Goal: Information Seeking & Learning: Learn about a topic

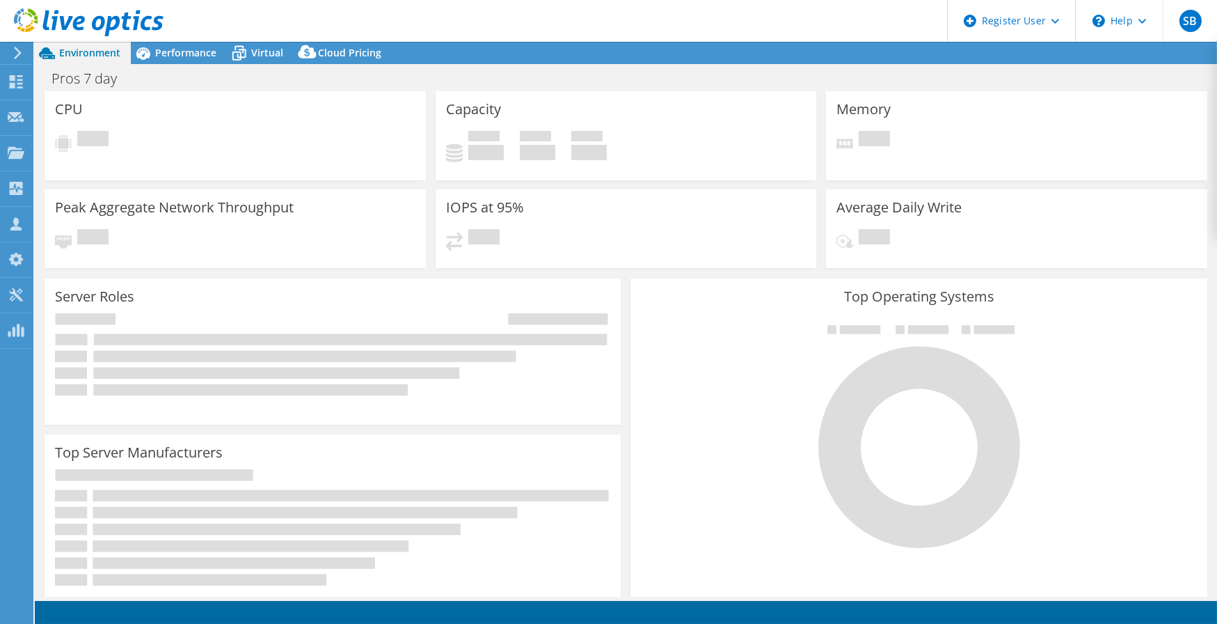
select select "USD"
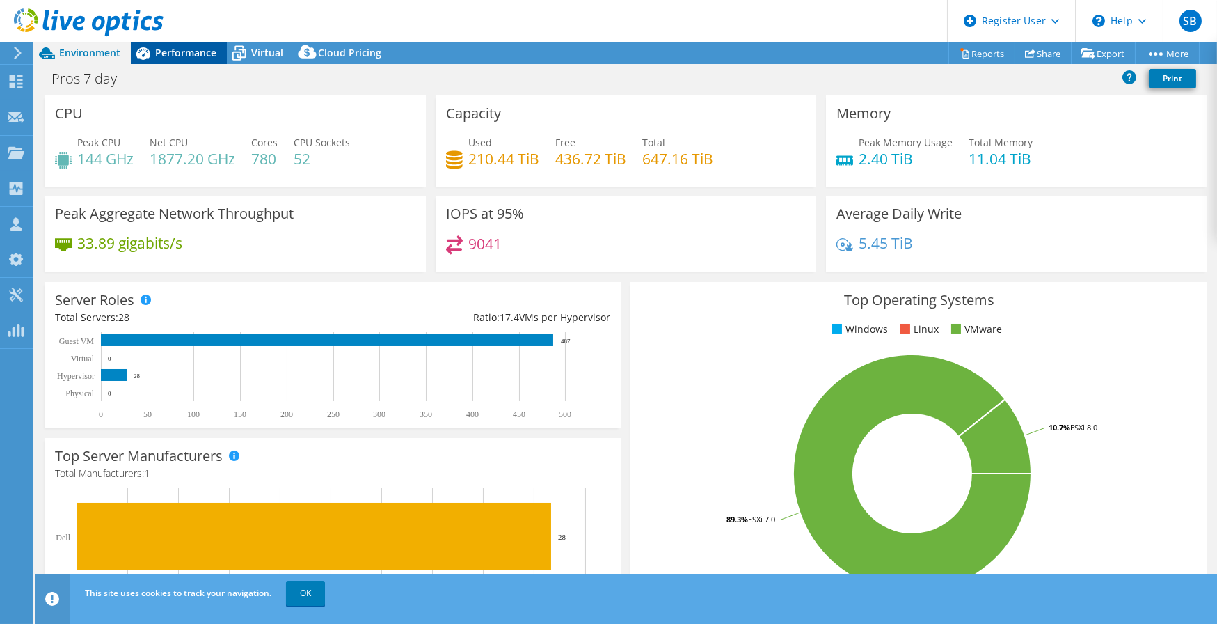
click at [169, 54] on span "Performance" at bounding box center [185, 52] width 61 height 13
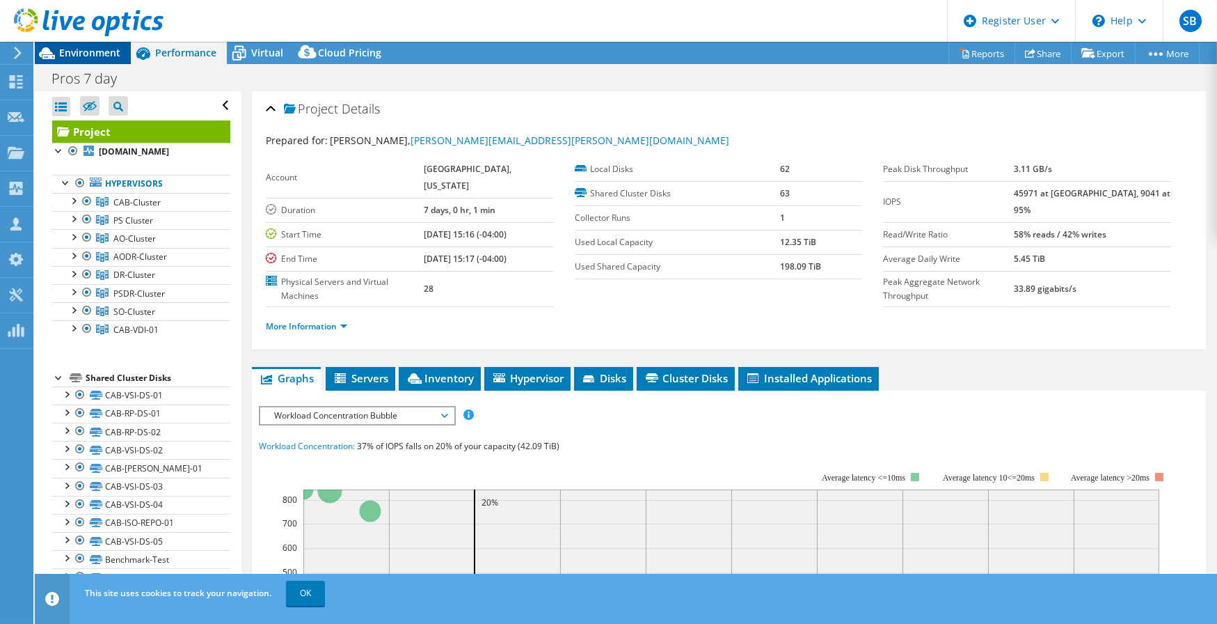
click at [100, 51] on span "Environment" at bounding box center [89, 52] width 61 height 13
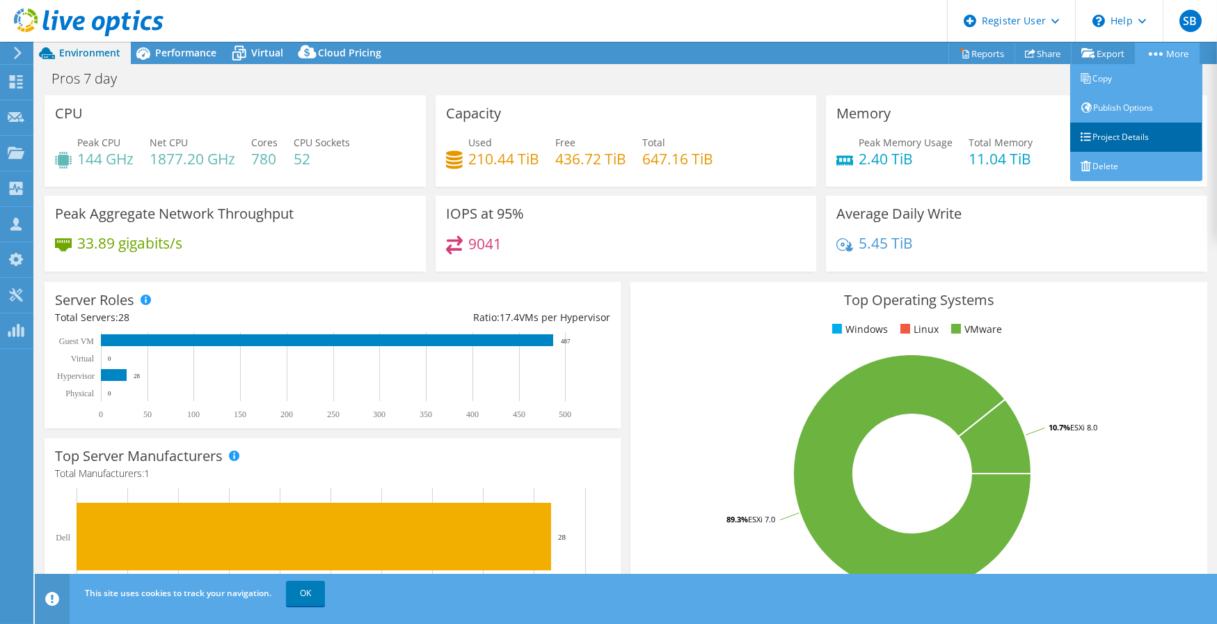
click at [1102, 137] on link "Project Details" at bounding box center [1136, 136] width 132 height 29
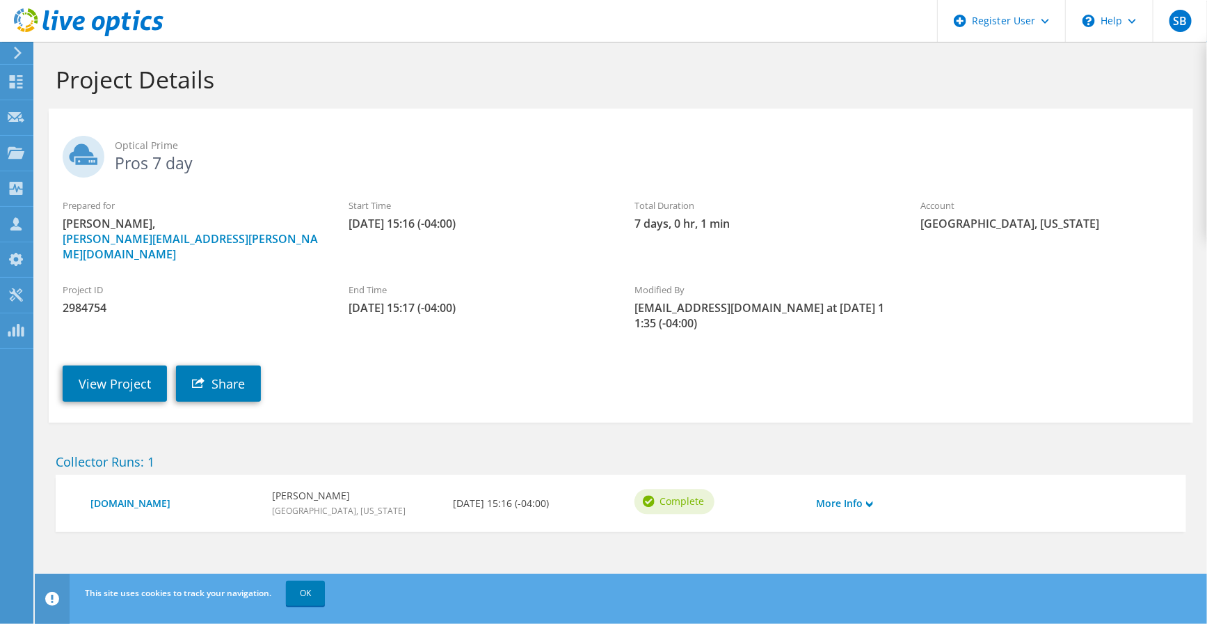
click at [649, 151] on span "Optical Prime" at bounding box center [647, 145] width 1065 height 15
click at [735, 100] on div "Project Details" at bounding box center [621, 75] width 1159 height 67
click at [130, 365] on link "View Project" at bounding box center [115, 383] width 104 height 36
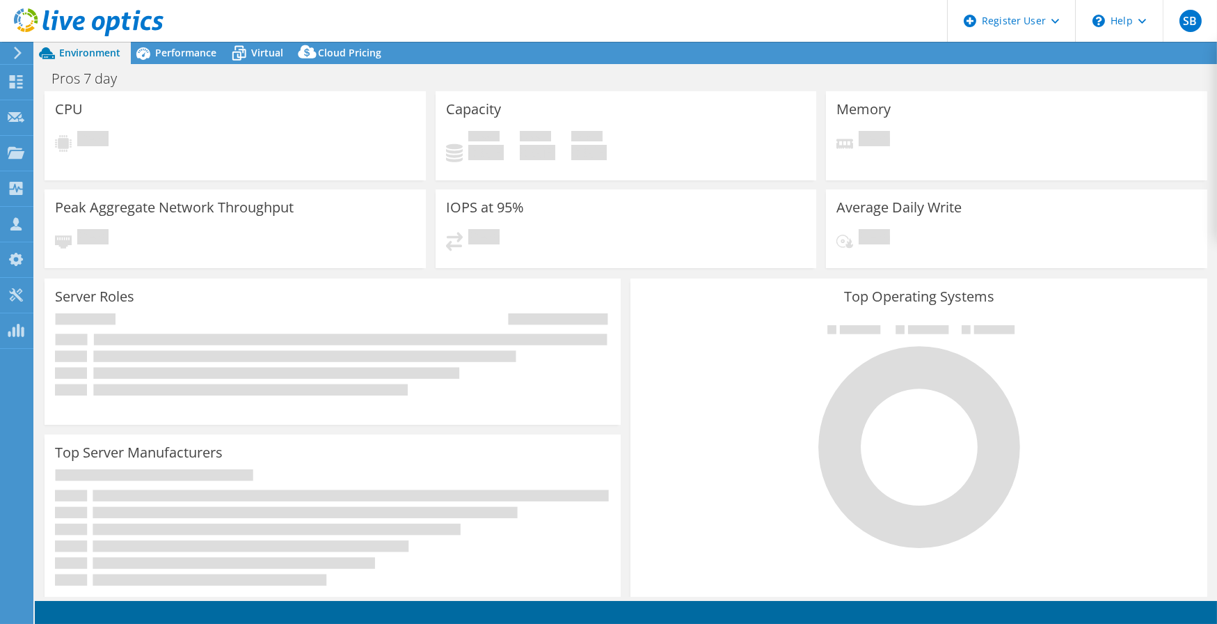
select select "USD"
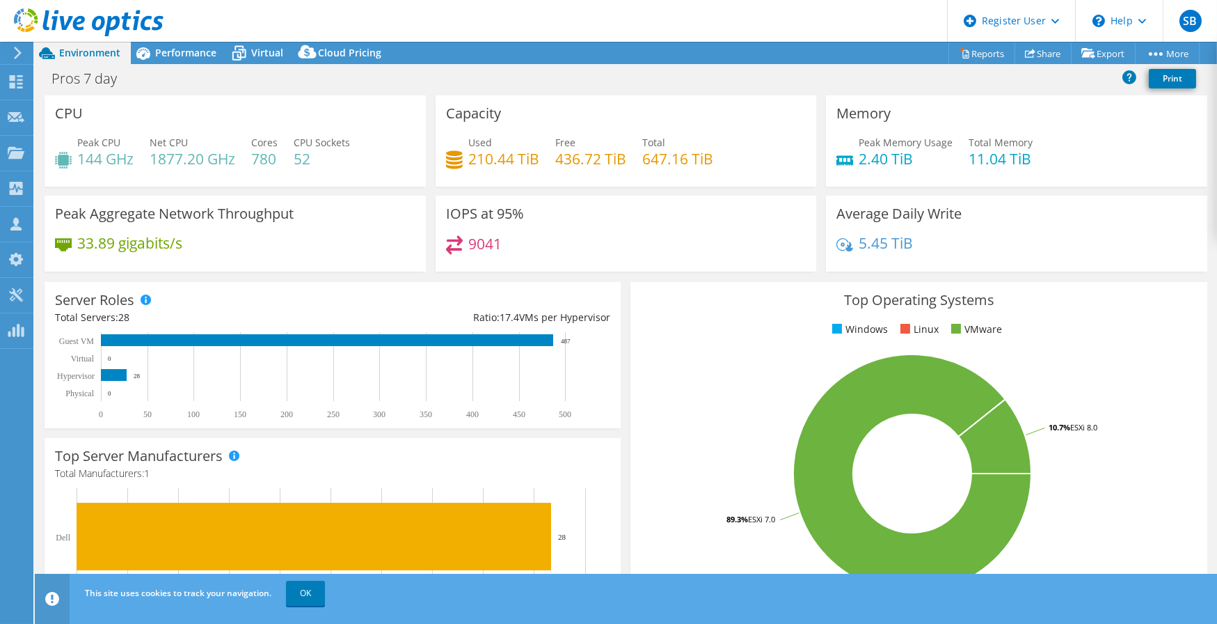
click at [1117, 235] on div "5.45 TiB" at bounding box center [1017, 249] width 360 height 29
drag, startPoint x: 989, startPoint y: 229, endPoint x: 821, endPoint y: 216, distance: 168.2
click at [826, 216] on div "Average Daily Write 5.45 TiB" at bounding box center [1016, 234] width 381 height 76
click at [626, 319] on div "Top Operating Systems Windows Linux VMware 89.3% ESXi 7.0 10.7% ESXi 8.0" at bounding box center [919, 448] width 586 height 343
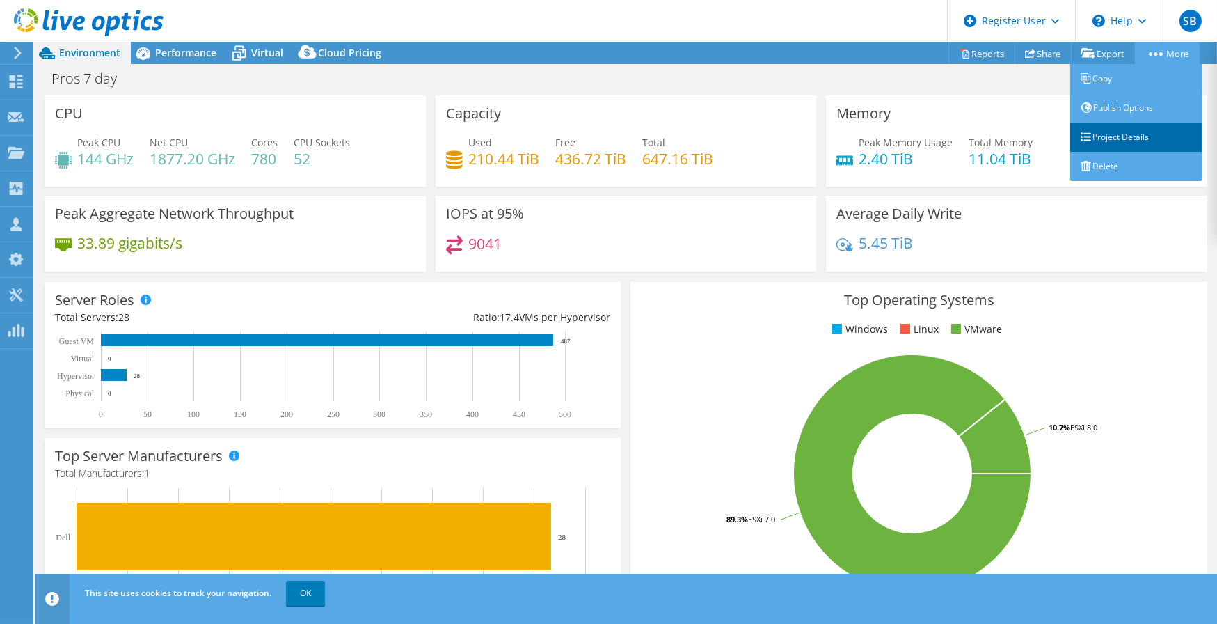
click at [1104, 133] on link "Project Details" at bounding box center [1136, 136] width 132 height 29
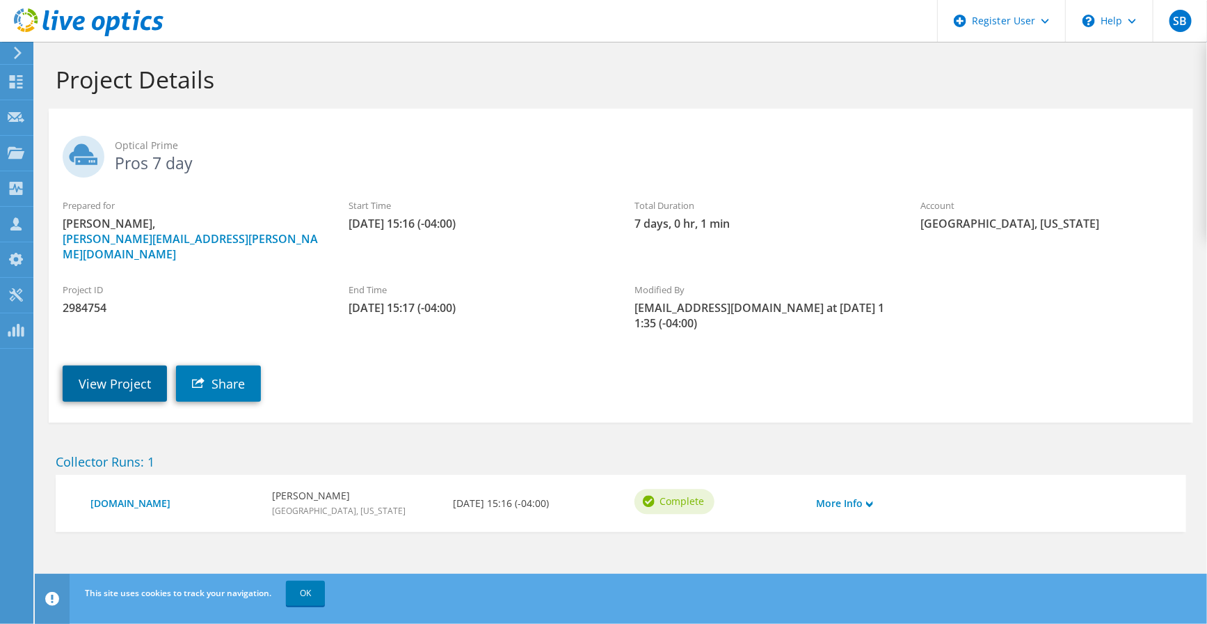
click at [135, 365] on link "View Project" at bounding box center [115, 383] width 104 height 36
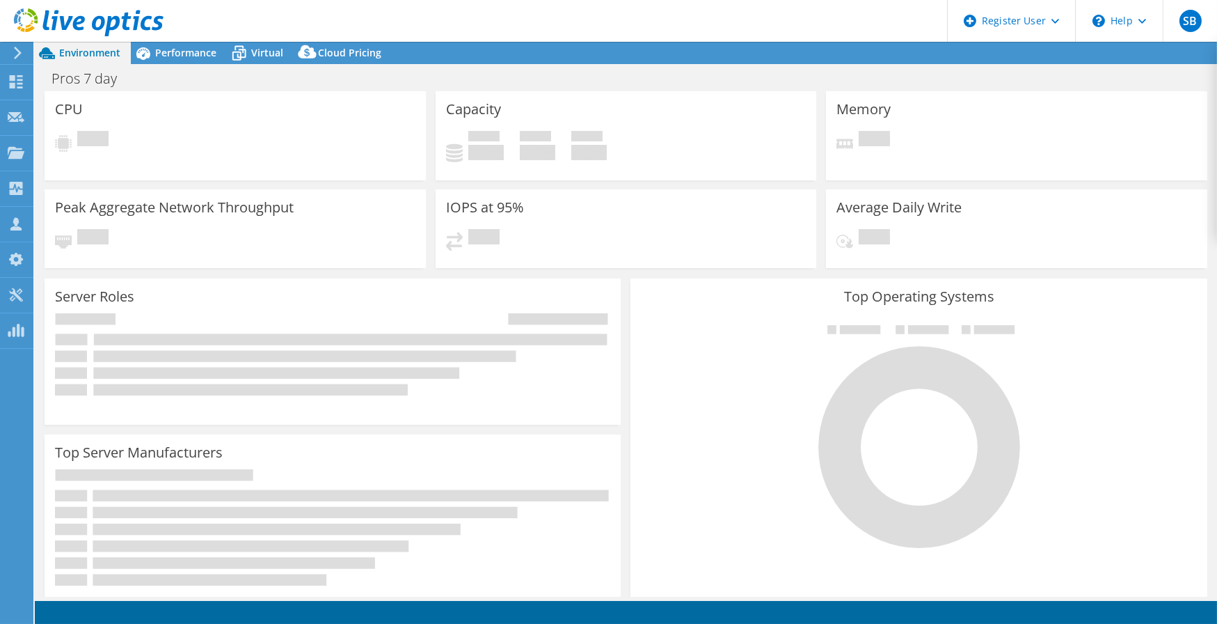
select select "USD"
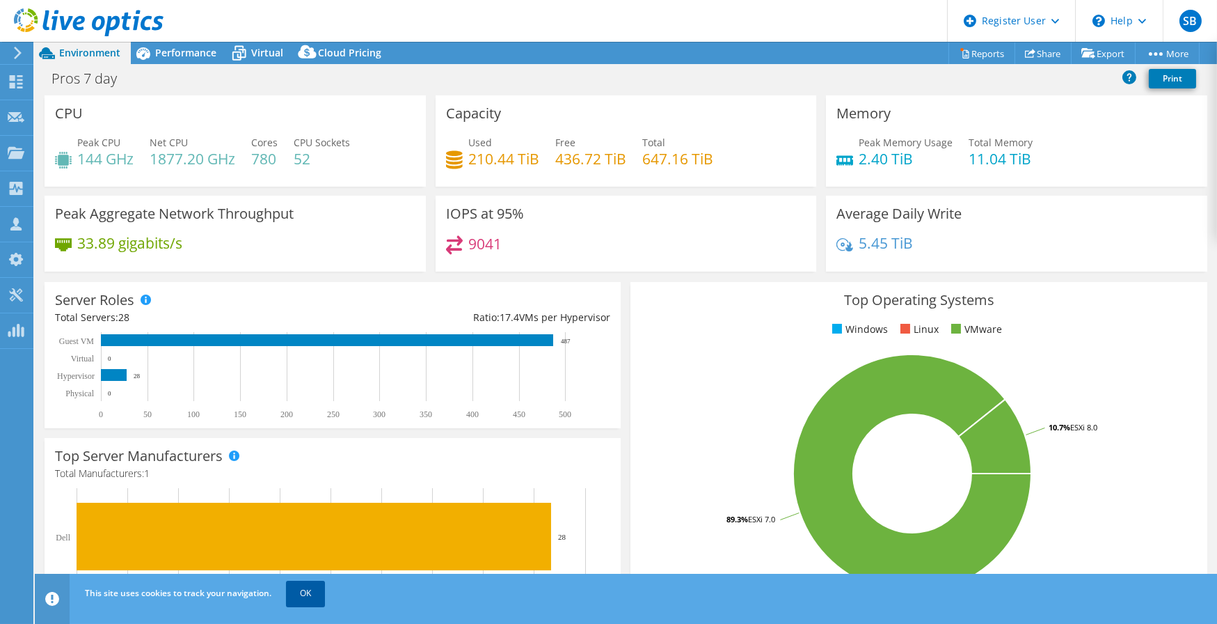
click at [308, 592] on link "OK" at bounding box center [305, 592] width 39 height 25
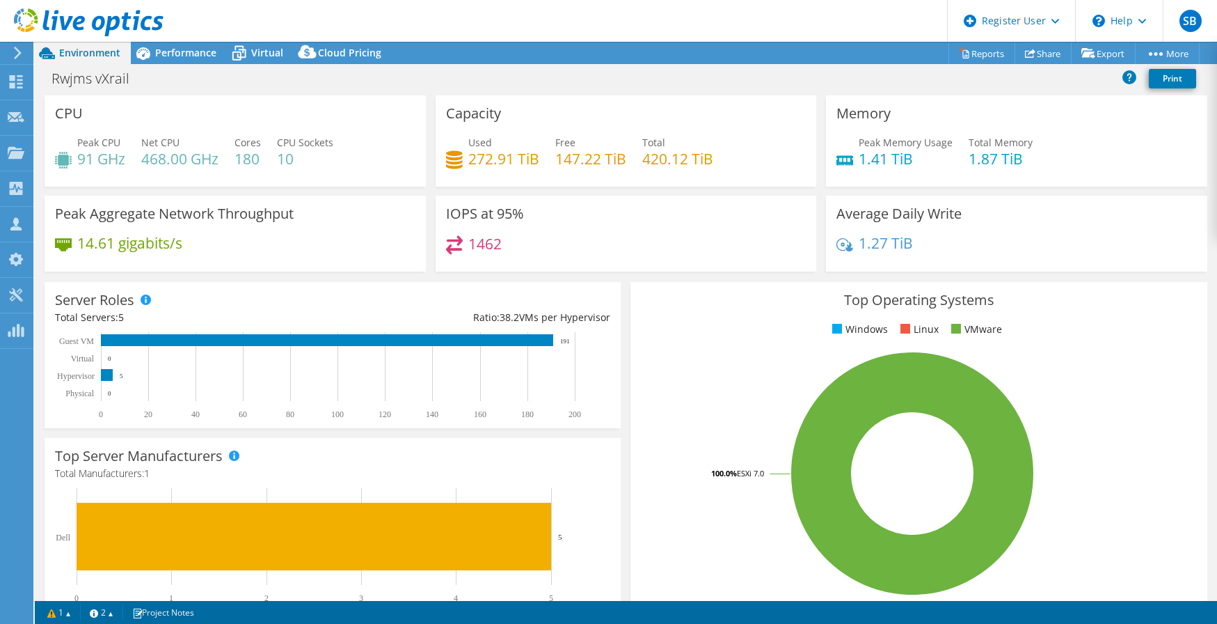
select select "USD"
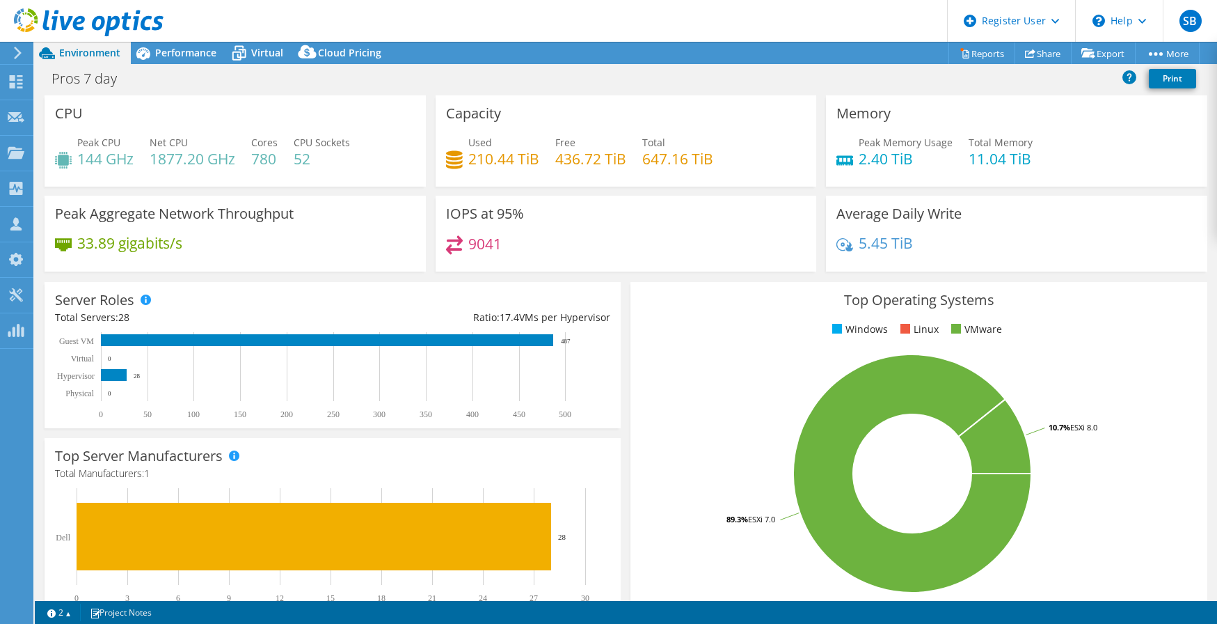
select select "USD"
click at [752, 16] on header "SB Dell User [PERSON_NAME] [EMAIL_ADDRESS][PERSON_NAME][DOMAIN_NAME] Dell My Pr…" at bounding box center [608, 21] width 1217 height 42
drag, startPoint x: 857, startPoint y: 86, endPoint x: 644, endPoint y: 70, distance: 213.6
click at [857, 86] on div "Pros 7 day Print" at bounding box center [626, 78] width 1182 height 26
click at [184, 51] on span "Performance" at bounding box center [185, 52] width 61 height 13
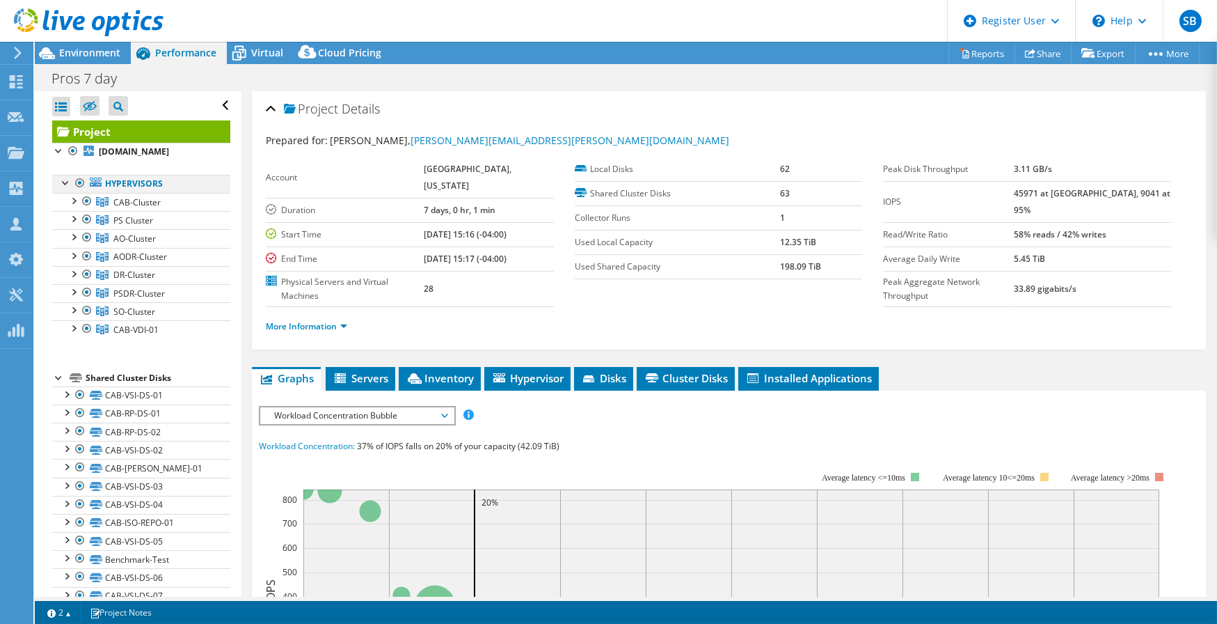
click at [77, 191] on div at bounding box center [80, 183] width 14 height 17
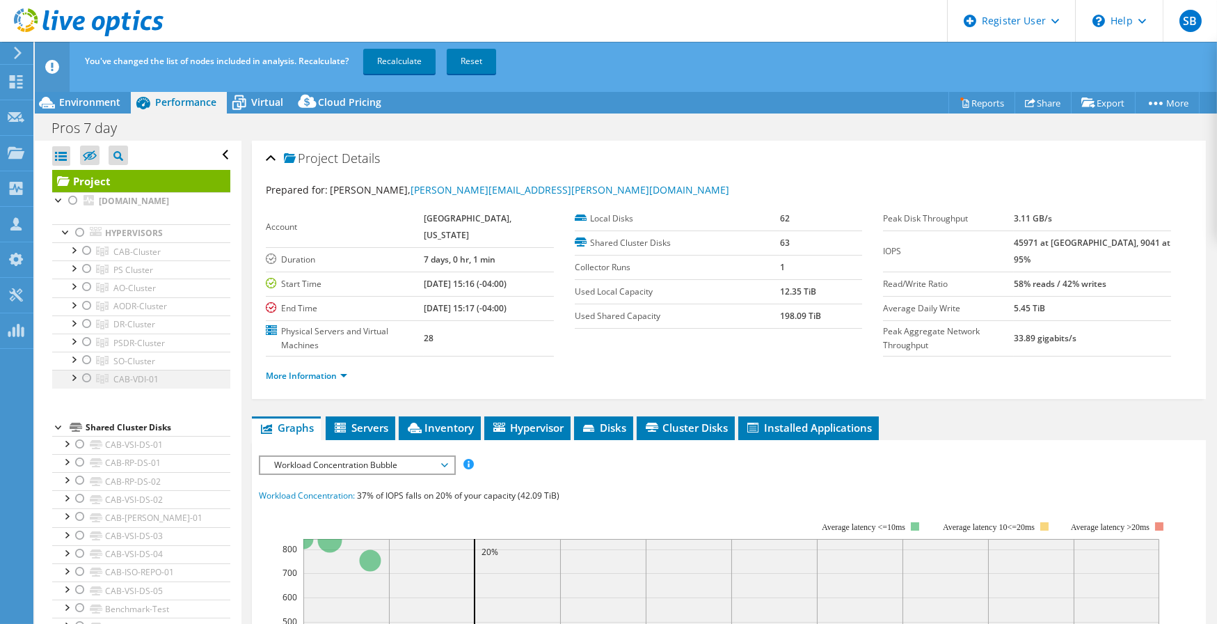
click at [84, 386] on div at bounding box center [87, 378] width 14 height 17
click at [390, 55] on link "Recalculate" at bounding box center [399, 61] width 72 height 25
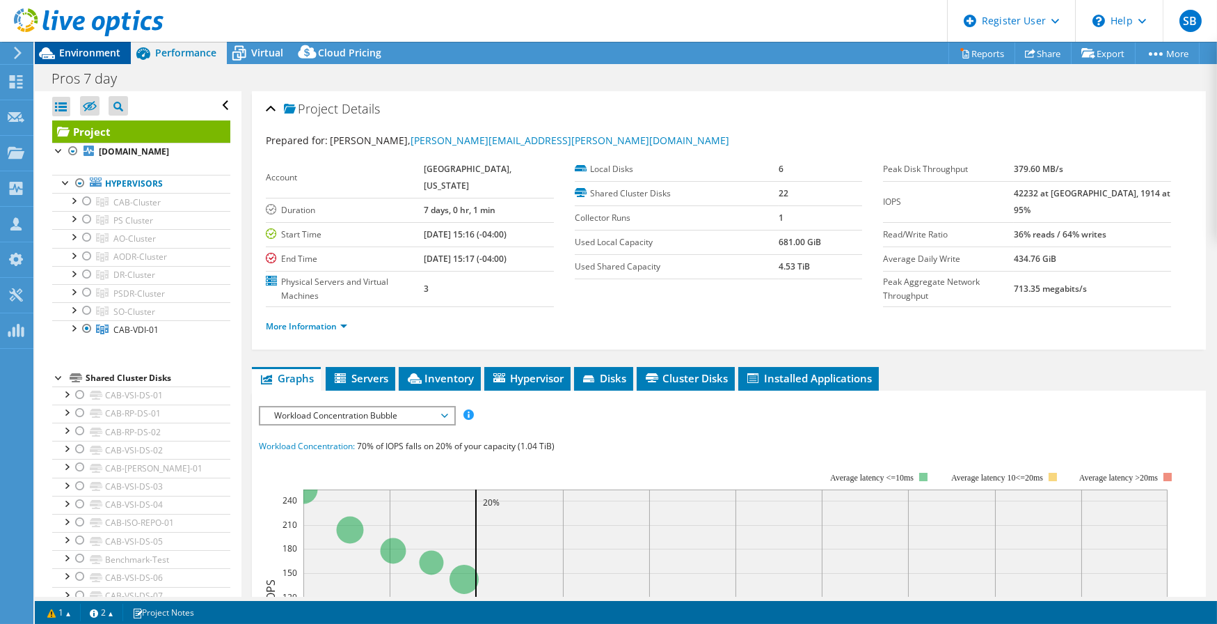
click at [97, 49] on span "Environment" at bounding box center [89, 52] width 61 height 13
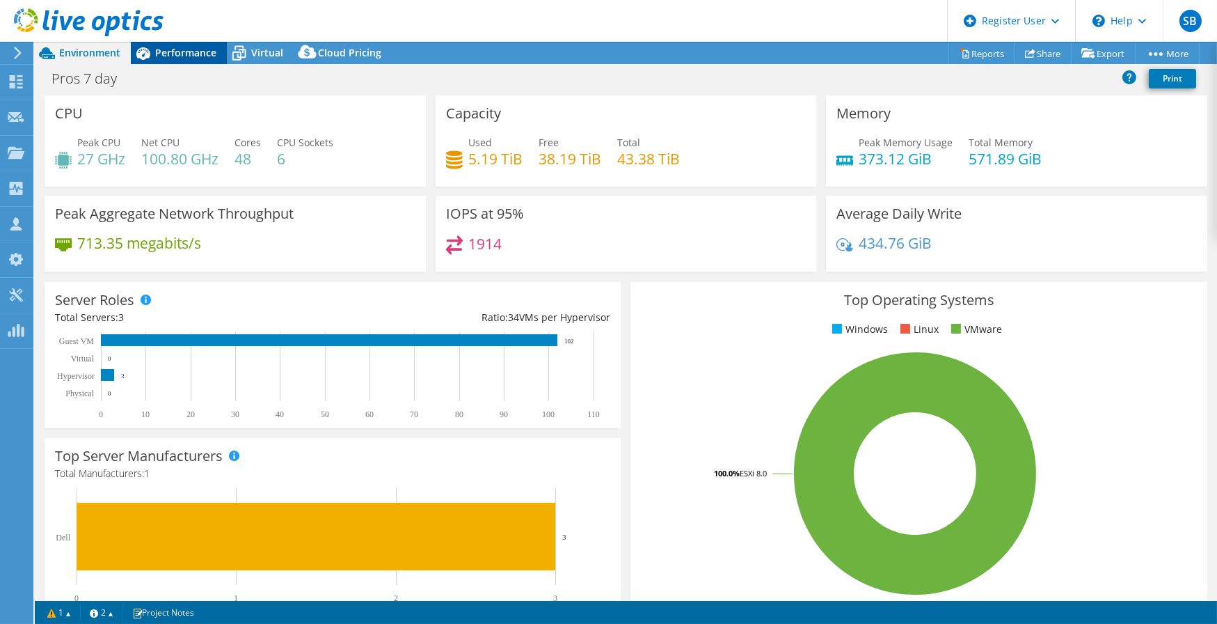
click at [164, 53] on span "Performance" at bounding box center [185, 52] width 61 height 13
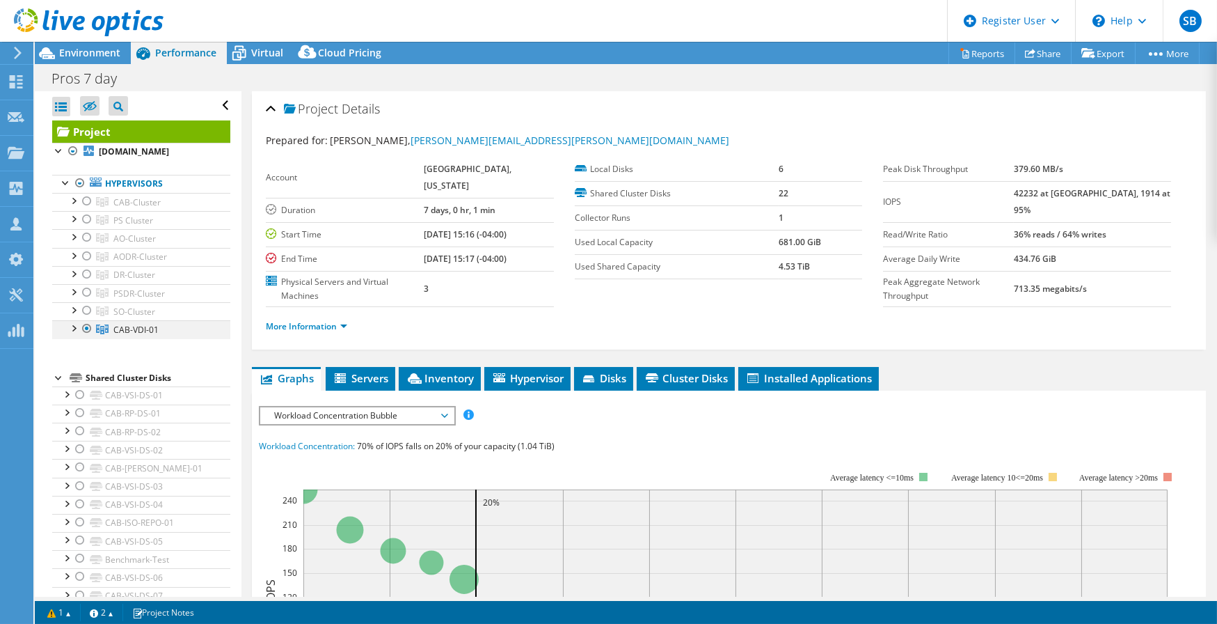
click at [74, 334] on div at bounding box center [73, 327] width 14 height 14
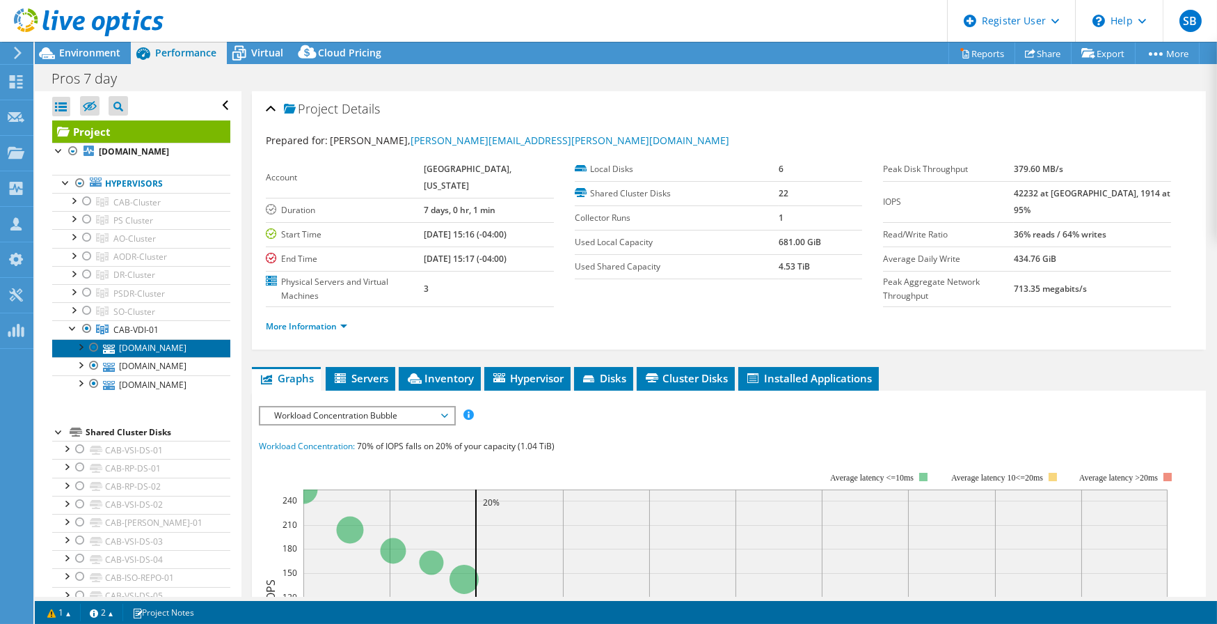
click at [141, 357] on link "[DOMAIN_NAME]" at bounding box center [141, 348] width 178 height 18
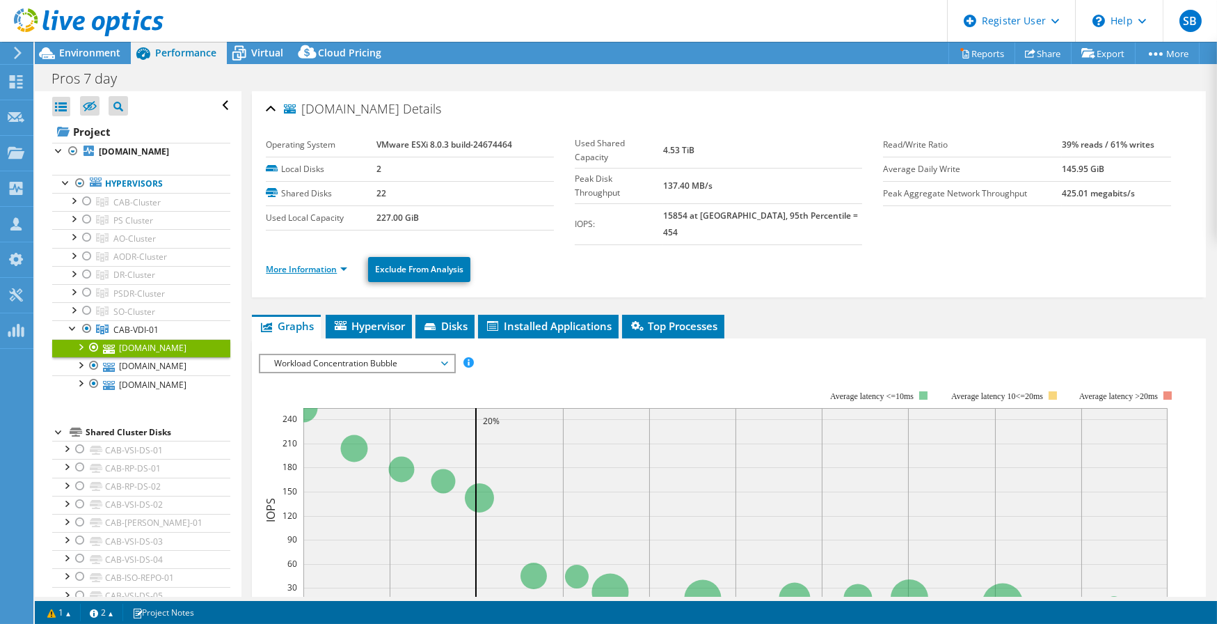
click at [317, 263] on link "More Information" at bounding box center [306, 269] width 81 height 12
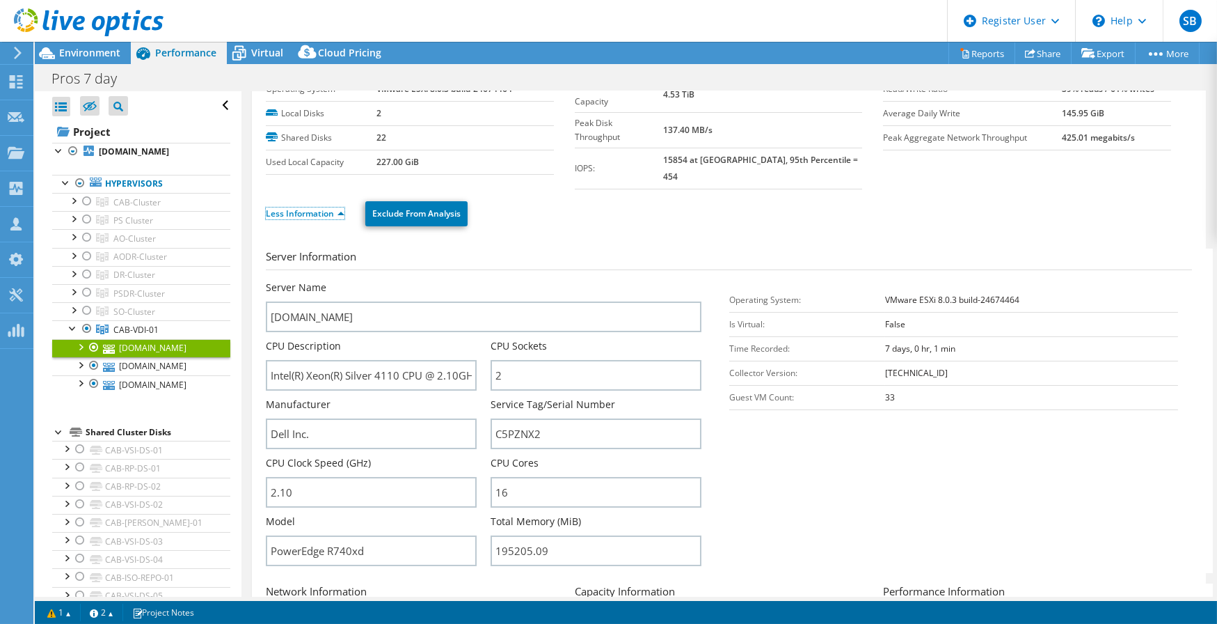
scroll to position [189, 0]
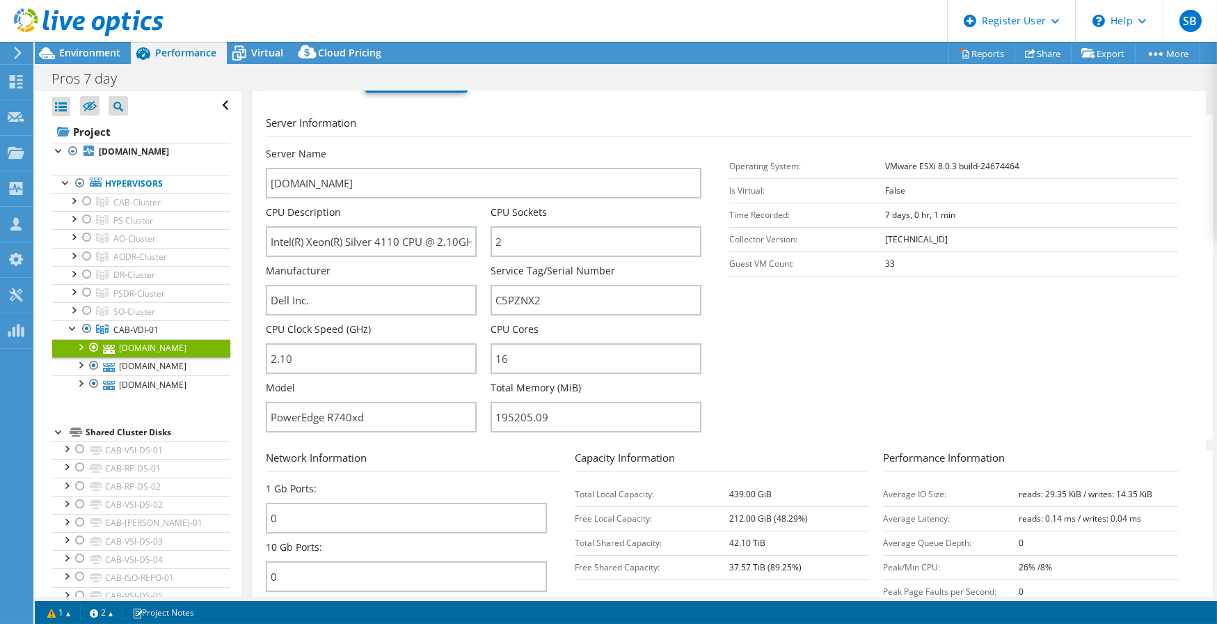
click at [787, 383] on section "Server Information Server Name [DOMAIN_NAME] CPU Description Intel(R) Xeon(R) S…" at bounding box center [732, 277] width 933 height 324
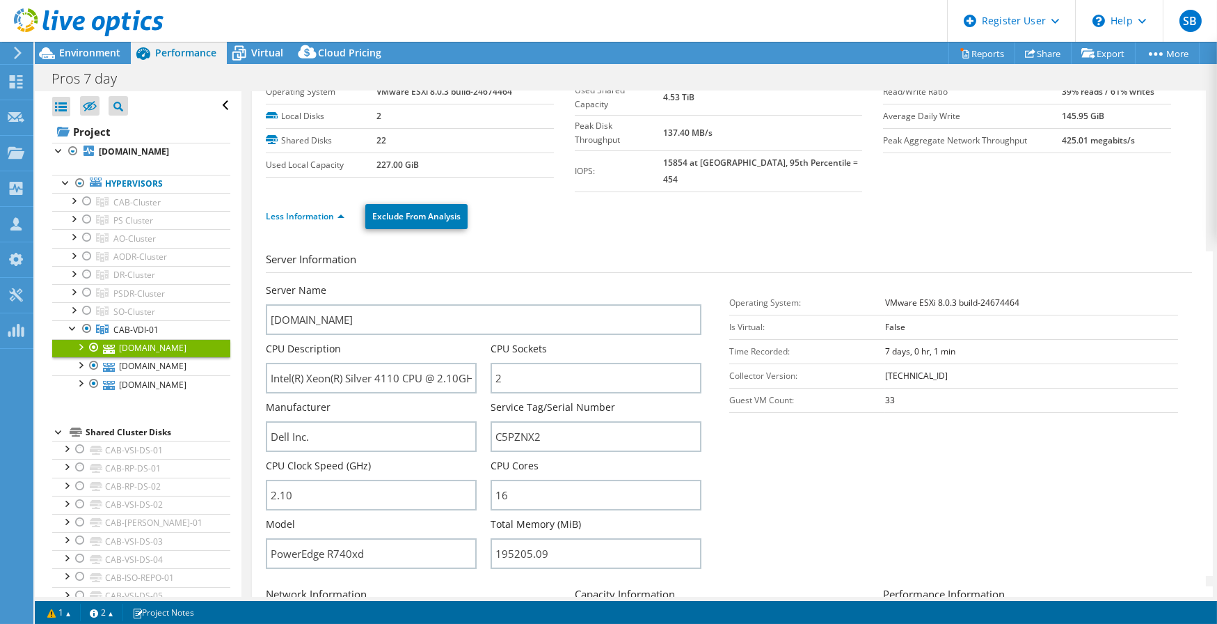
scroll to position [0, 0]
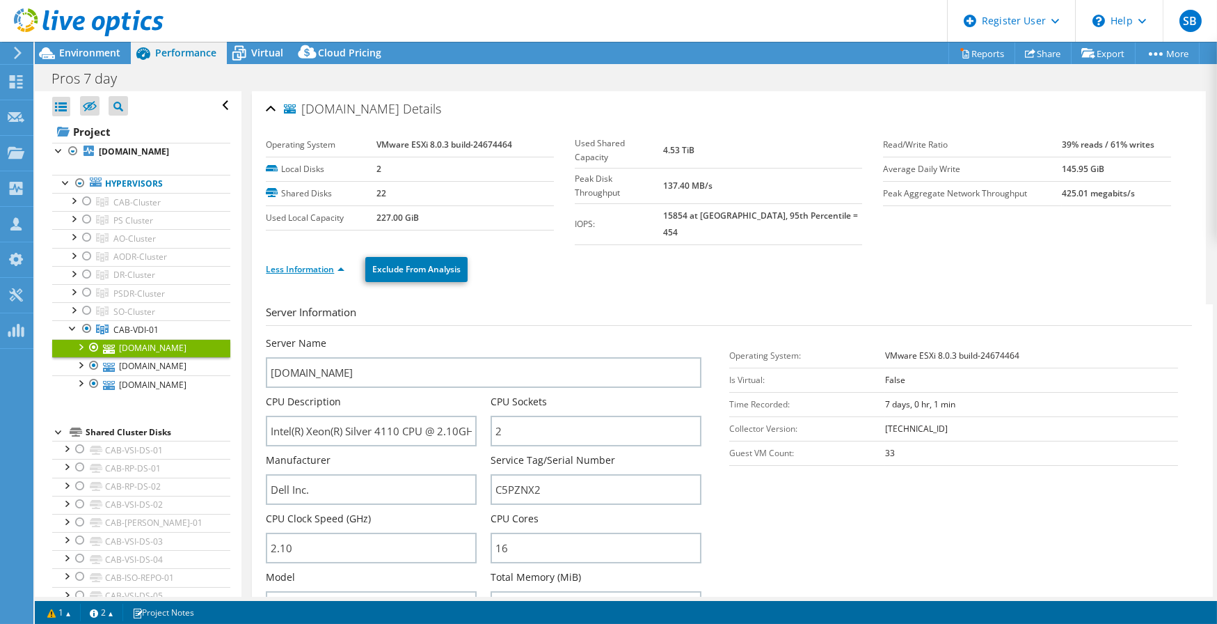
click at [306, 263] on link "Less Information" at bounding box center [305, 269] width 79 height 12
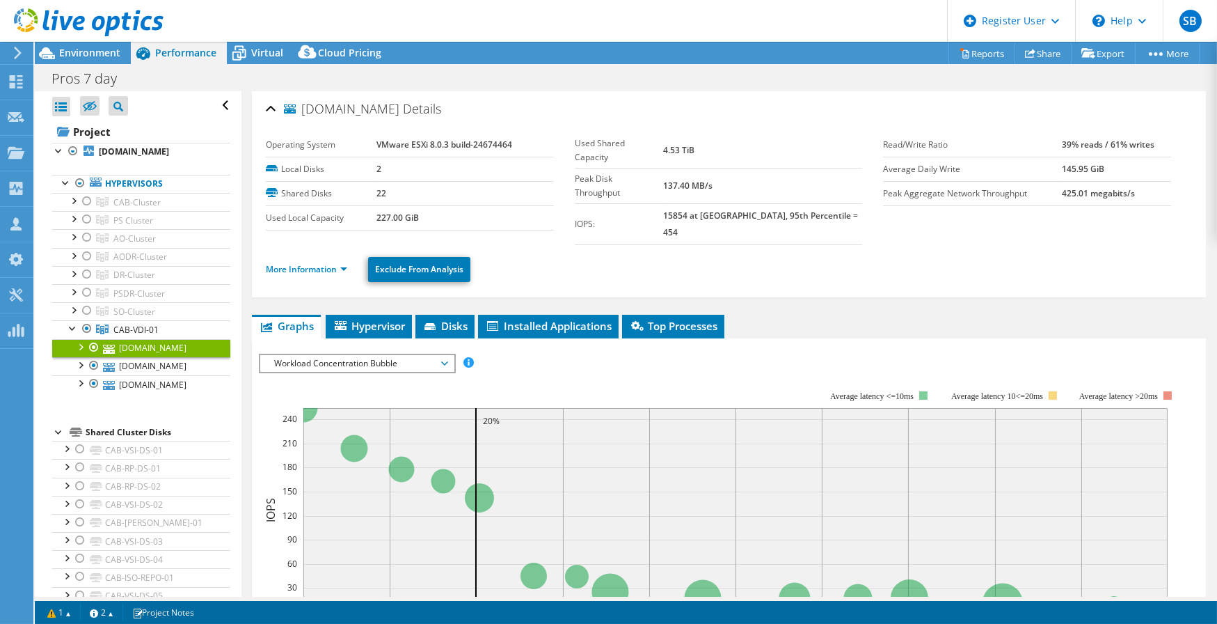
drag, startPoint x: 111, startPoint y: 47, endPoint x: 143, endPoint y: 42, distance: 31.8
click at [111, 47] on span "Environment" at bounding box center [89, 52] width 61 height 13
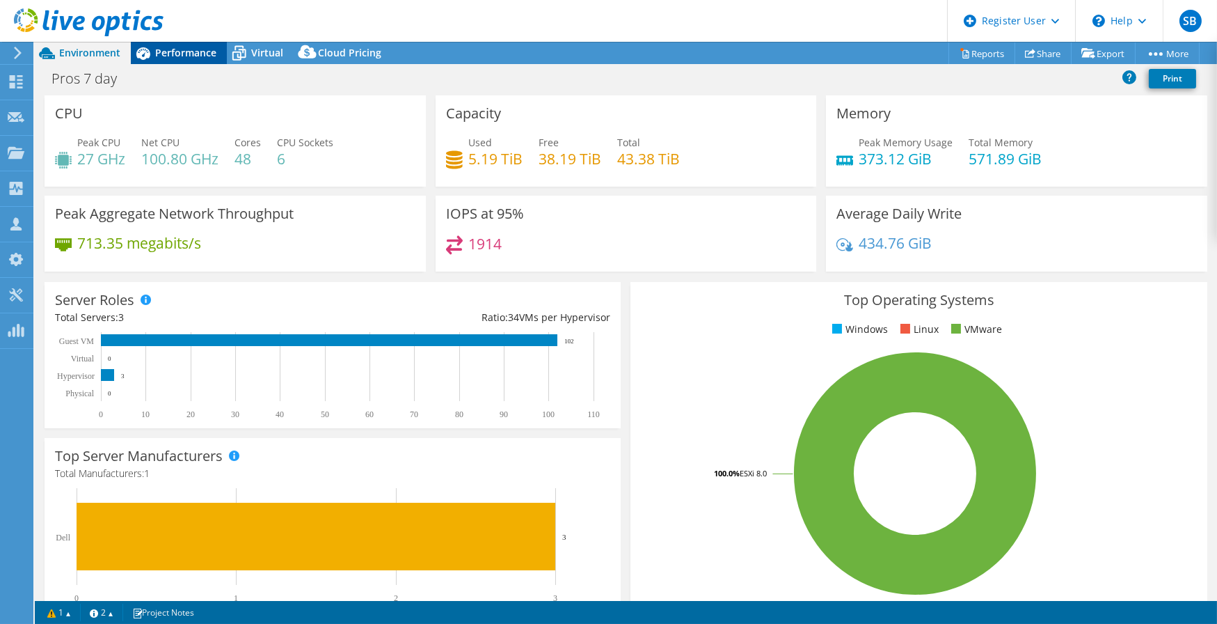
click at [177, 49] on span "Performance" at bounding box center [185, 52] width 61 height 13
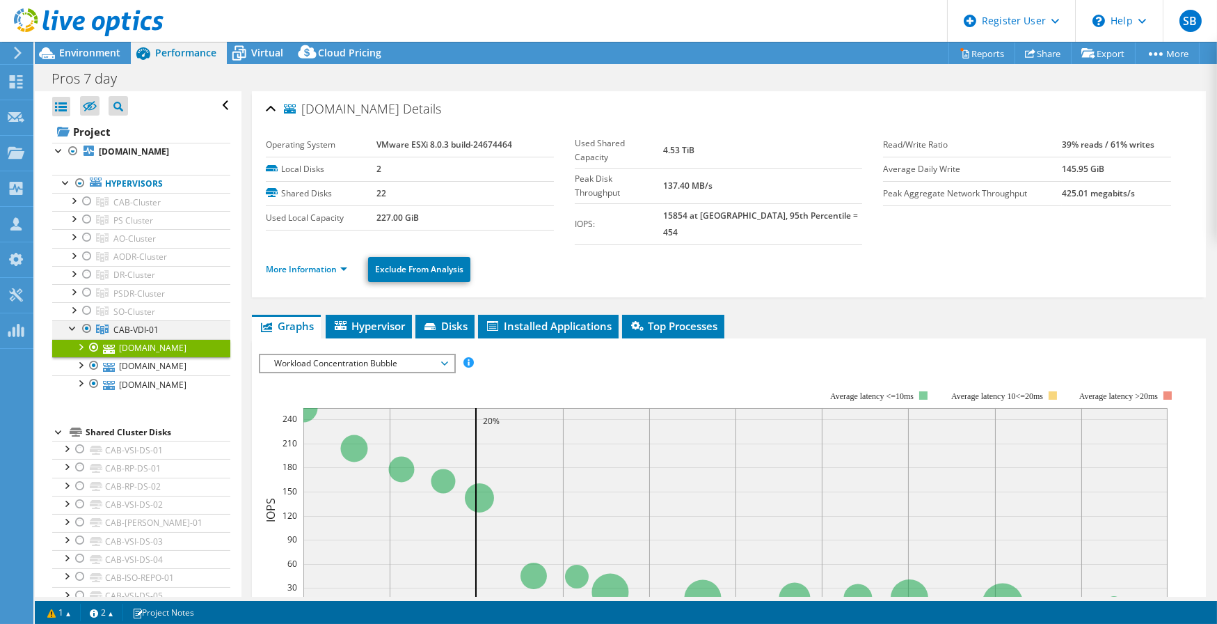
click at [70, 334] on div at bounding box center [73, 327] width 14 height 14
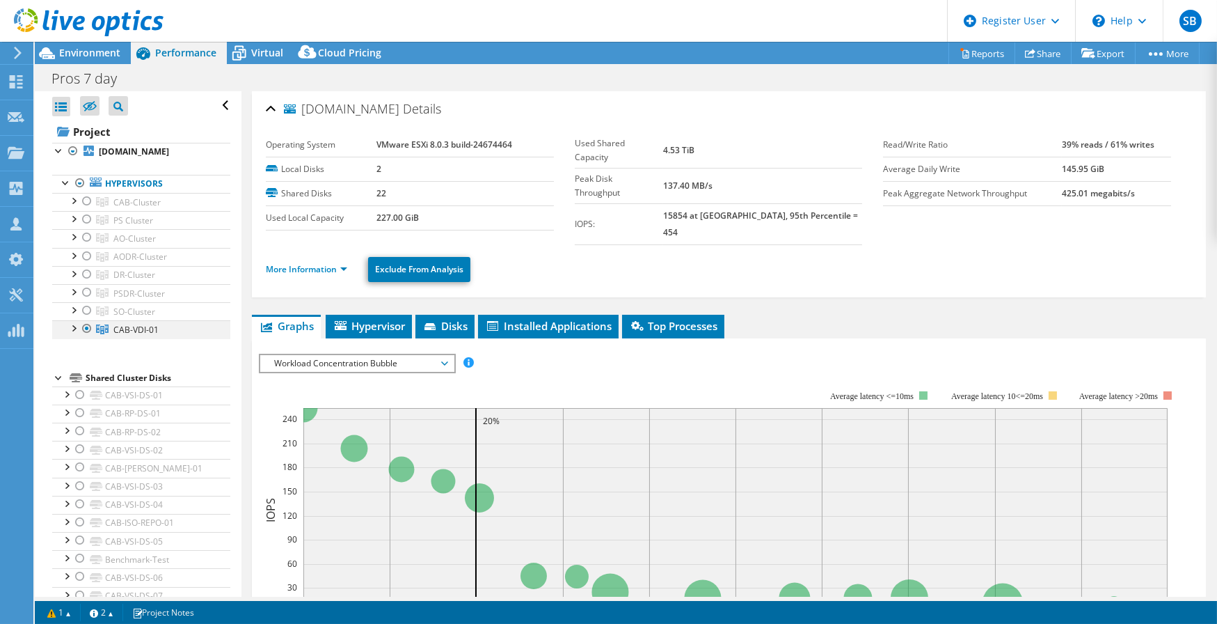
click at [74, 334] on div at bounding box center [73, 327] width 14 height 14
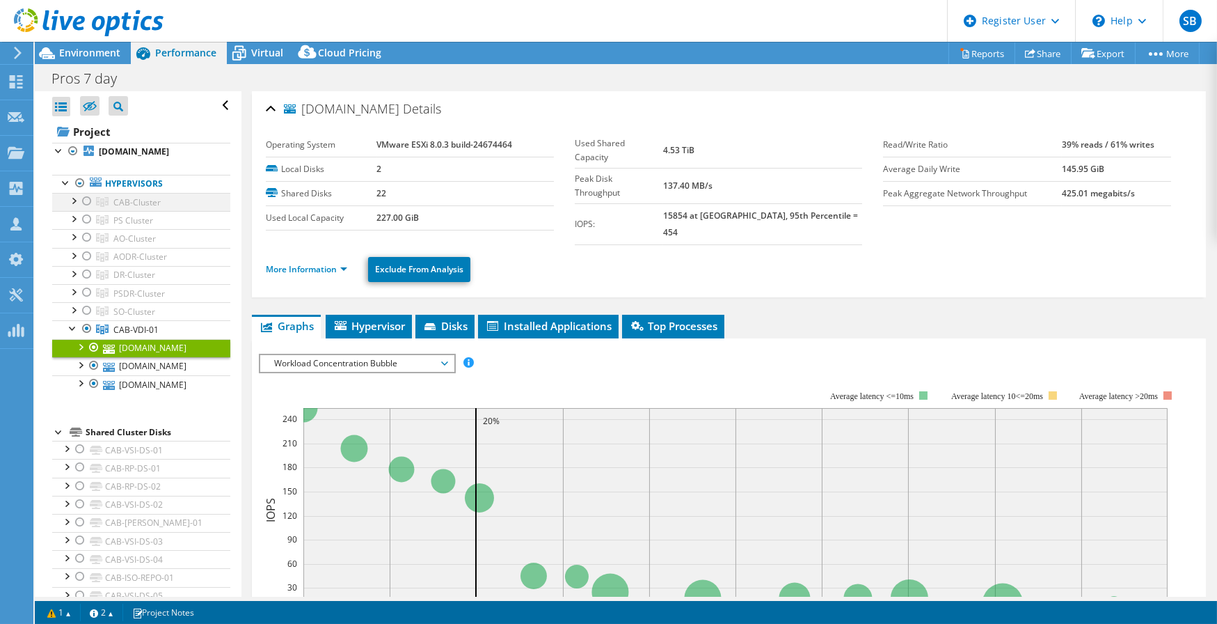
click at [77, 207] on div at bounding box center [73, 200] width 14 height 14
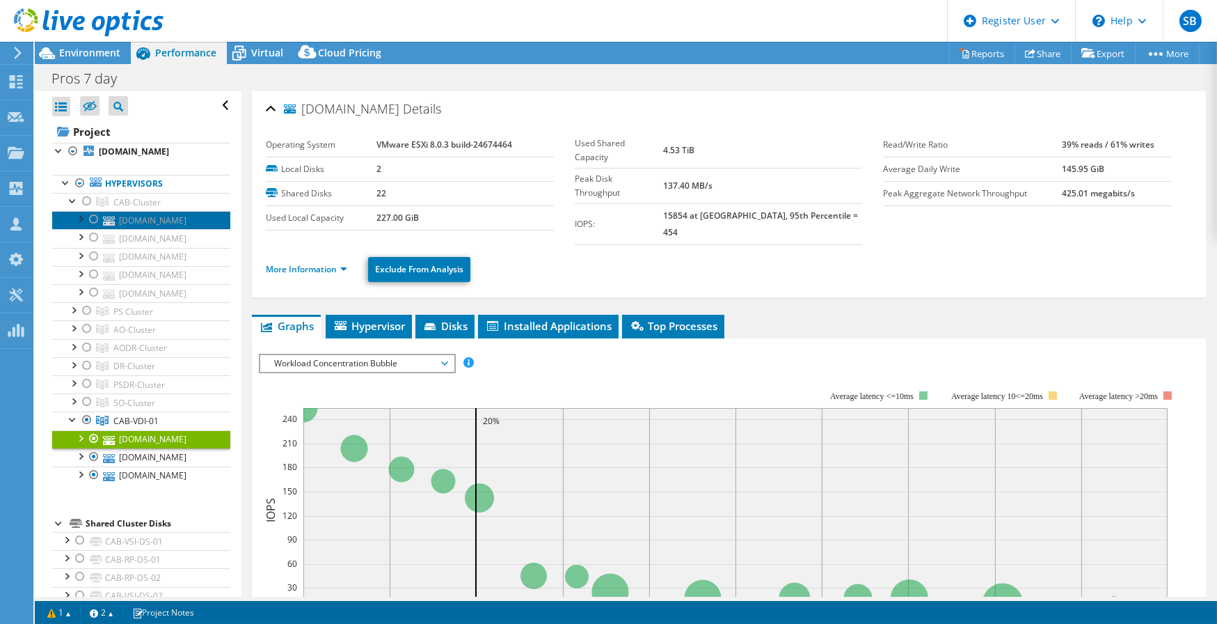
click at [134, 229] on link "[DOMAIN_NAME]" at bounding box center [141, 220] width 178 height 18
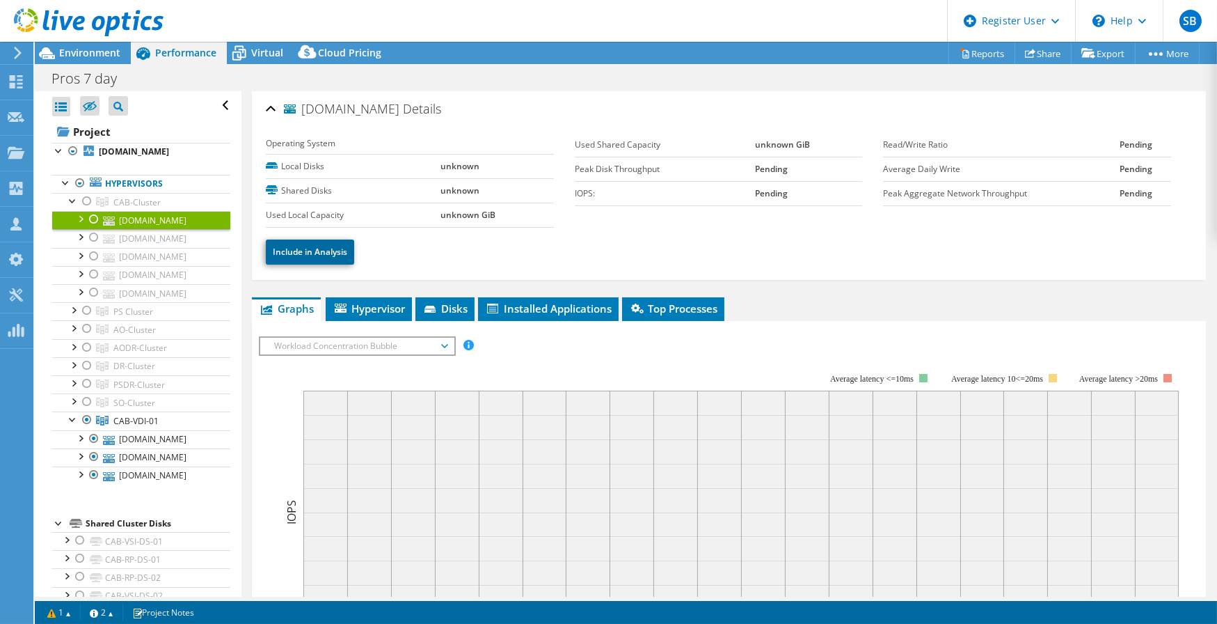
click at [295, 252] on link "Include in Analysis" at bounding box center [310, 251] width 88 height 25
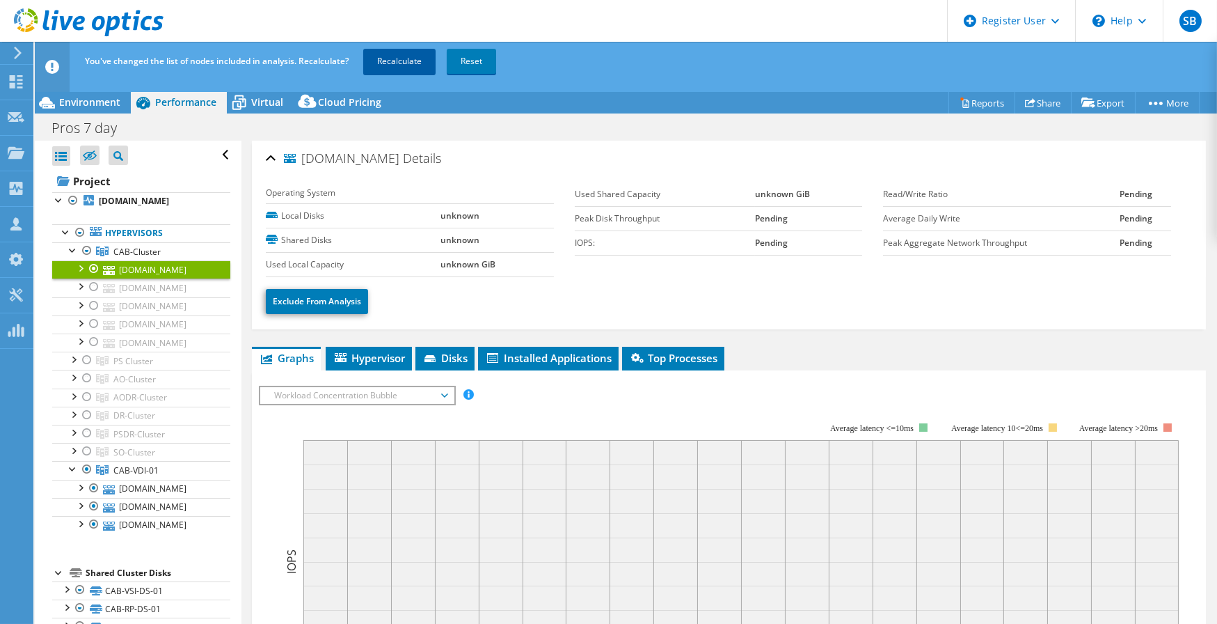
click at [415, 65] on link "Recalculate" at bounding box center [399, 61] width 72 height 25
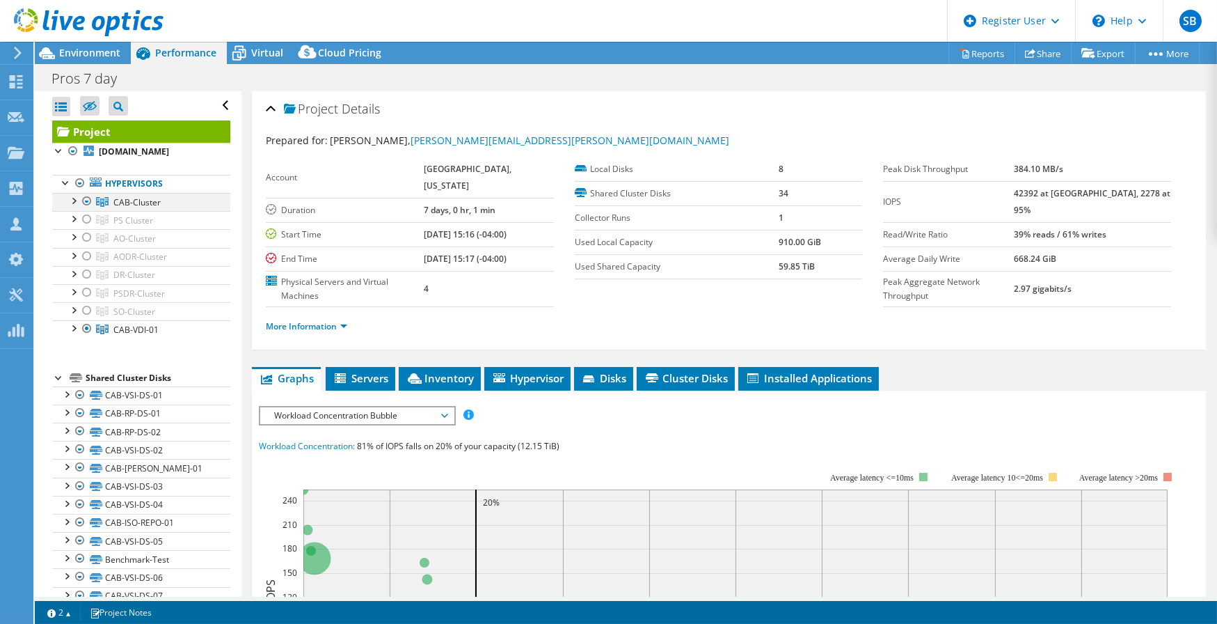
click at [88, 209] on div at bounding box center [87, 201] width 14 height 17
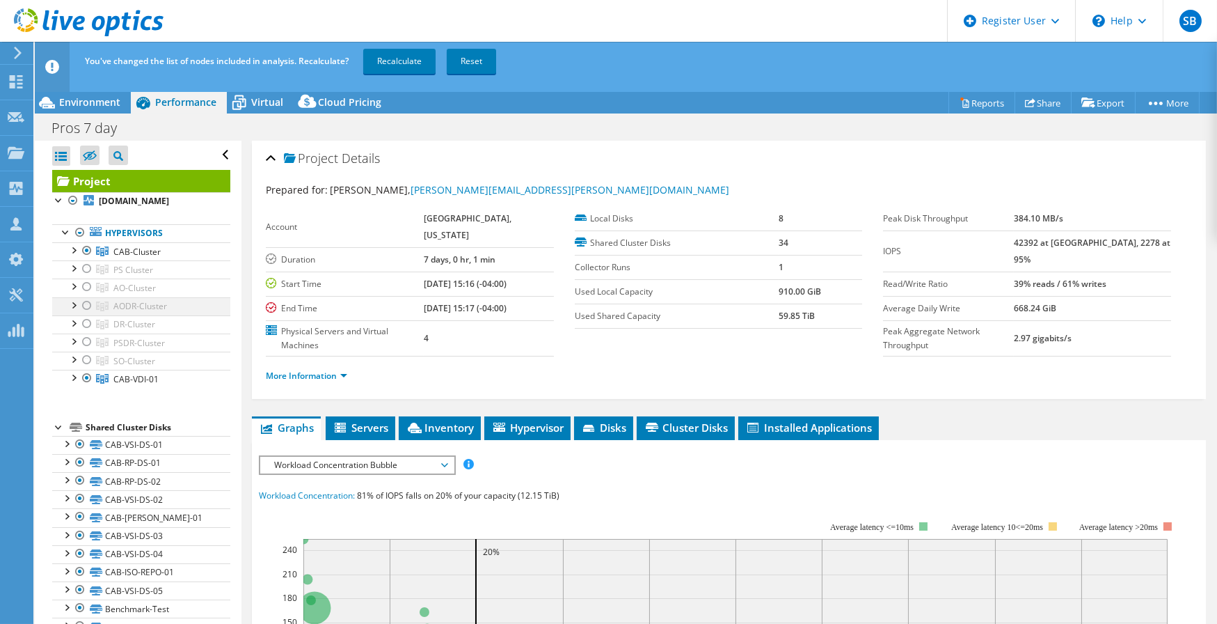
click at [89, 314] on div at bounding box center [87, 305] width 14 height 17
click at [404, 67] on link "Recalculate" at bounding box center [399, 61] width 72 height 25
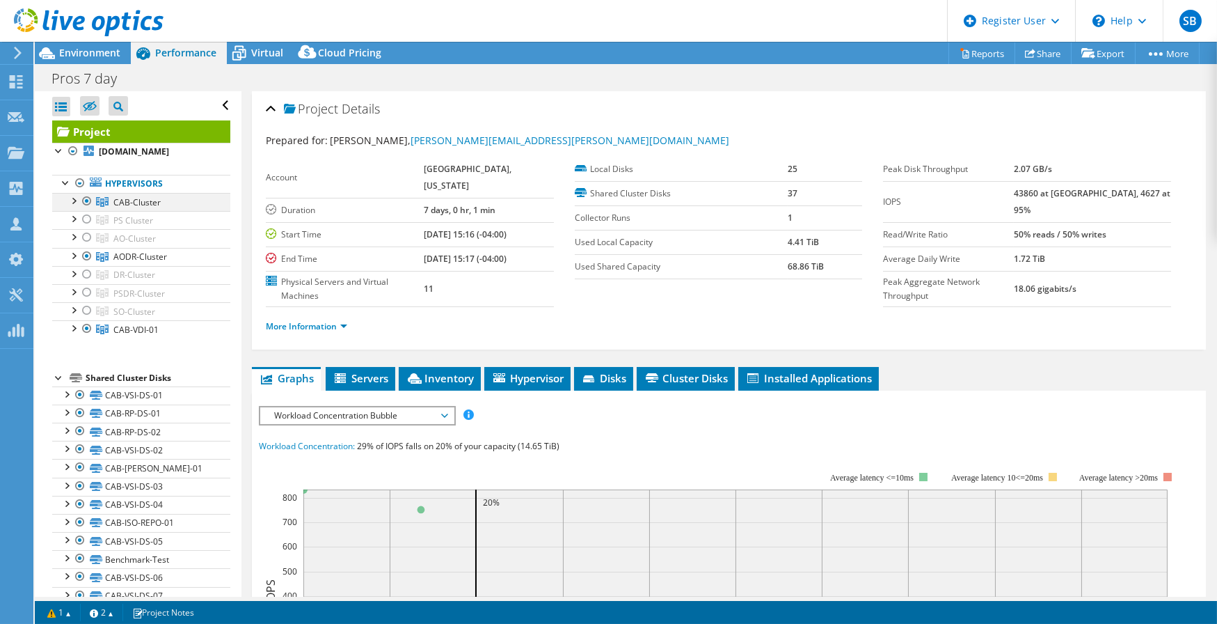
click at [76, 207] on div at bounding box center [73, 200] width 14 height 14
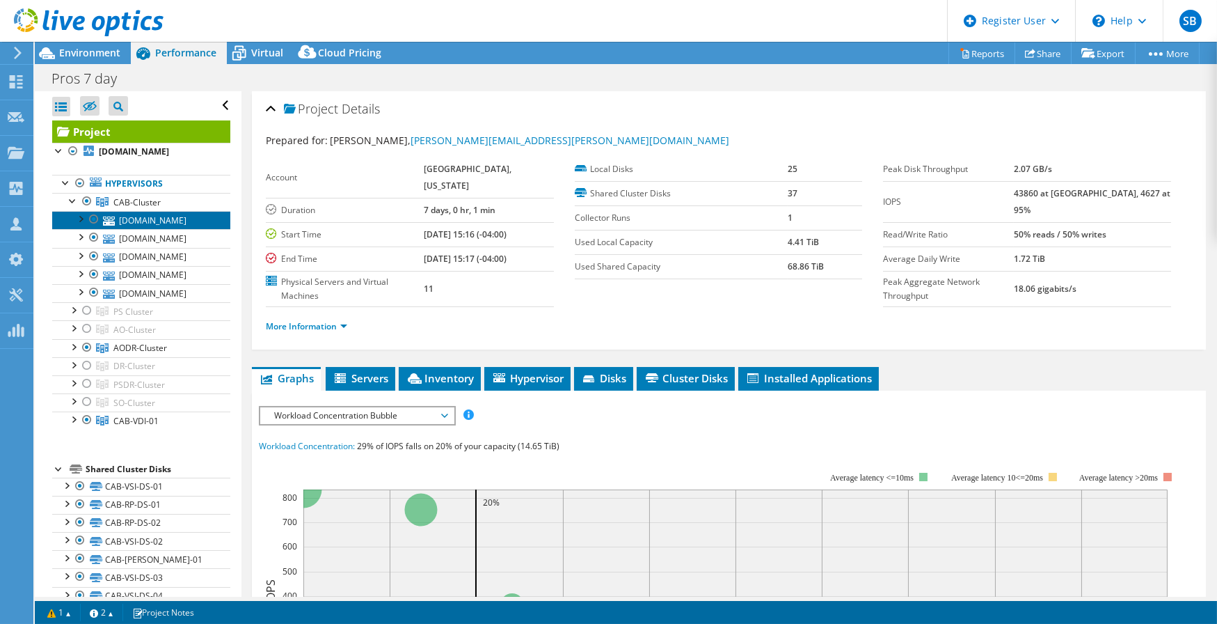
click at [130, 229] on link "[DOMAIN_NAME]" at bounding box center [141, 220] width 178 height 18
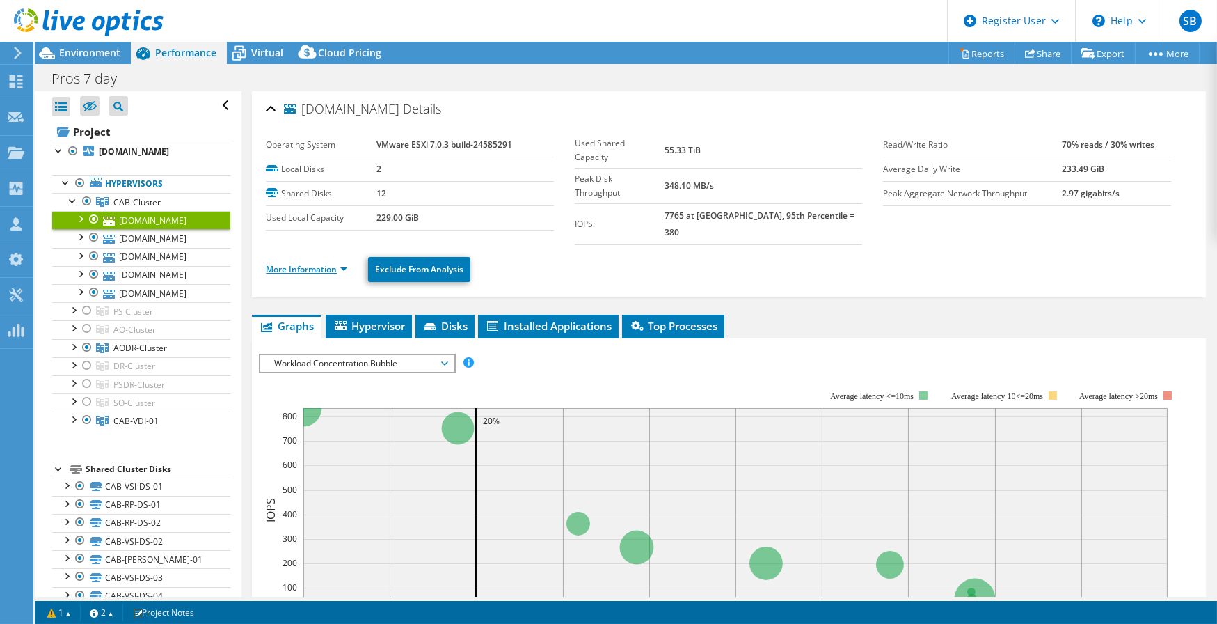
click at [326, 263] on link "More Information" at bounding box center [306, 269] width 81 height 12
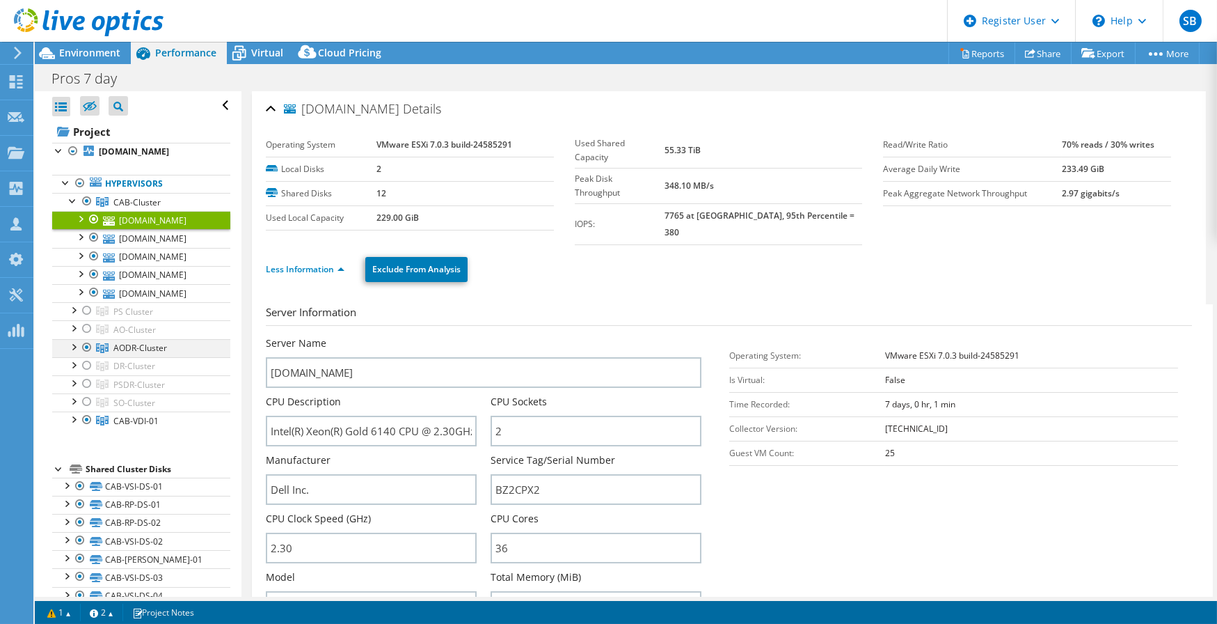
click at [75, 353] on div at bounding box center [73, 346] width 14 height 14
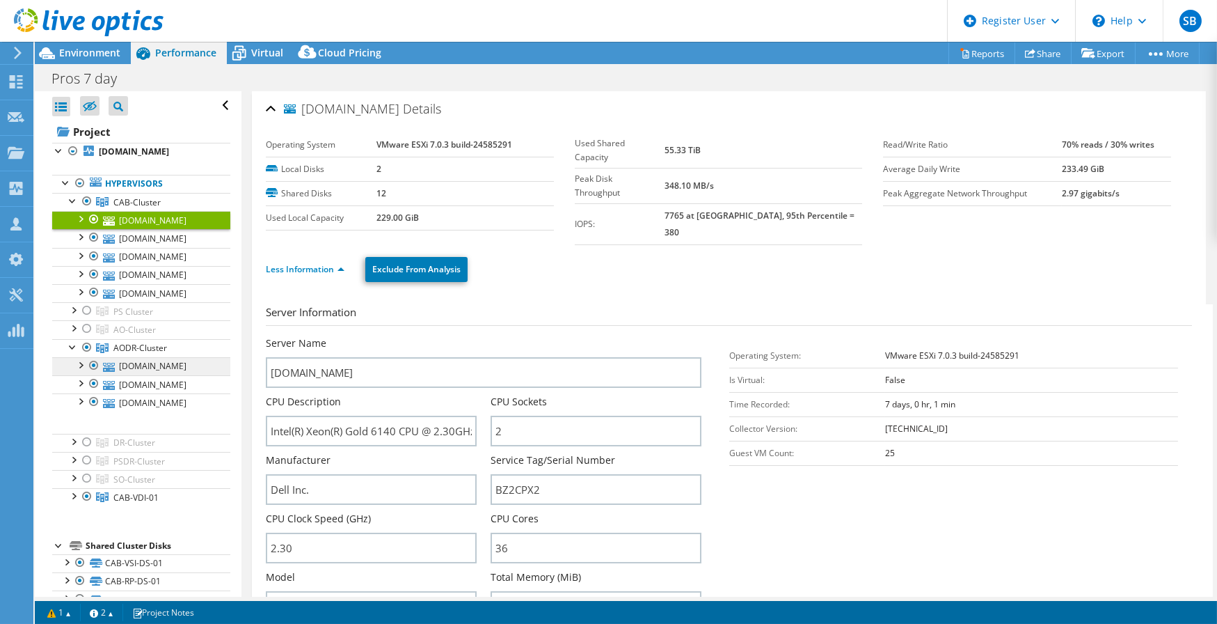
scroll to position [63, 0]
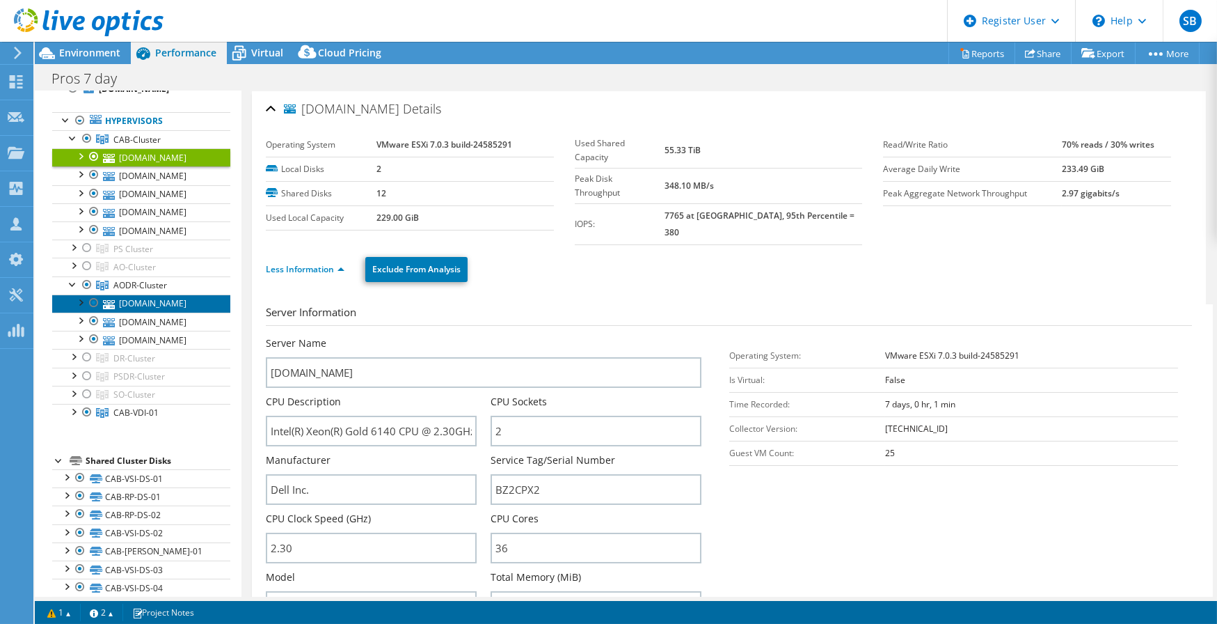
click at [141, 312] on link "[DOMAIN_NAME]" at bounding box center [141, 303] width 178 height 18
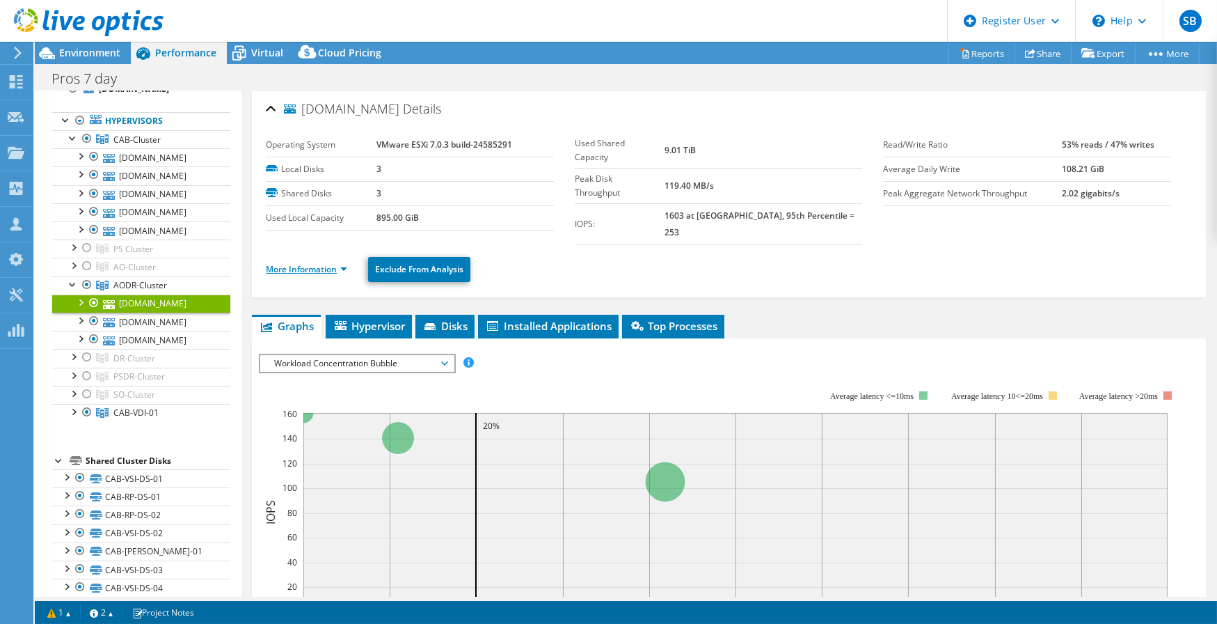
click at [301, 263] on link "More Information" at bounding box center [306, 269] width 81 height 12
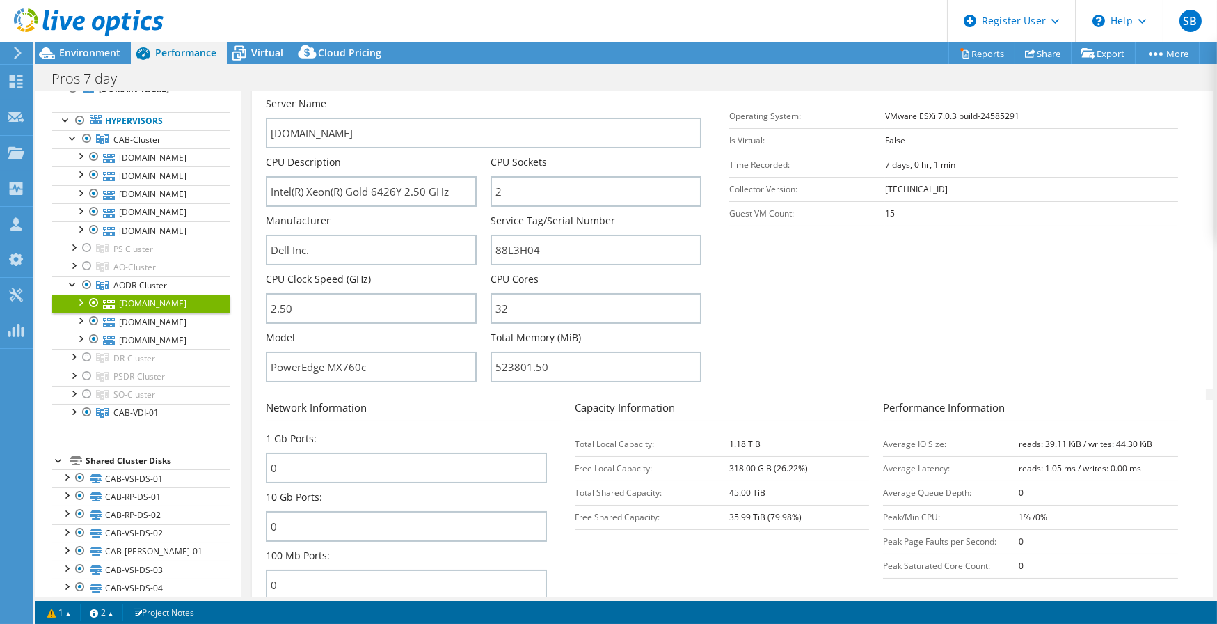
scroll to position [253, 0]
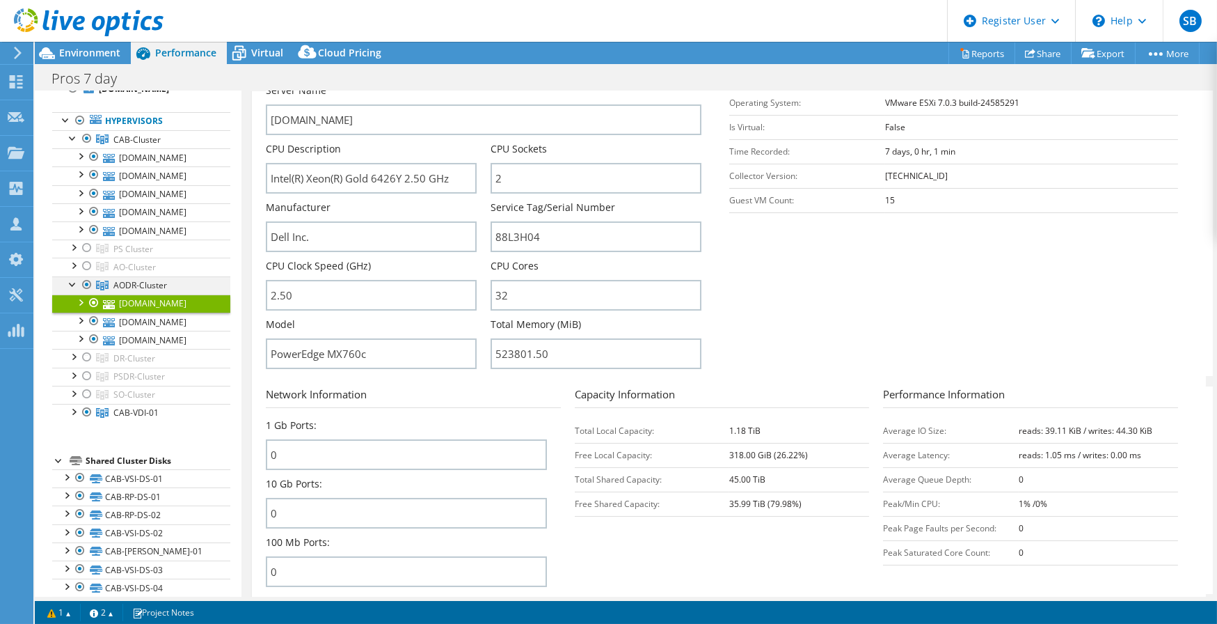
click at [70, 290] on div at bounding box center [73, 283] width 14 height 14
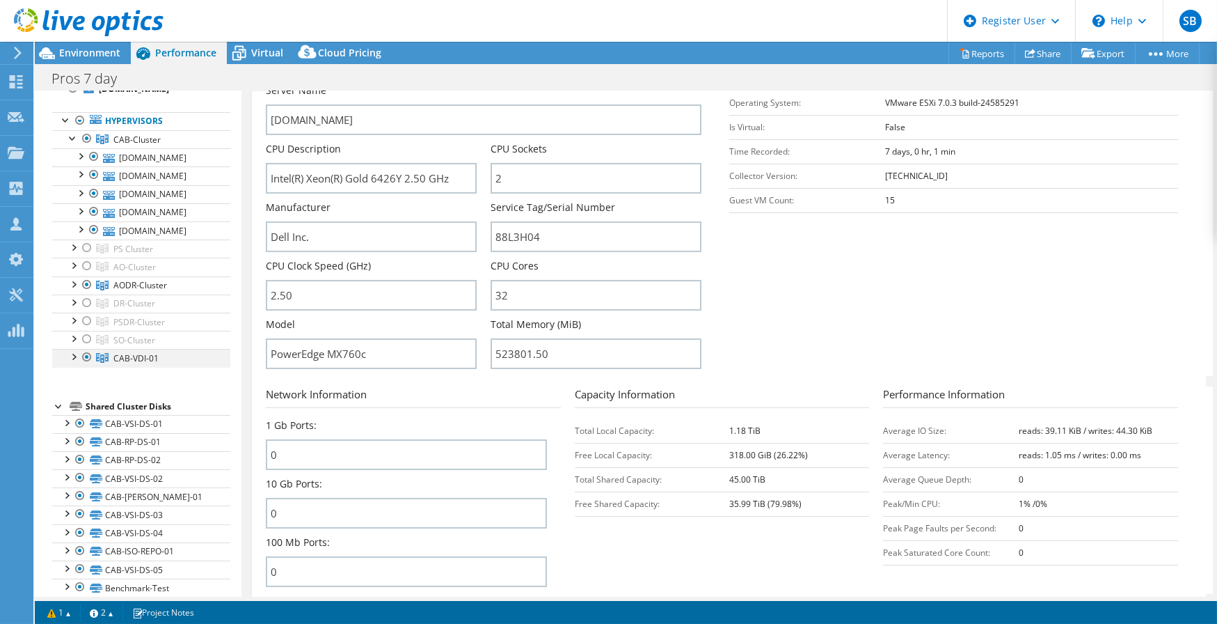
click at [73, 363] on div at bounding box center [73, 356] width 14 height 14
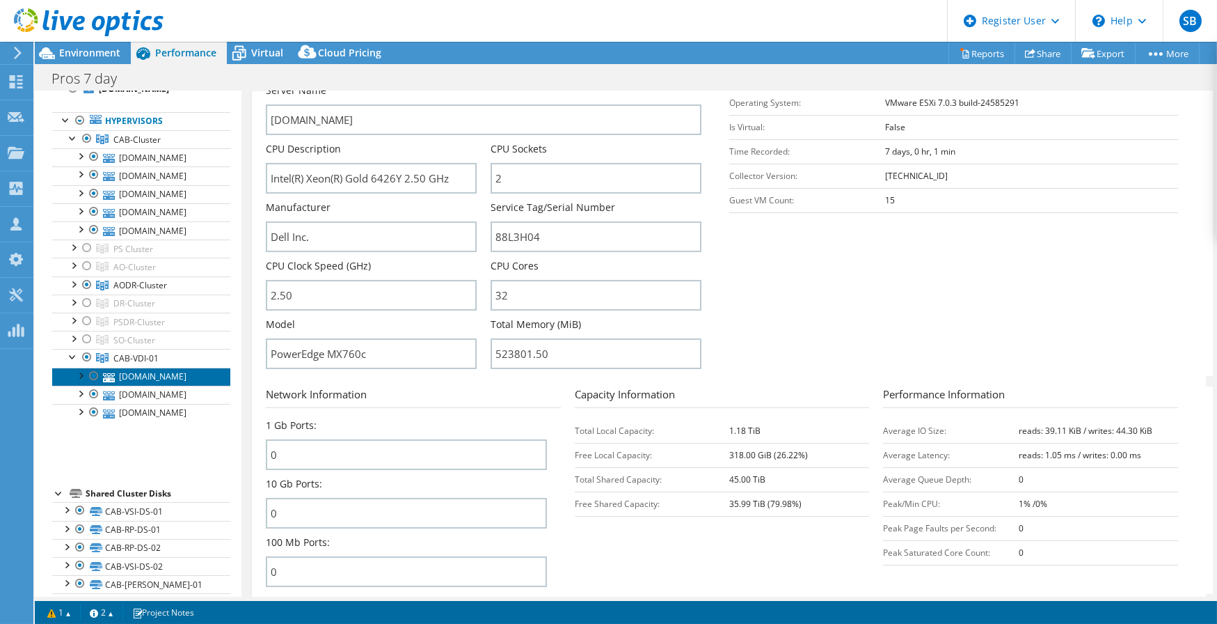
click at [136, 386] on link "[DOMAIN_NAME]" at bounding box center [141, 376] width 178 height 18
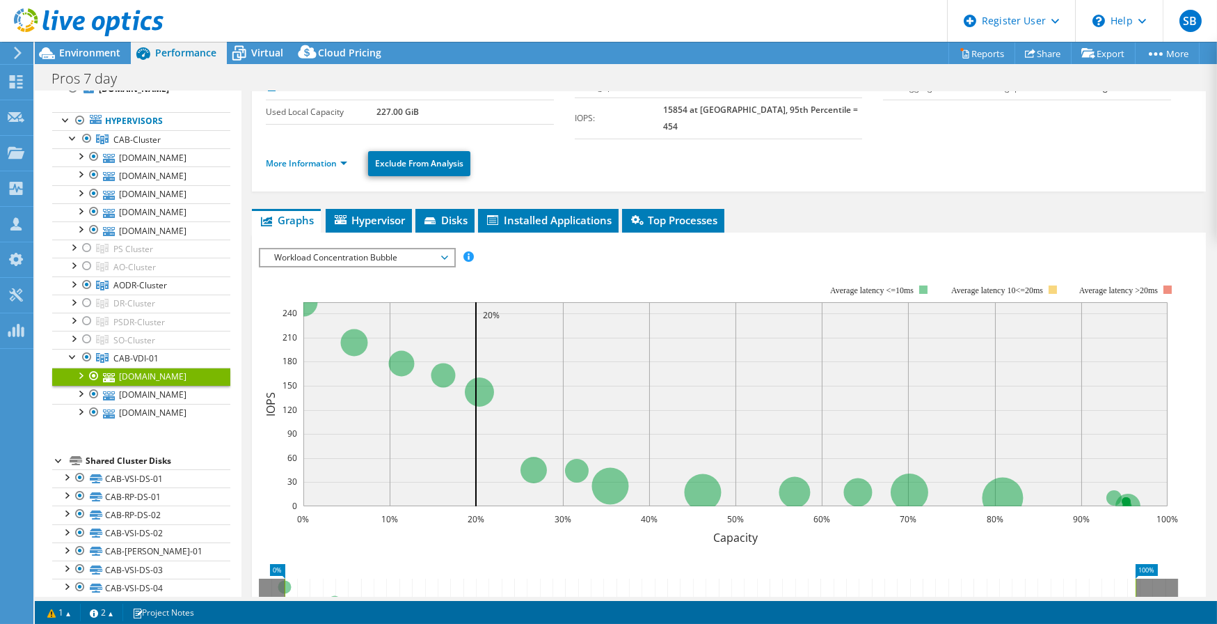
scroll to position [0, 0]
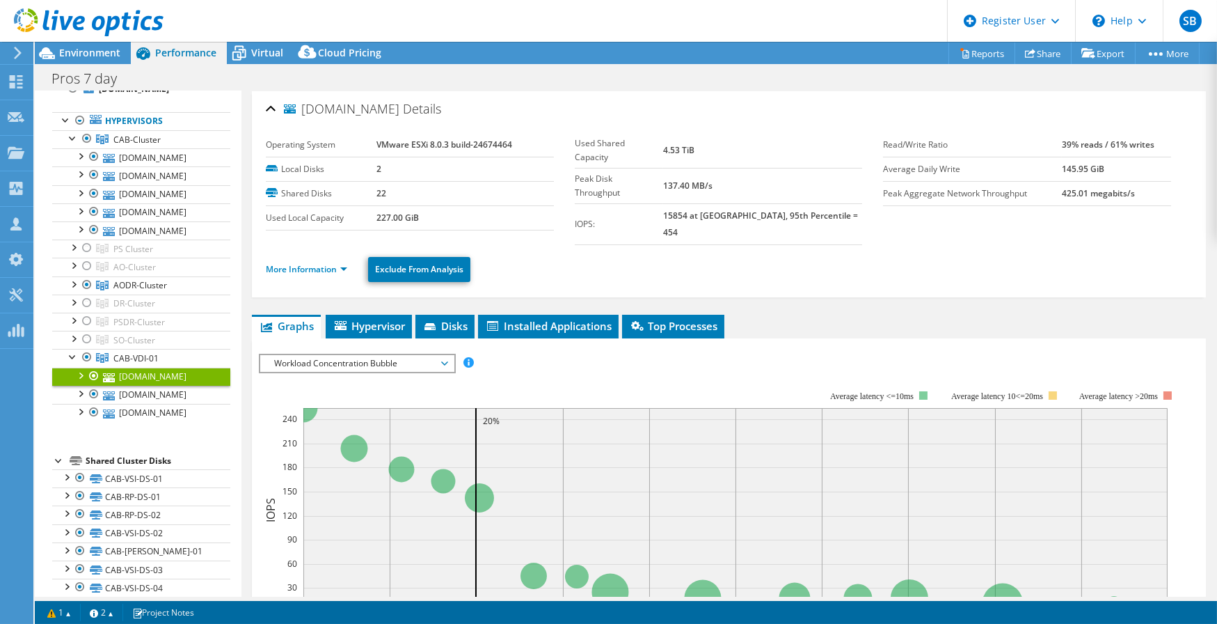
click at [306, 262] on li "More Information" at bounding box center [311, 269] width 90 height 15
click at [307, 263] on link "More Information" at bounding box center [306, 269] width 81 height 12
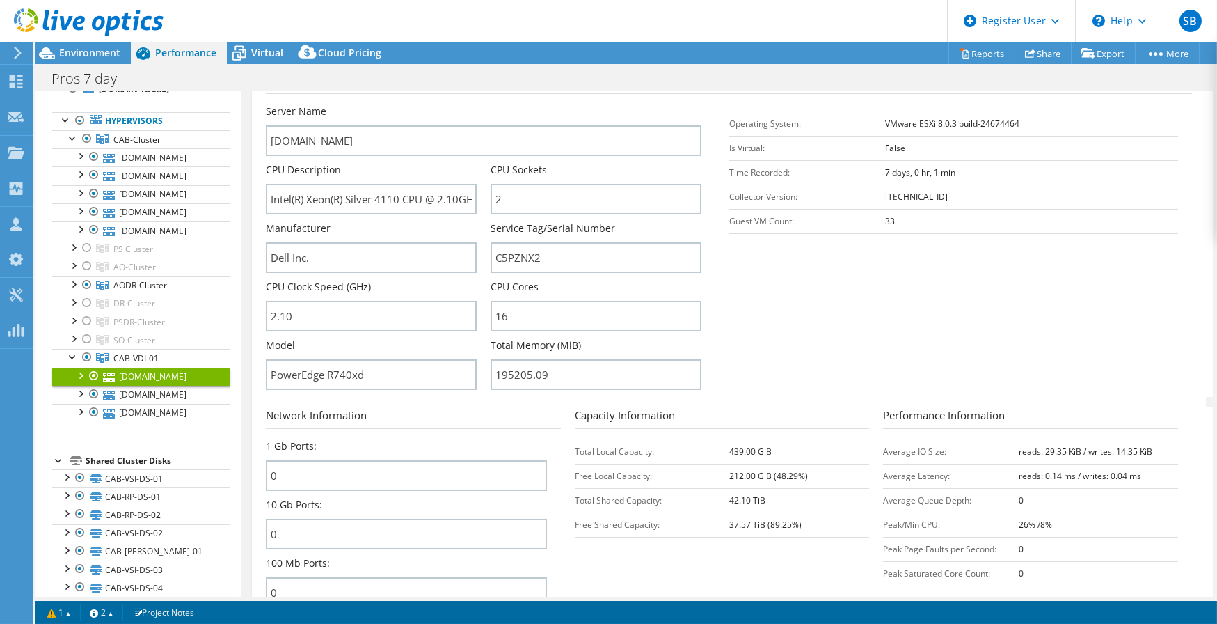
scroll to position [253, 0]
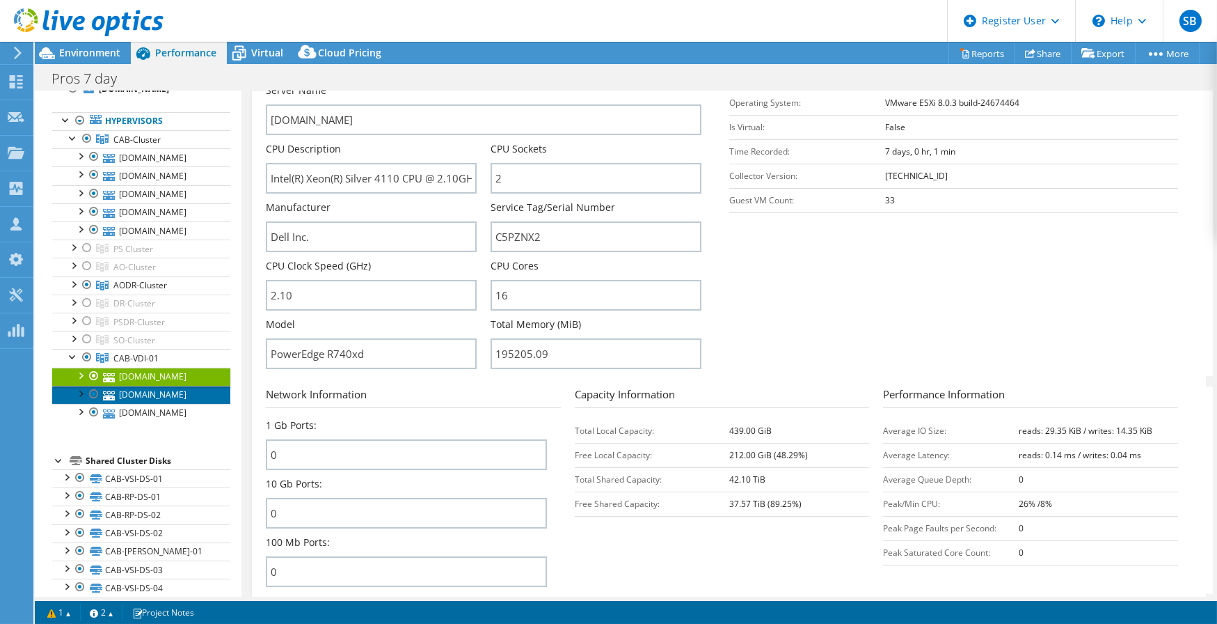
click at [145, 404] on link "[DOMAIN_NAME]" at bounding box center [141, 395] width 178 height 18
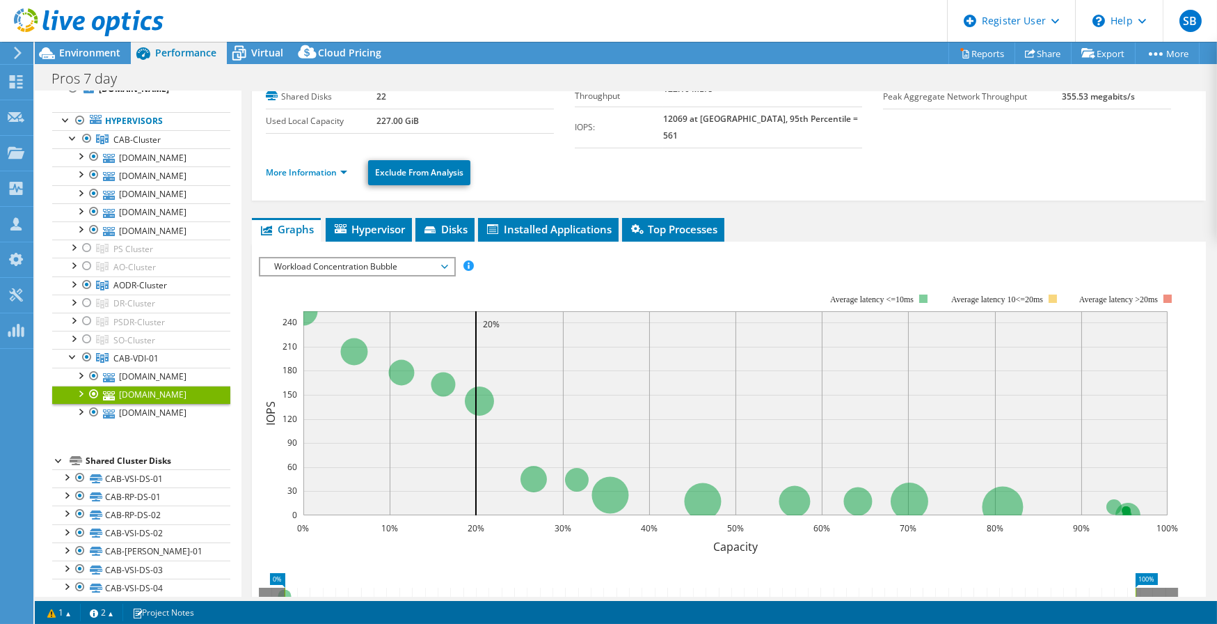
scroll to position [96, 0]
click at [299, 167] on link "More Information" at bounding box center [306, 173] width 81 height 12
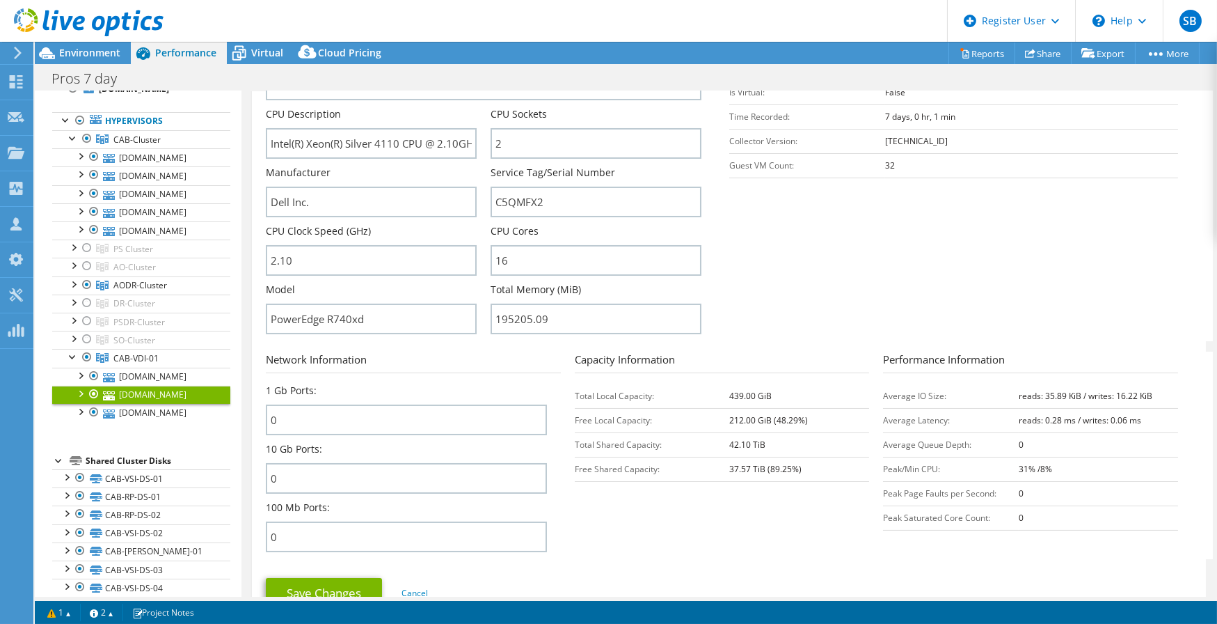
scroll to position [349, 0]
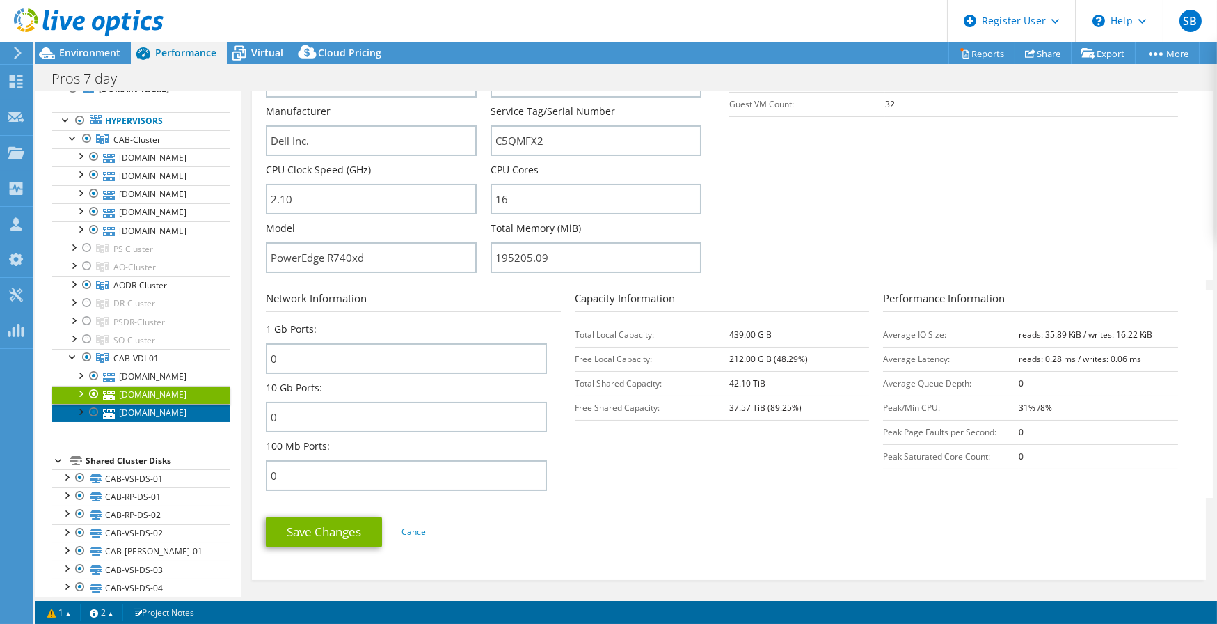
click at [164, 422] on link "[DOMAIN_NAME]" at bounding box center [141, 413] width 178 height 18
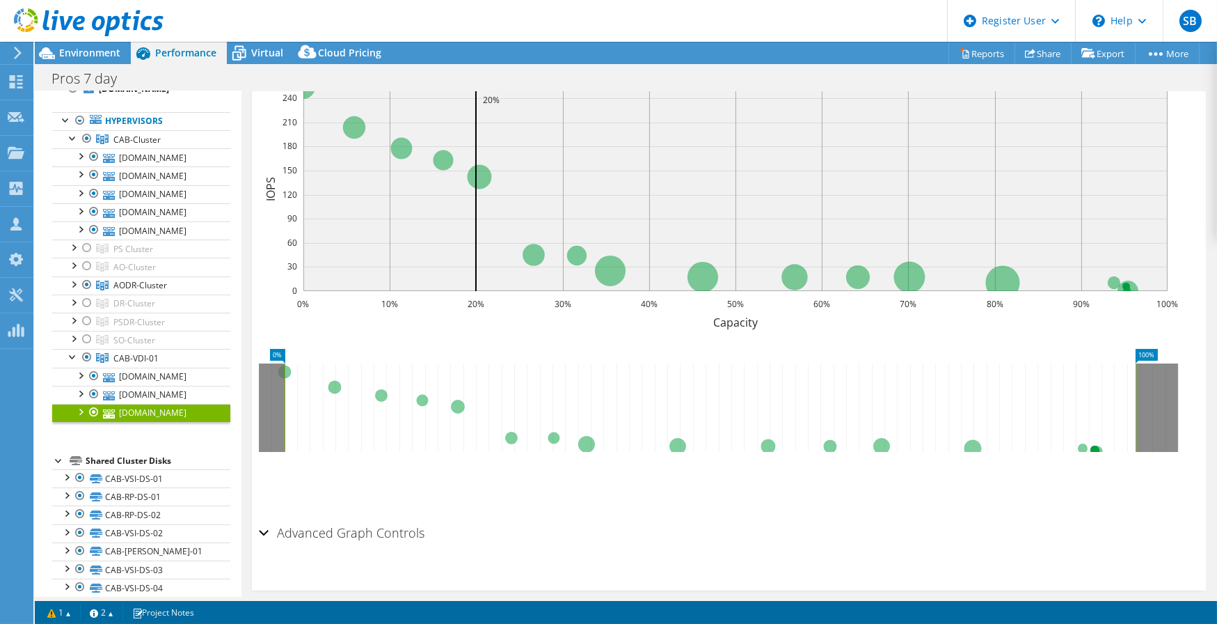
scroll to position [0, 0]
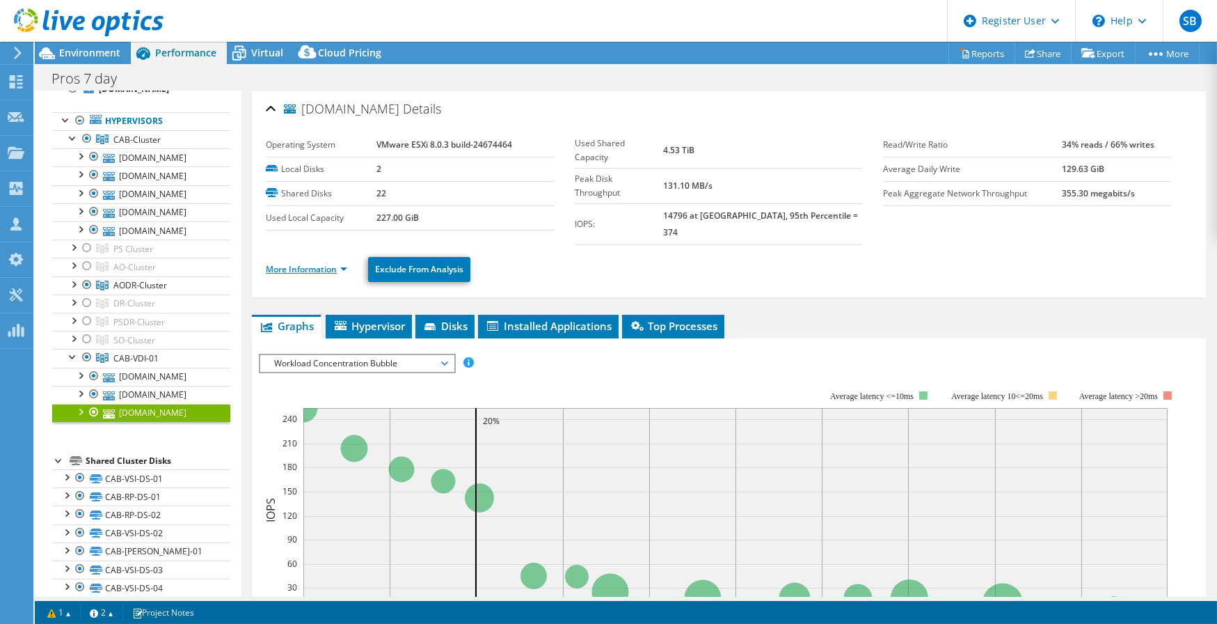
click at [303, 263] on link "More Information" at bounding box center [306, 269] width 81 height 12
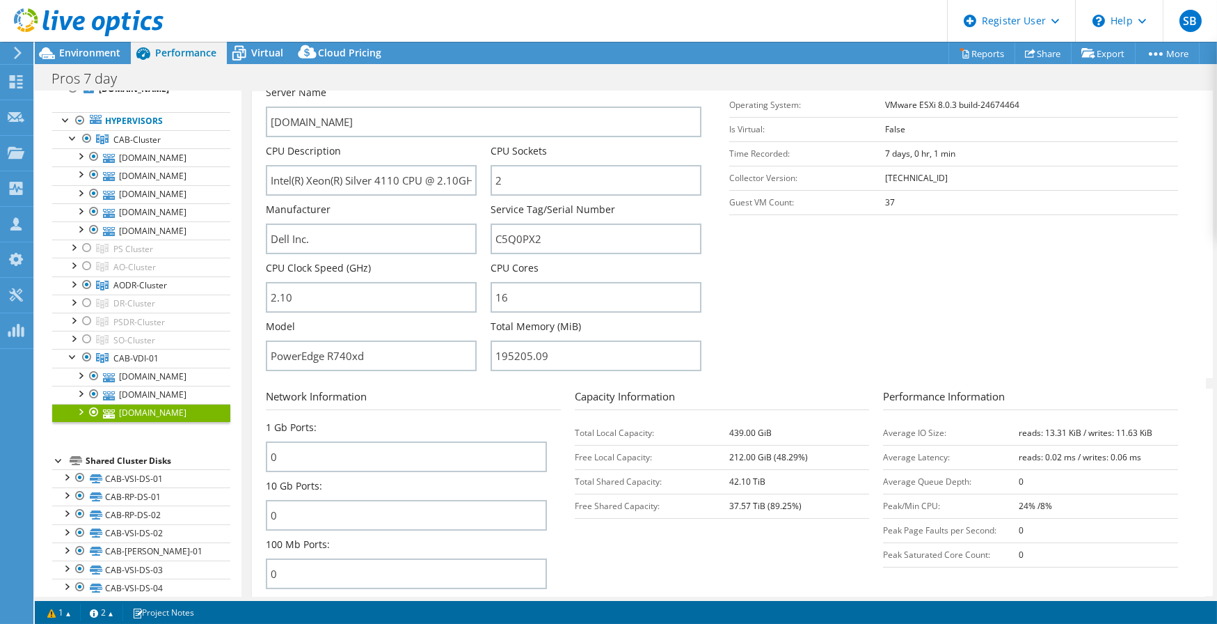
scroll to position [253, 0]
click at [868, 319] on section "Server Information Server Name [DOMAIN_NAME] CPU Description Intel(R) Xeon(R) S…" at bounding box center [732, 213] width 933 height 324
click at [703, 21] on header "SB Dell User [PERSON_NAME] [EMAIL_ADDRESS][PERSON_NAME][DOMAIN_NAME] Dell My Pr…" at bounding box center [608, 21] width 1217 height 42
click at [72, 363] on div at bounding box center [73, 356] width 14 height 14
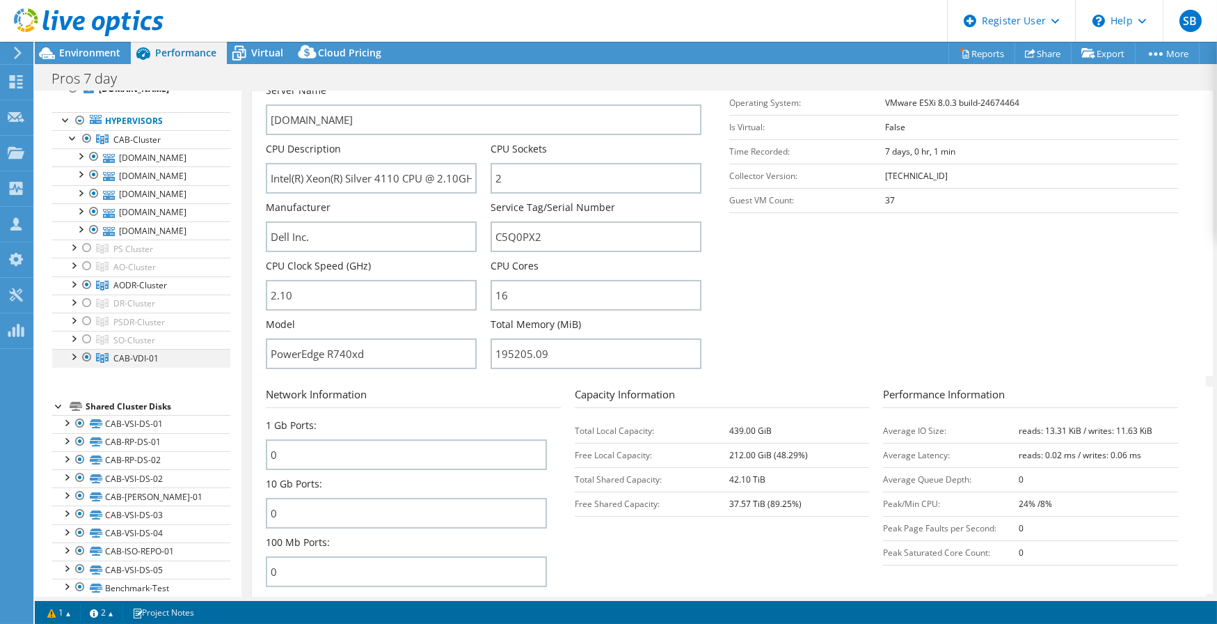
click at [72, 363] on div at bounding box center [73, 356] width 14 height 14
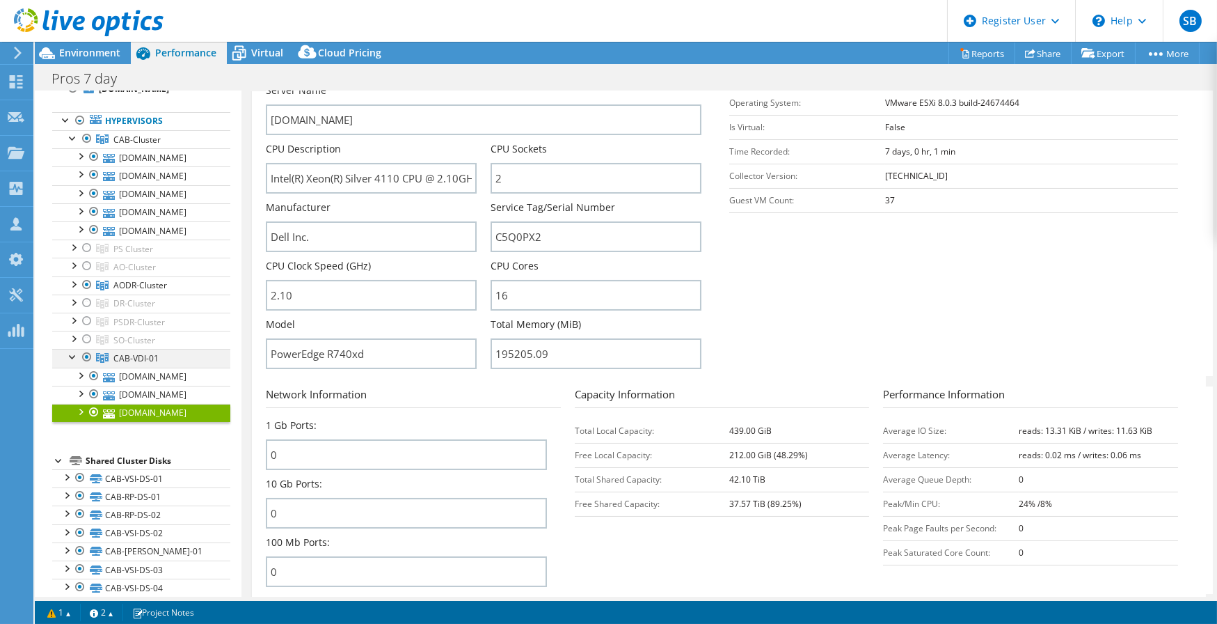
click at [72, 363] on div at bounding box center [73, 356] width 14 height 14
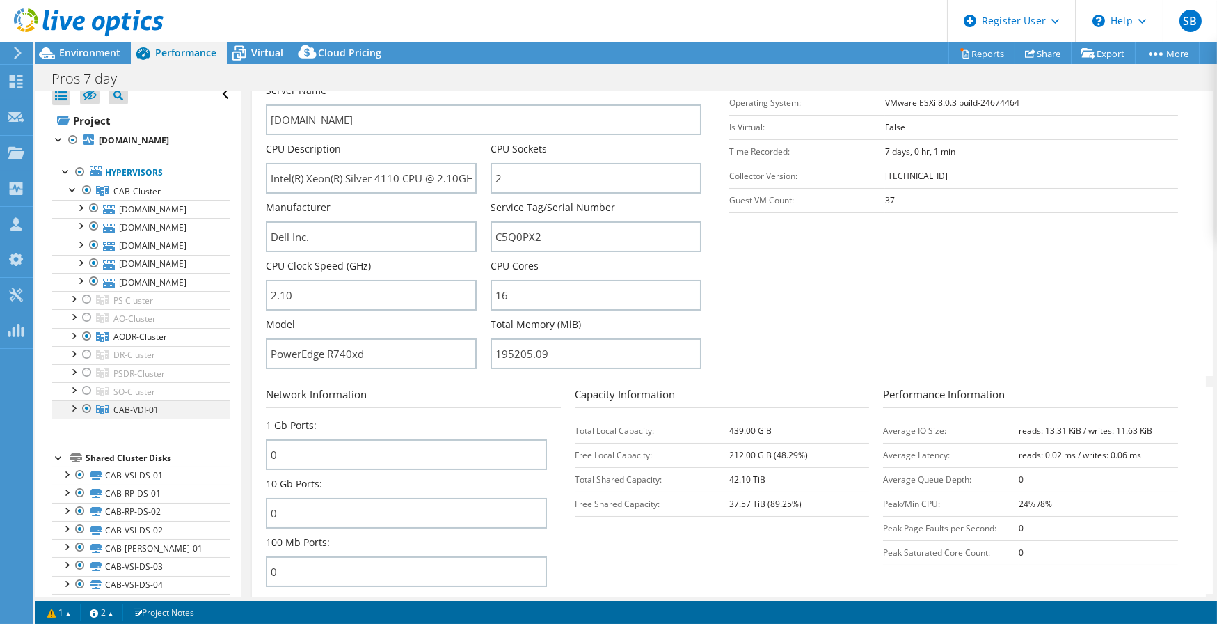
scroll to position [0, 0]
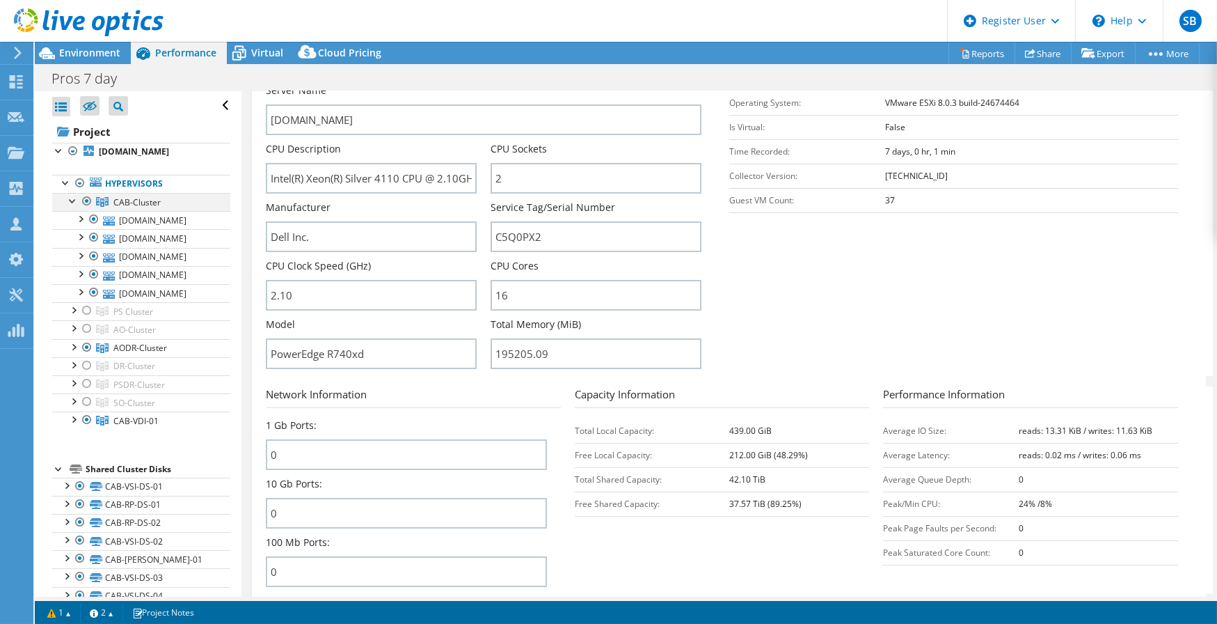
click at [70, 207] on div at bounding box center [73, 200] width 14 height 14
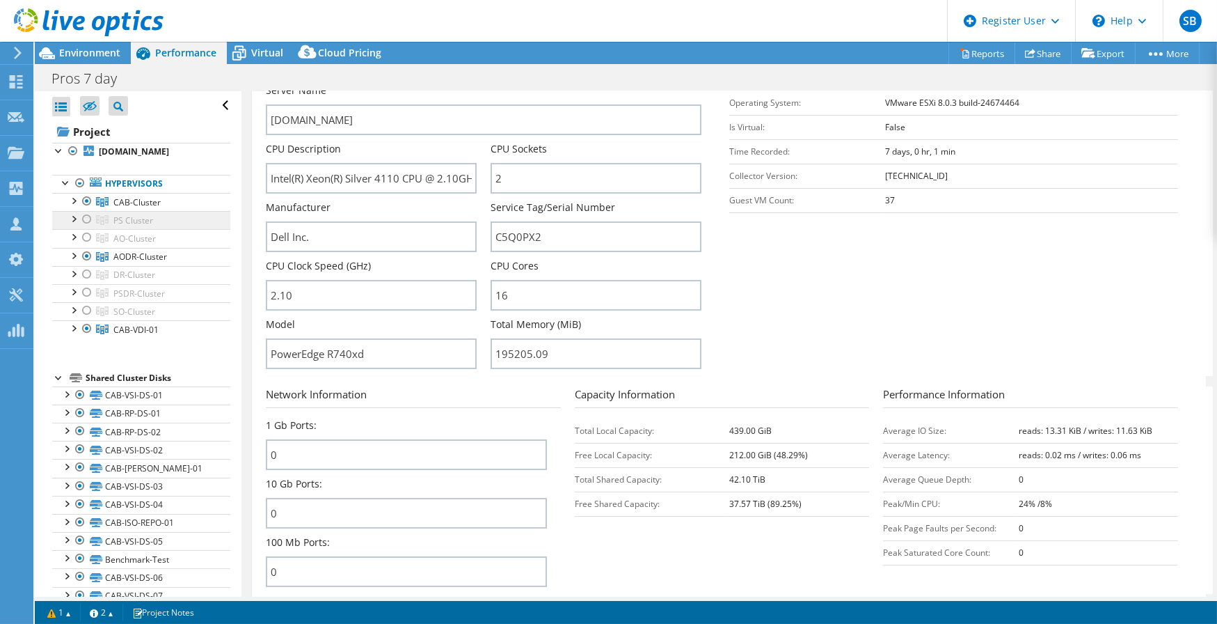
click at [139, 208] on span "PS Cluster" at bounding box center [136, 202] width 47 height 12
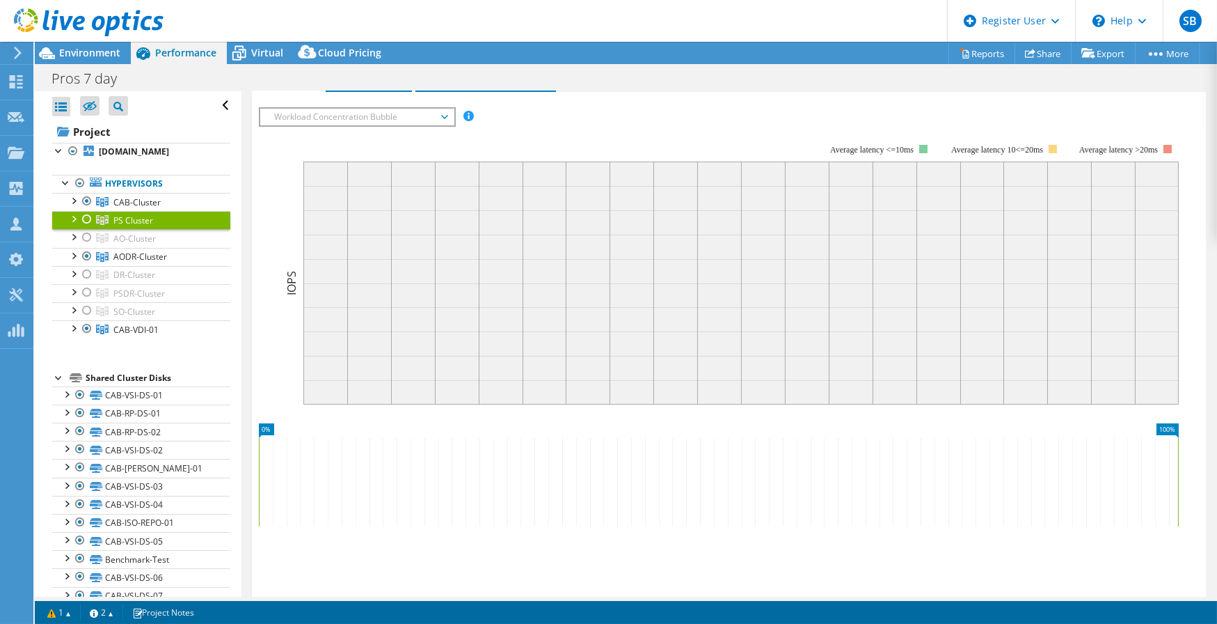
scroll to position [216, 0]
click at [68, 225] on div at bounding box center [73, 218] width 14 height 14
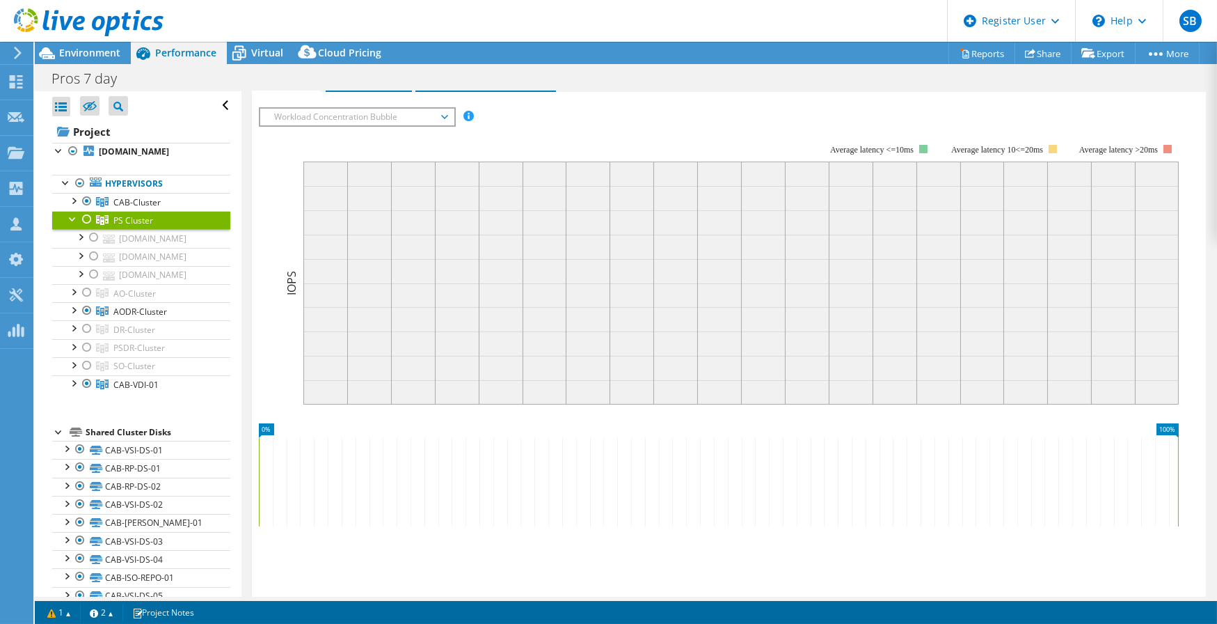
click at [73, 225] on div at bounding box center [73, 218] width 14 height 14
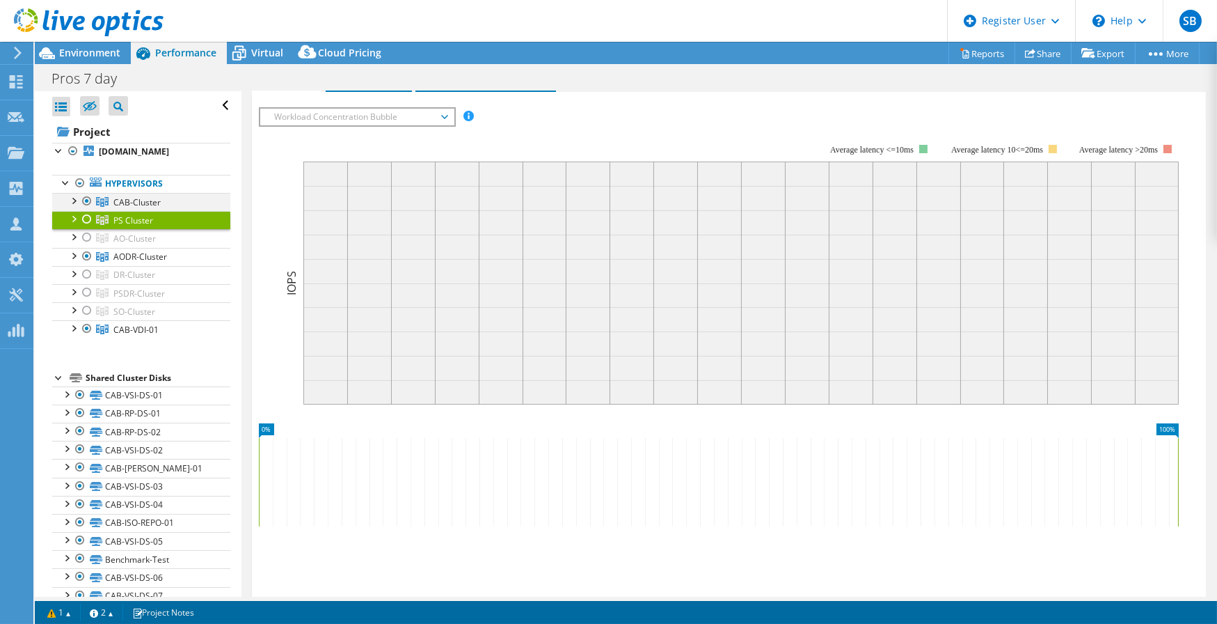
click at [70, 207] on div at bounding box center [73, 200] width 14 height 14
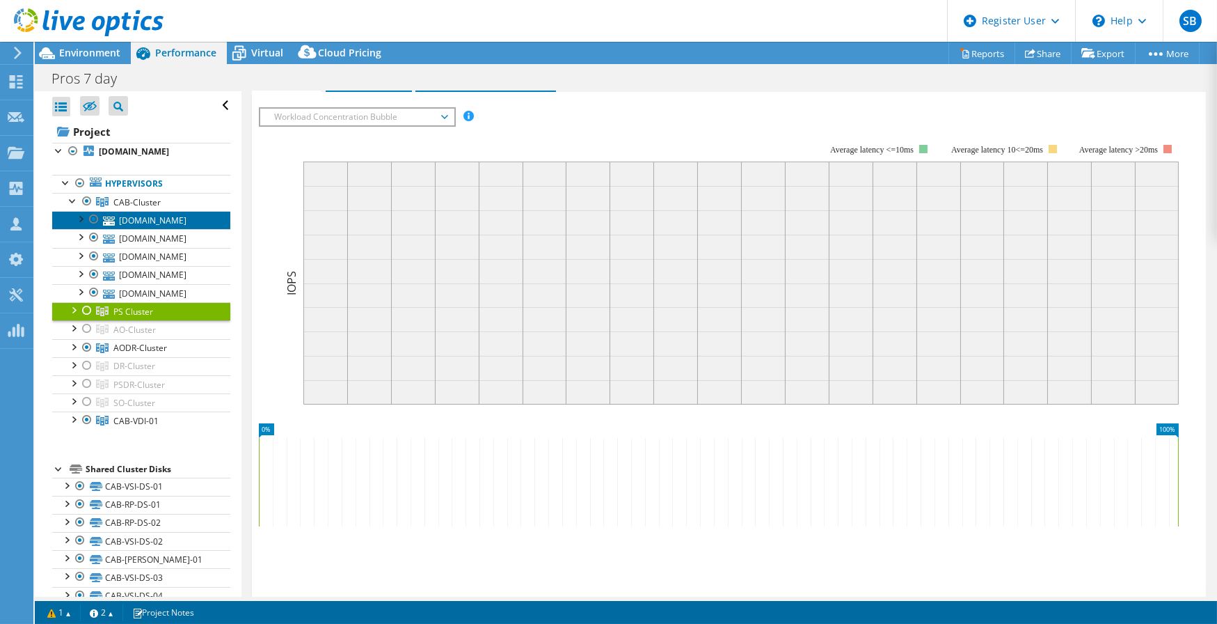
click at [134, 229] on link "[DOMAIN_NAME]" at bounding box center [141, 220] width 178 height 18
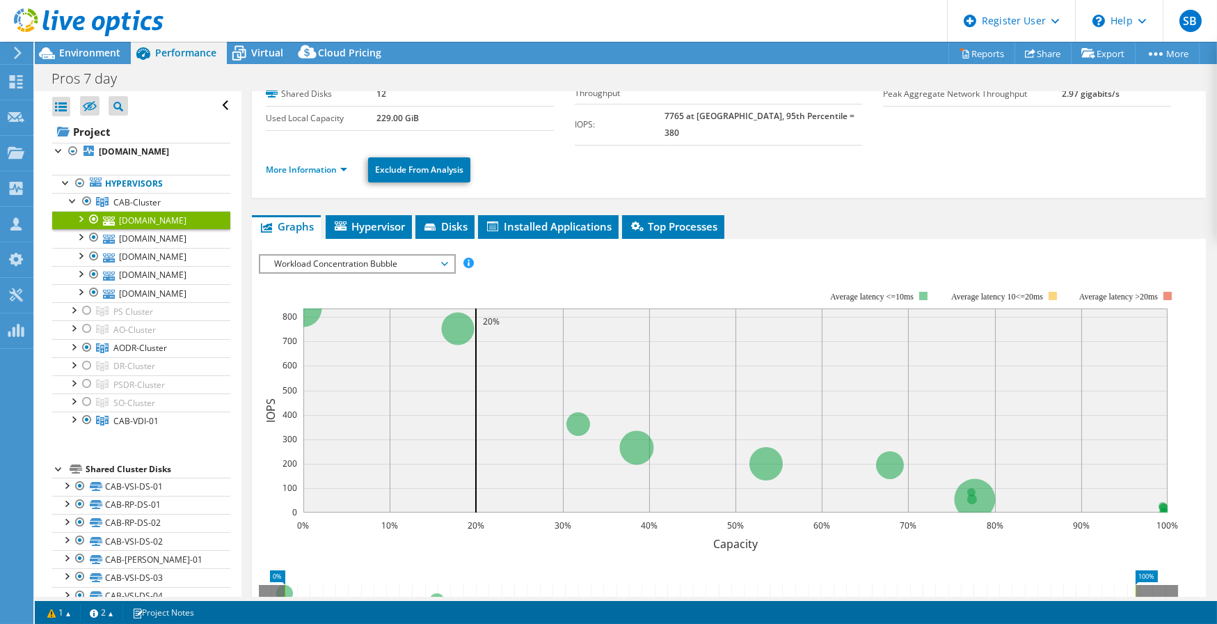
scroll to position [0, 0]
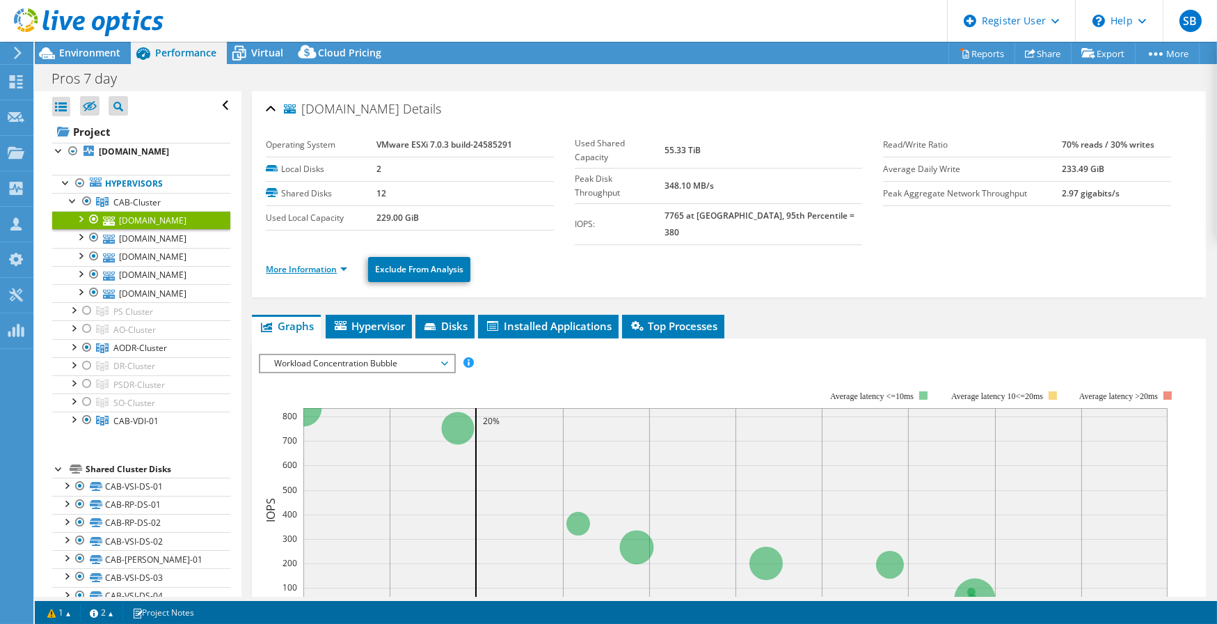
click at [301, 263] on link "More Information" at bounding box center [306, 269] width 81 height 12
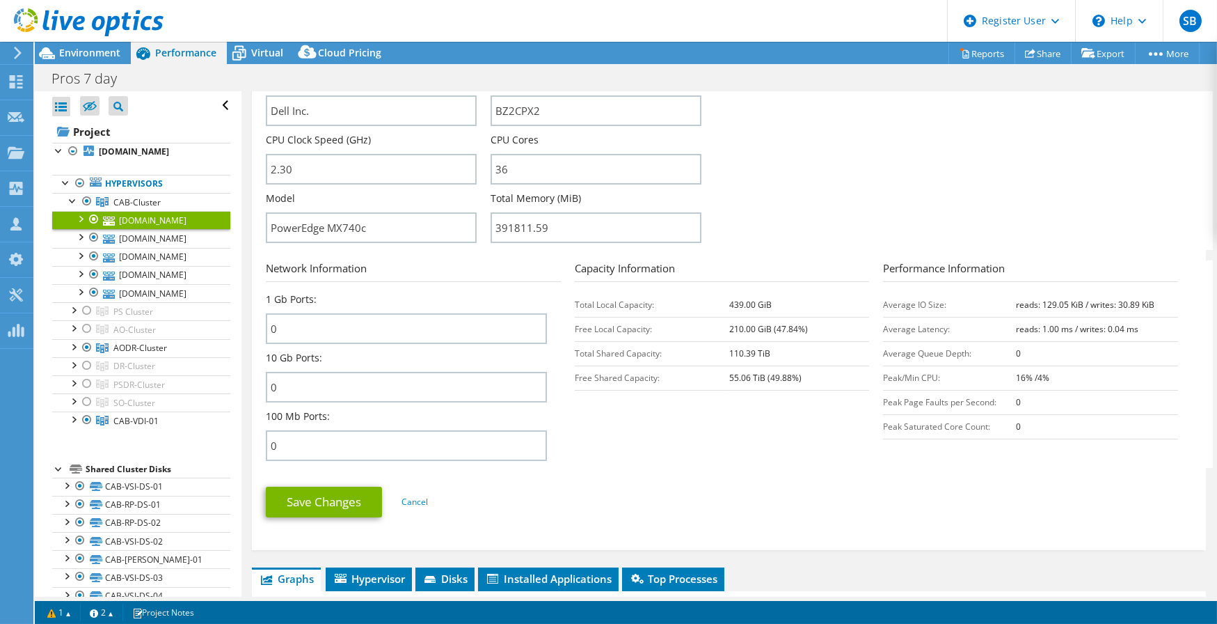
scroll to position [379, 0]
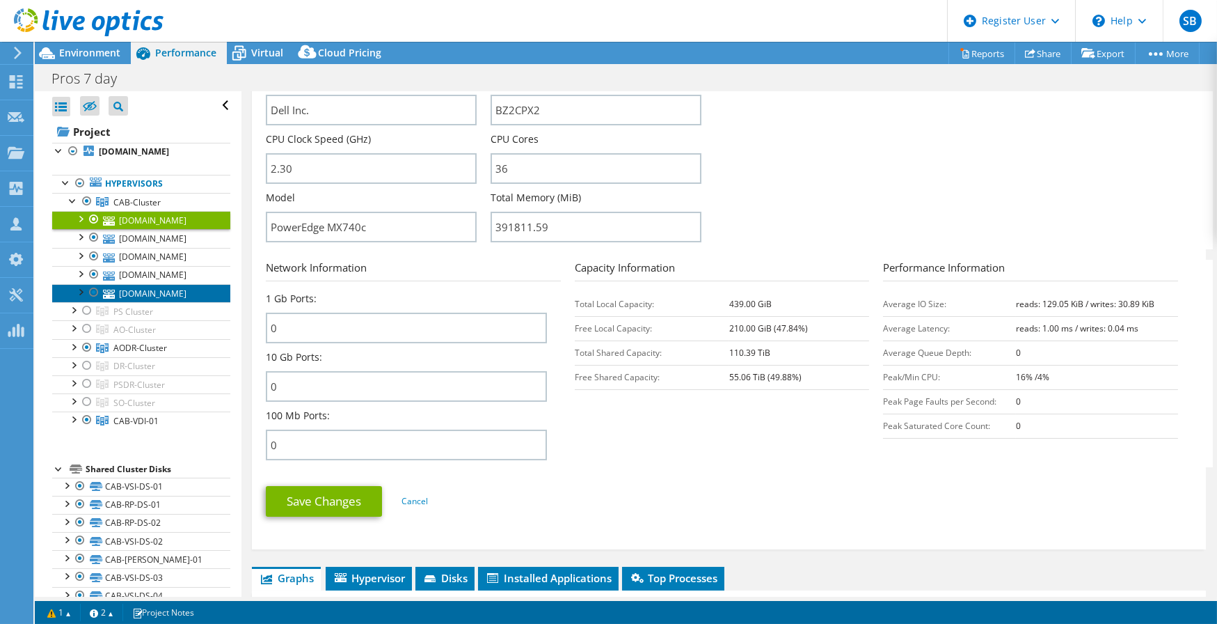
click at [127, 302] on link "[DOMAIN_NAME]" at bounding box center [141, 293] width 178 height 18
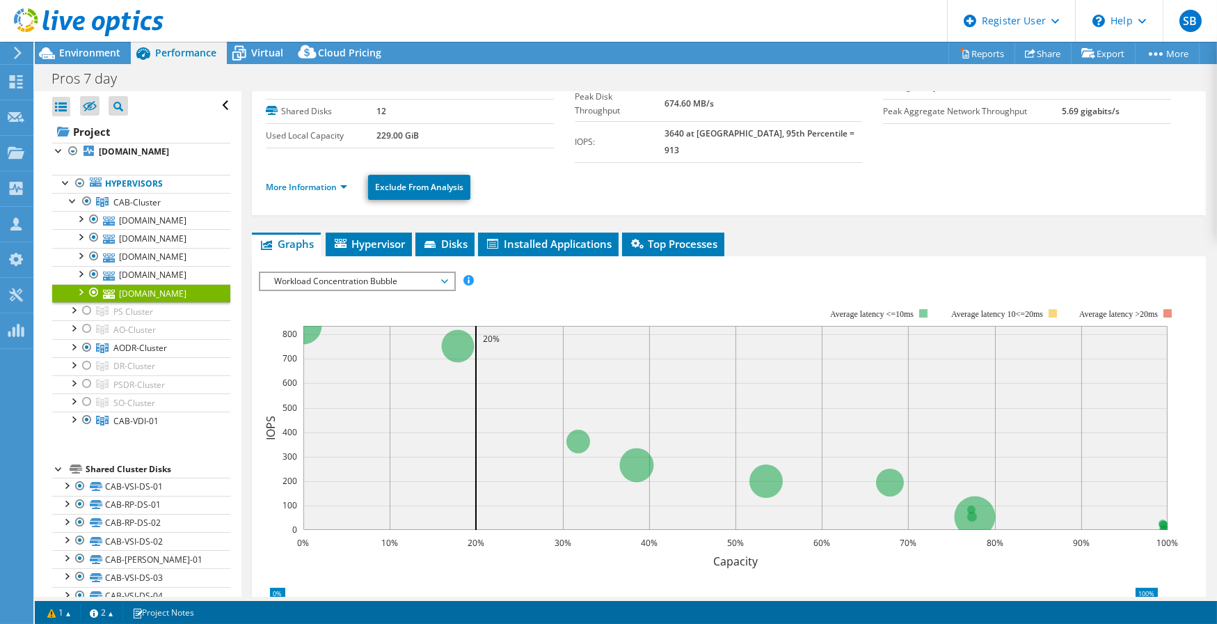
scroll to position [0, 0]
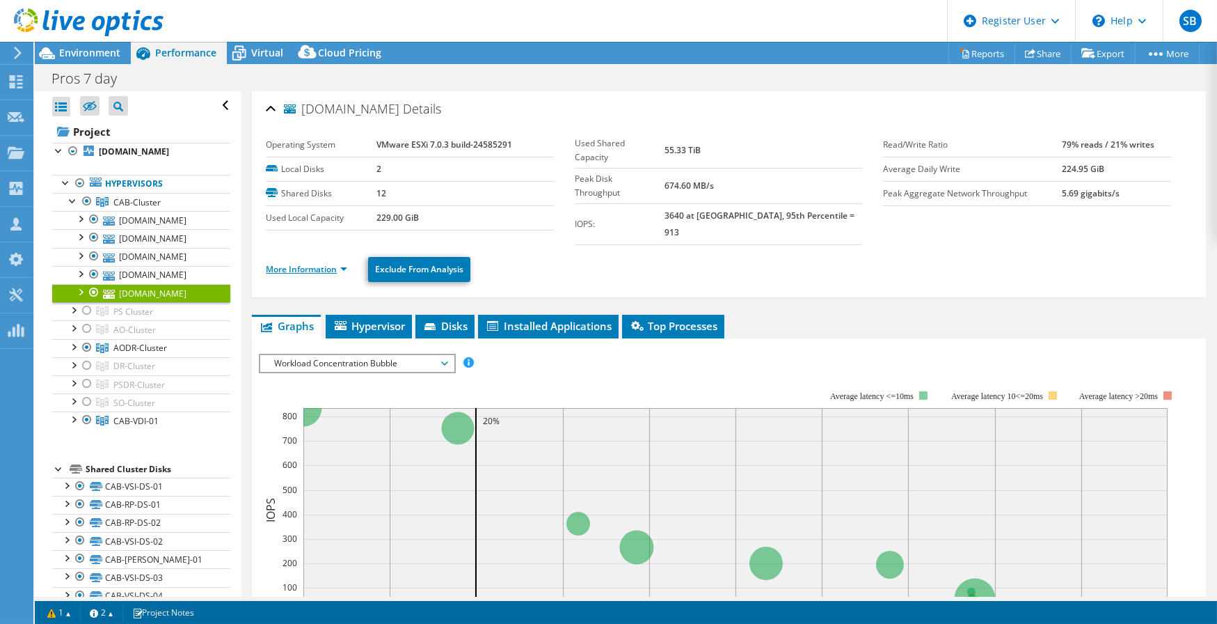
click at [279, 263] on link "More Information" at bounding box center [306, 269] width 81 height 12
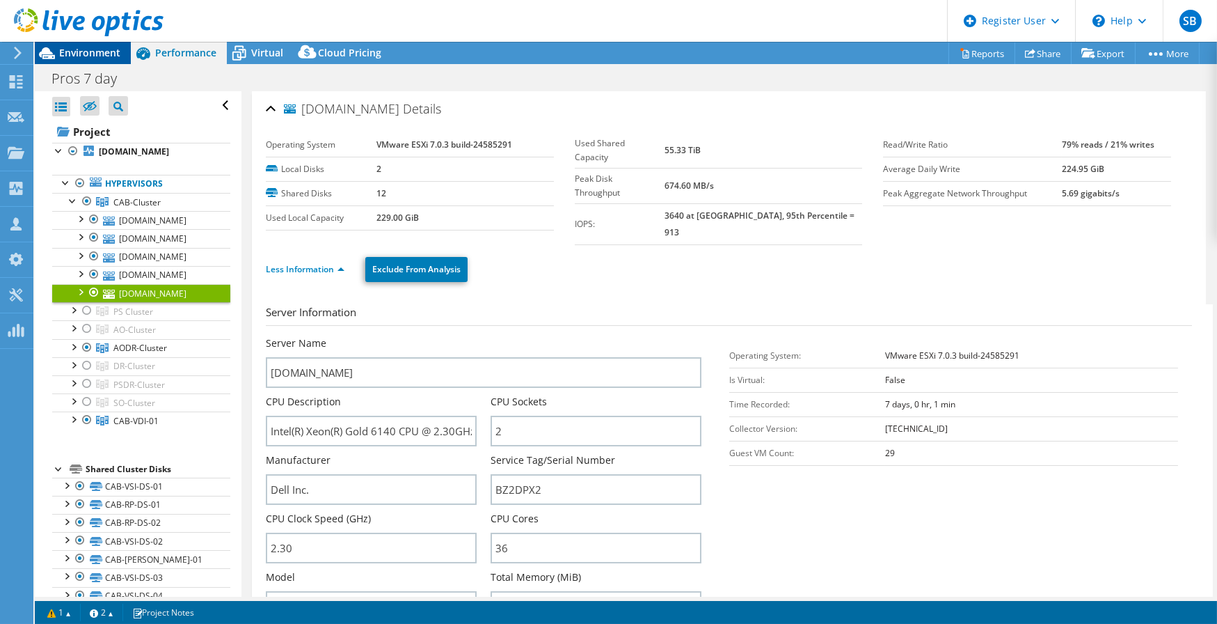
click at [80, 53] on span "Environment" at bounding box center [89, 52] width 61 height 13
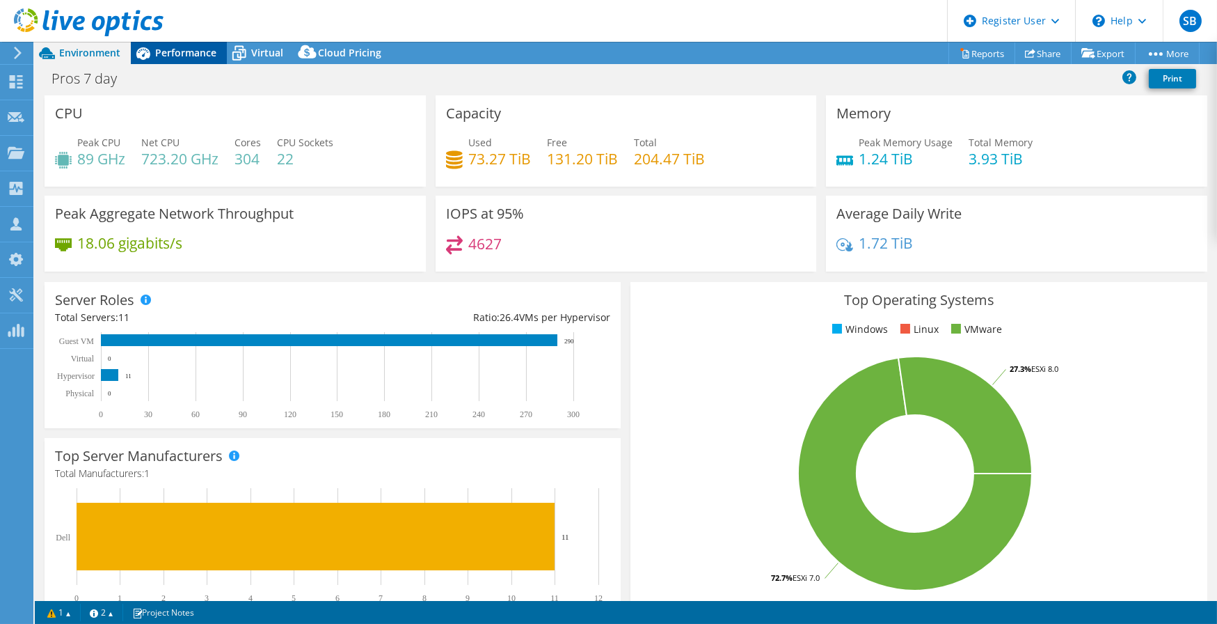
click at [205, 49] on span "Performance" at bounding box center [185, 52] width 61 height 13
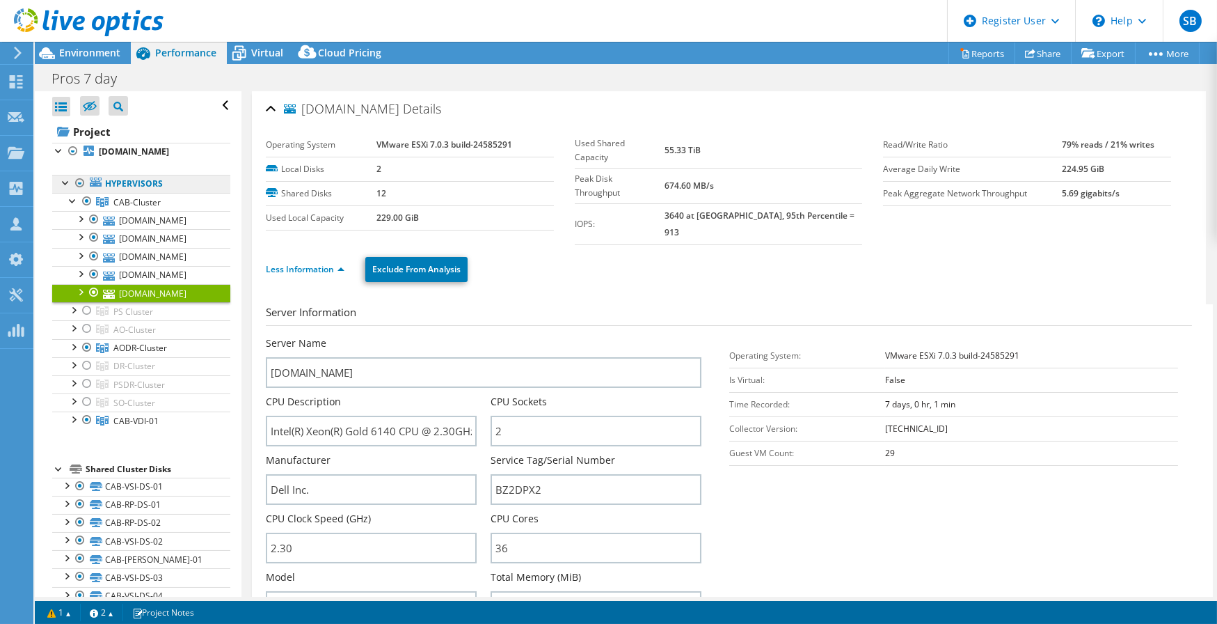
click at [127, 193] on link "Hypervisors" at bounding box center [141, 184] width 178 height 18
click at [134, 153] on link "[DOMAIN_NAME]" at bounding box center [141, 152] width 178 height 18
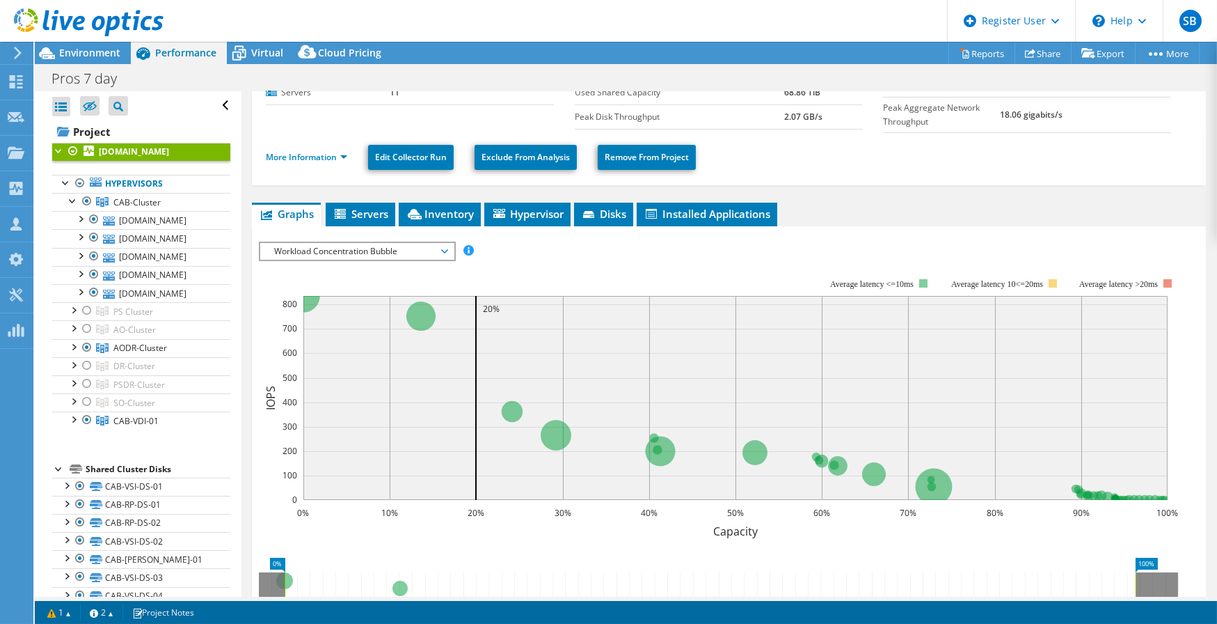
scroll to position [126, 0]
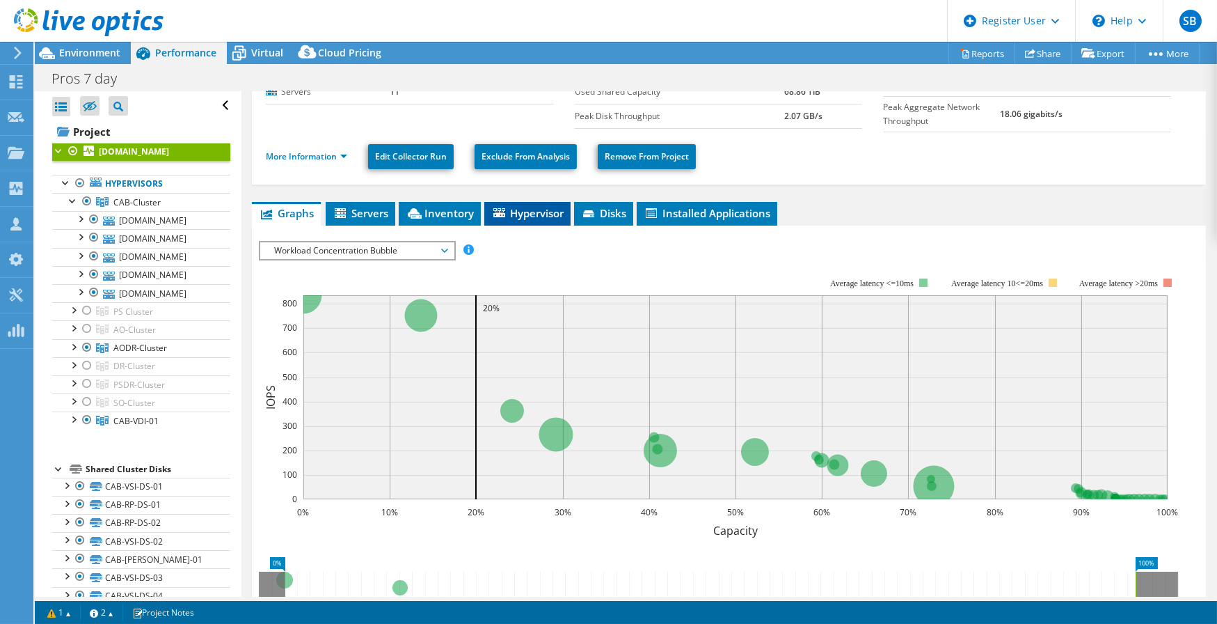
click at [532, 210] on span "Hypervisor" at bounding box center [527, 213] width 72 height 14
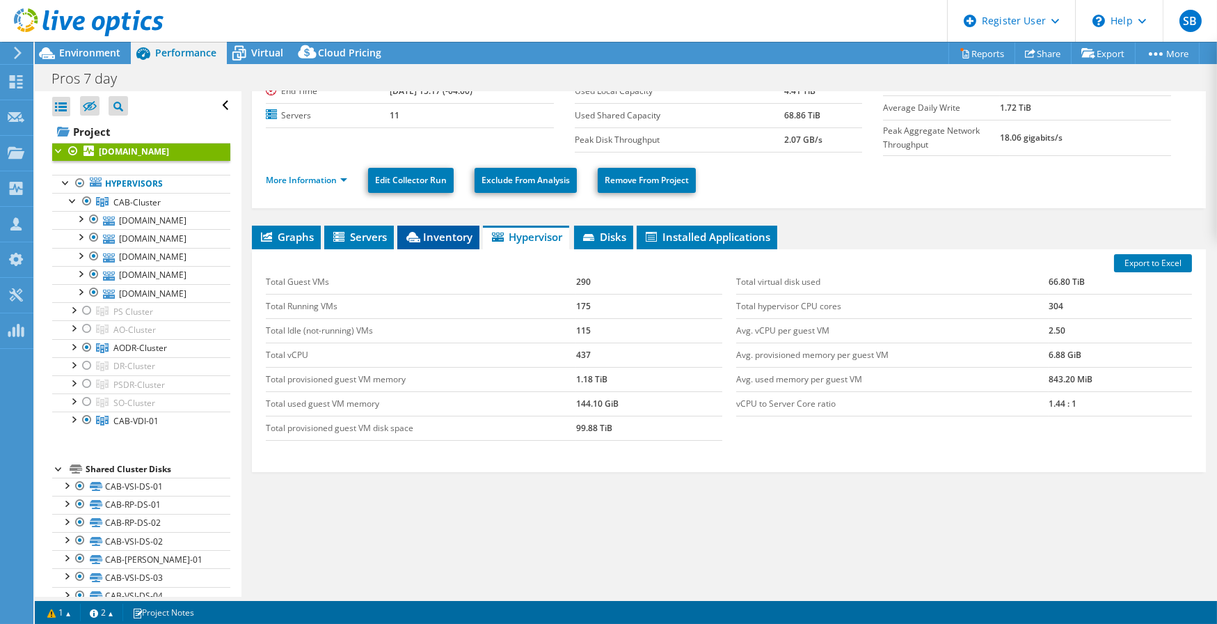
click at [439, 232] on span "Inventory" at bounding box center [438, 237] width 68 height 14
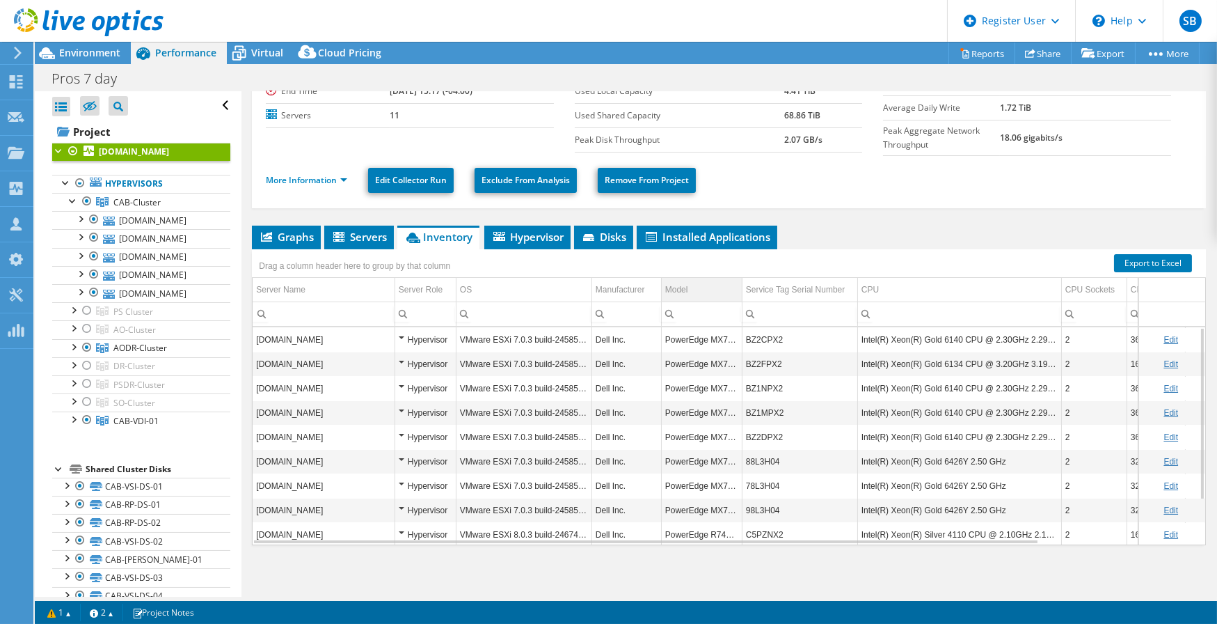
click at [681, 286] on div "Model" at bounding box center [676, 289] width 23 height 17
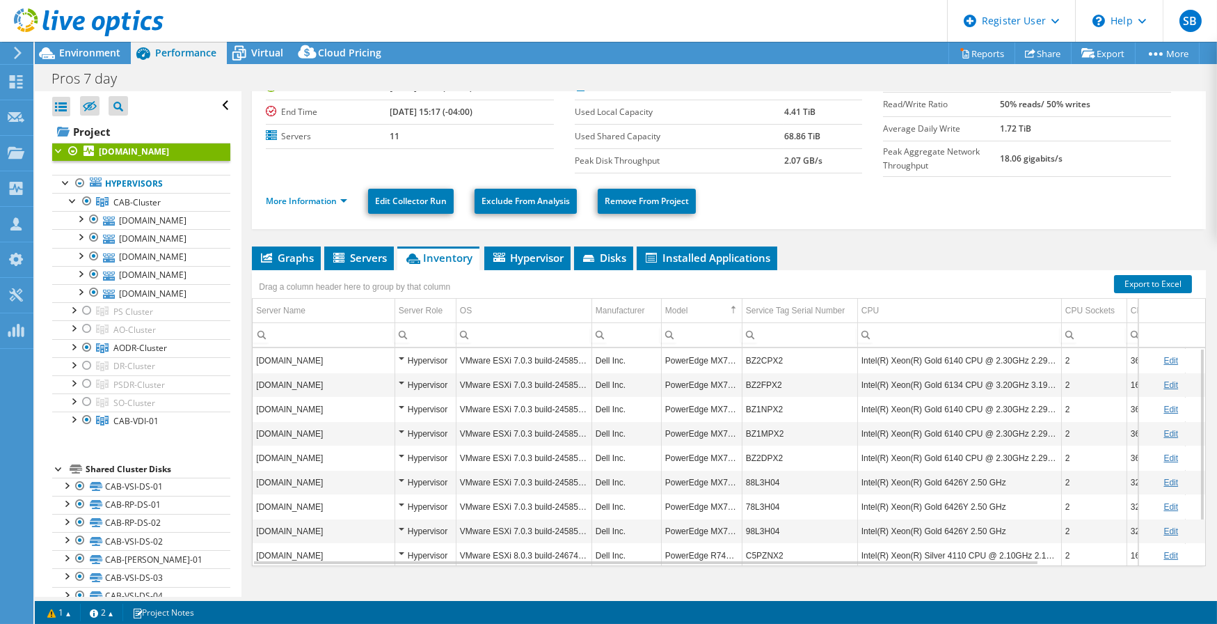
scroll to position [102, 0]
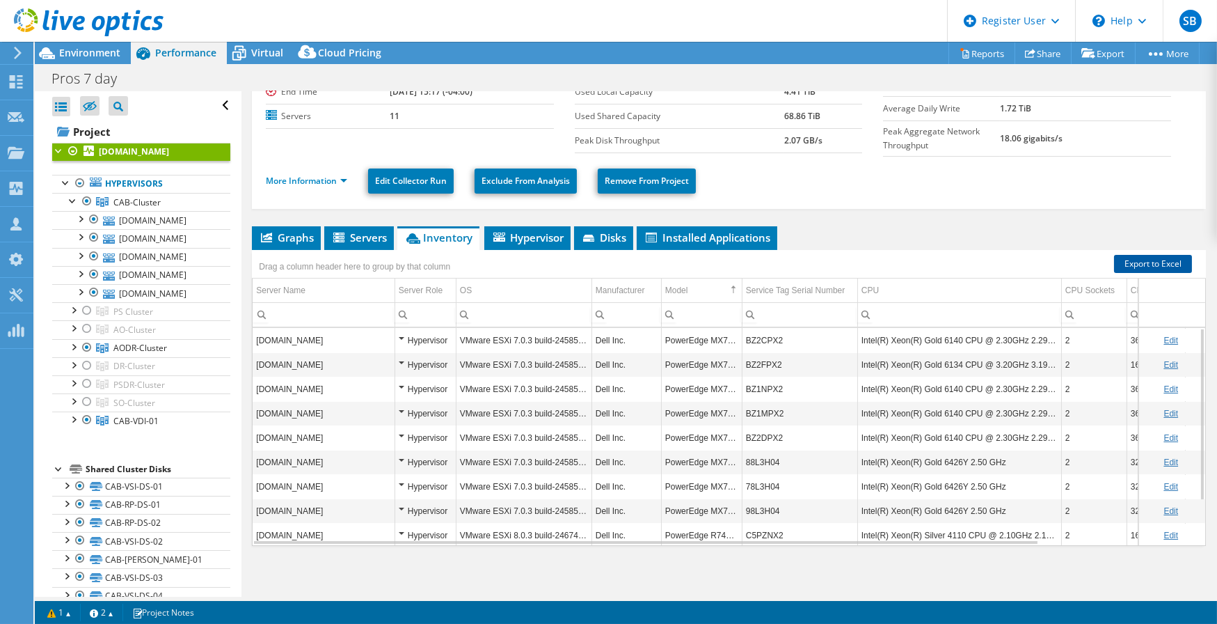
click at [1144, 263] on link "Export to Excel" at bounding box center [1153, 264] width 78 height 18
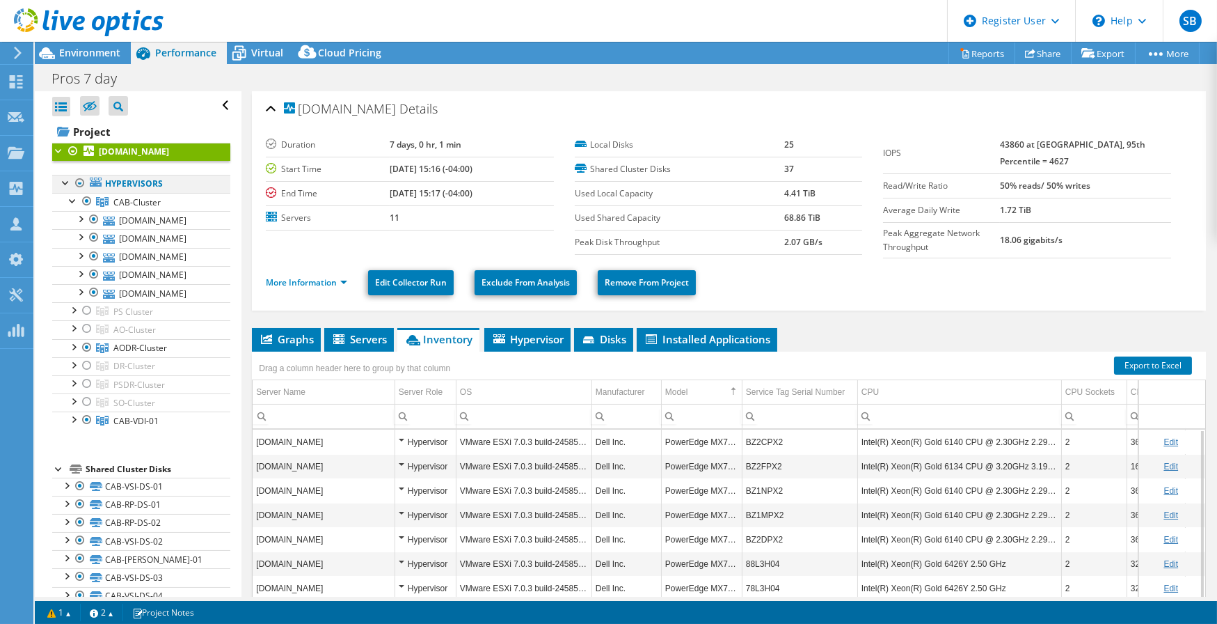
click at [78, 191] on div at bounding box center [80, 183] width 14 height 17
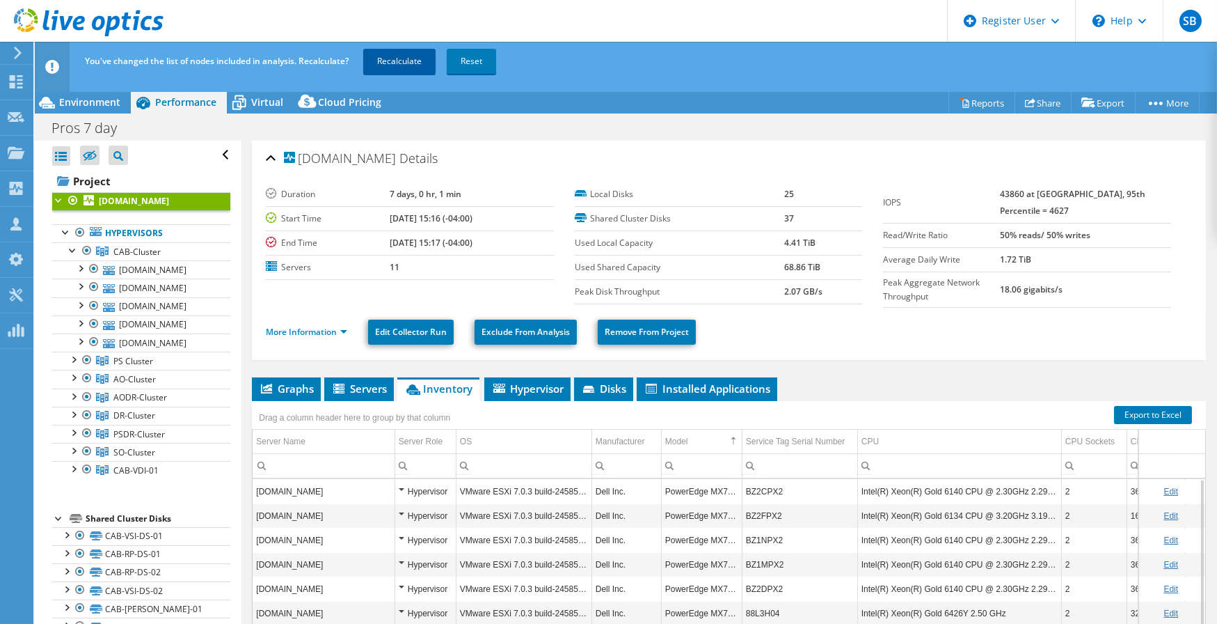
click at [404, 64] on link "Recalculate" at bounding box center [399, 61] width 72 height 25
click at [80, 100] on span "Environment" at bounding box center [89, 101] width 61 height 13
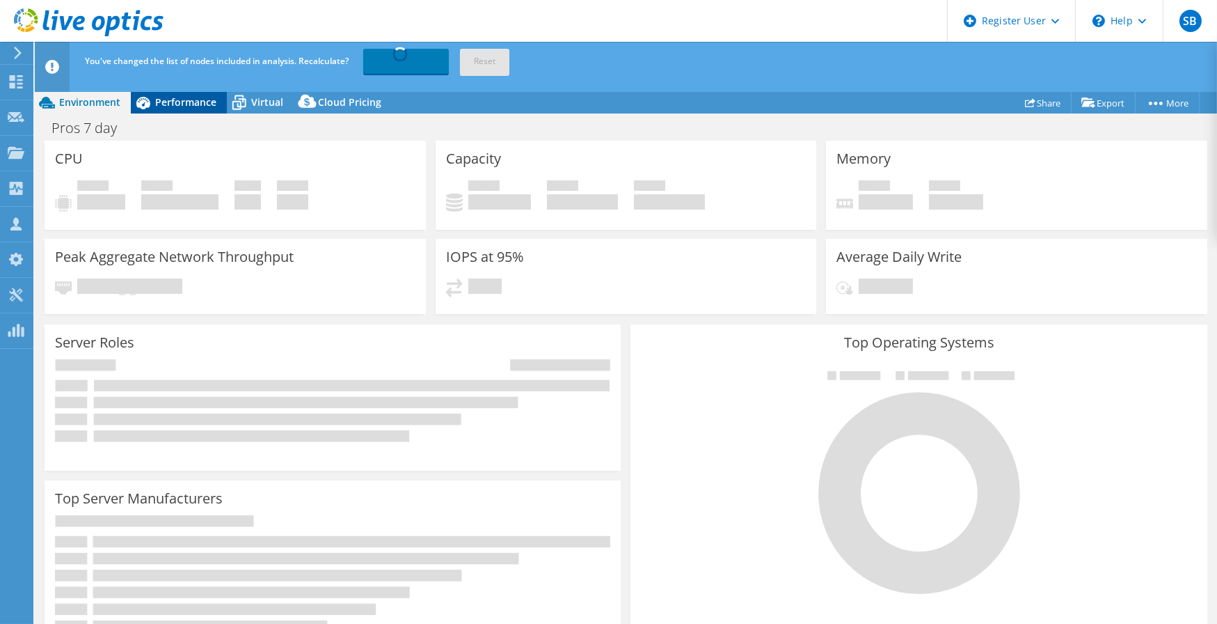
click at [202, 100] on span "Performance" at bounding box center [185, 101] width 61 height 13
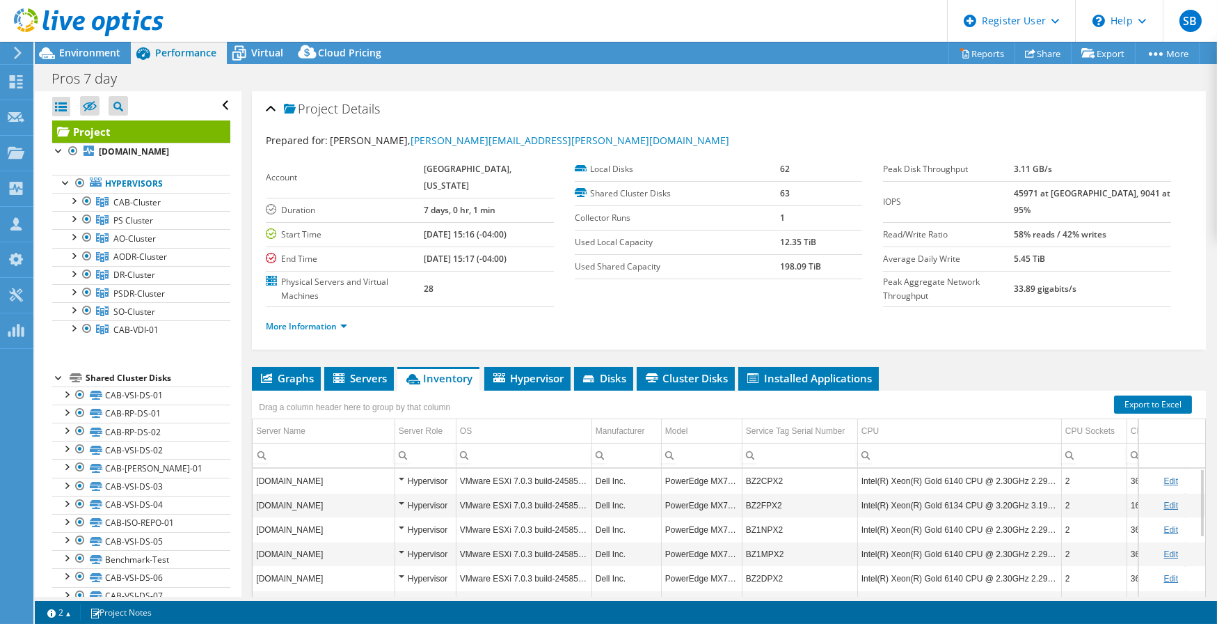
click at [309, 19] on header "SB Dell User [PERSON_NAME] [EMAIL_ADDRESS][PERSON_NAME][DOMAIN_NAME] Dell My Pr…" at bounding box center [608, 21] width 1217 height 42
click at [453, 21] on header "SB Dell User [PERSON_NAME] [EMAIL_ADDRESS][PERSON_NAME][DOMAIN_NAME] Dell My Pr…" at bounding box center [608, 21] width 1217 height 42
click at [70, 207] on div at bounding box center [73, 200] width 14 height 14
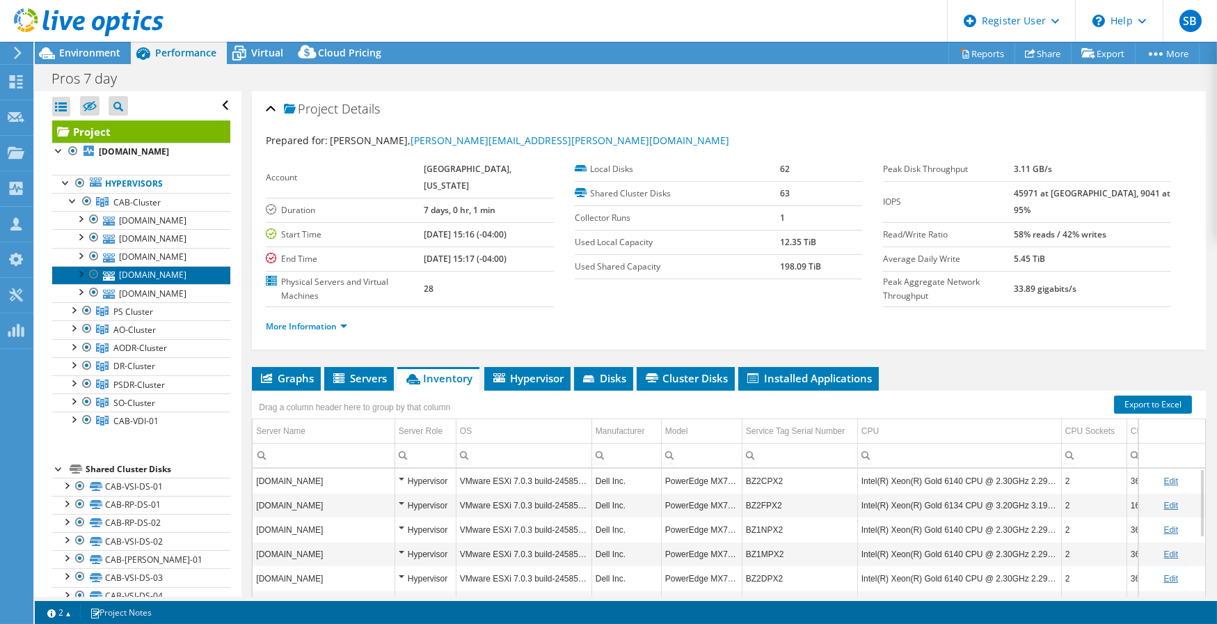
click at [146, 284] on link "[DOMAIN_NAME]" at bounding box center [141, 275] width 178 height 18
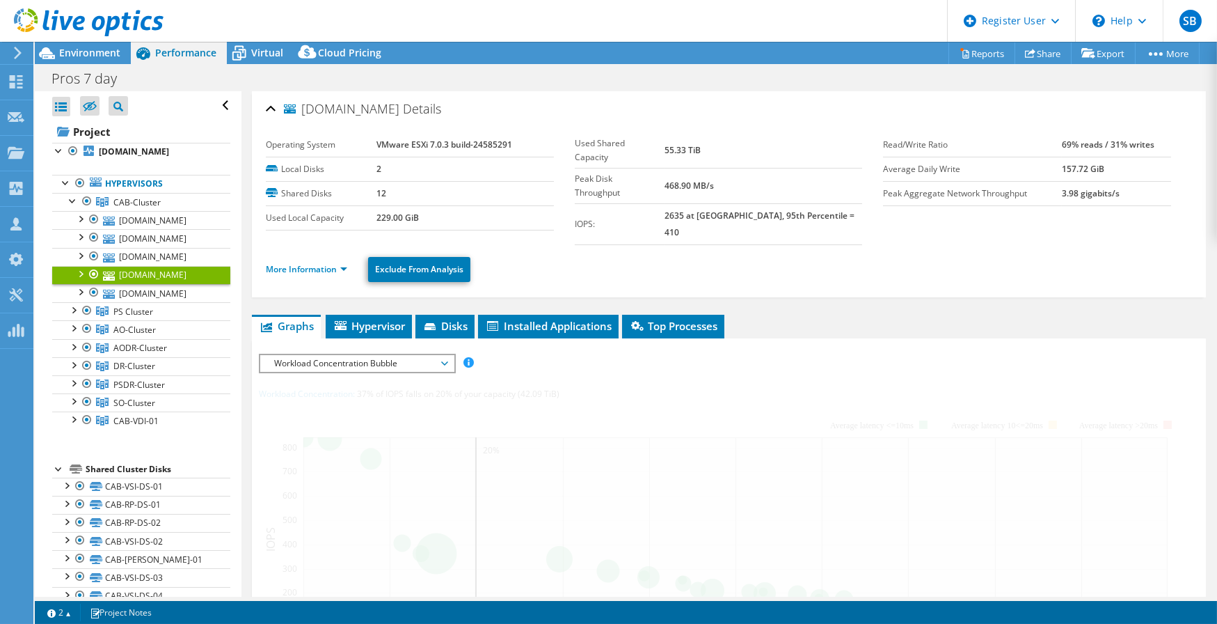
click at [315, 338] on div "IOPS Disk Throughput IO Size Latency Queue Depth CPU Percentage Memory Page Fau…" at bounding box center [729, 603] width 940 height 530
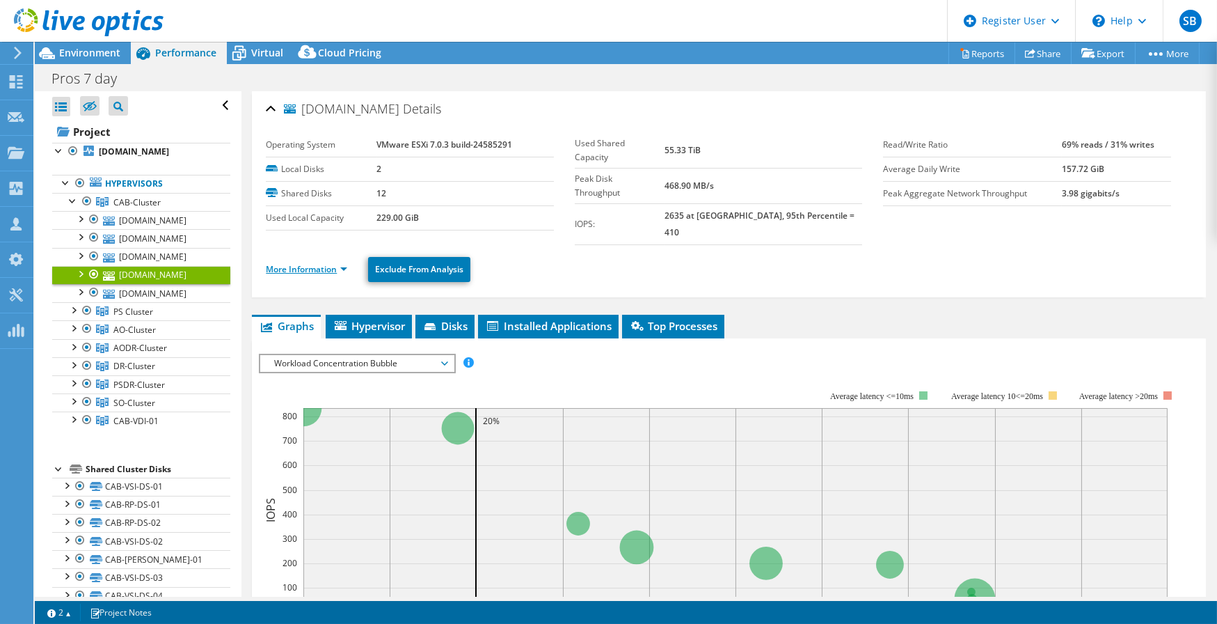
click at [312, 263] on link "More Information" at bounding box center [306, 269] width 81 height 12
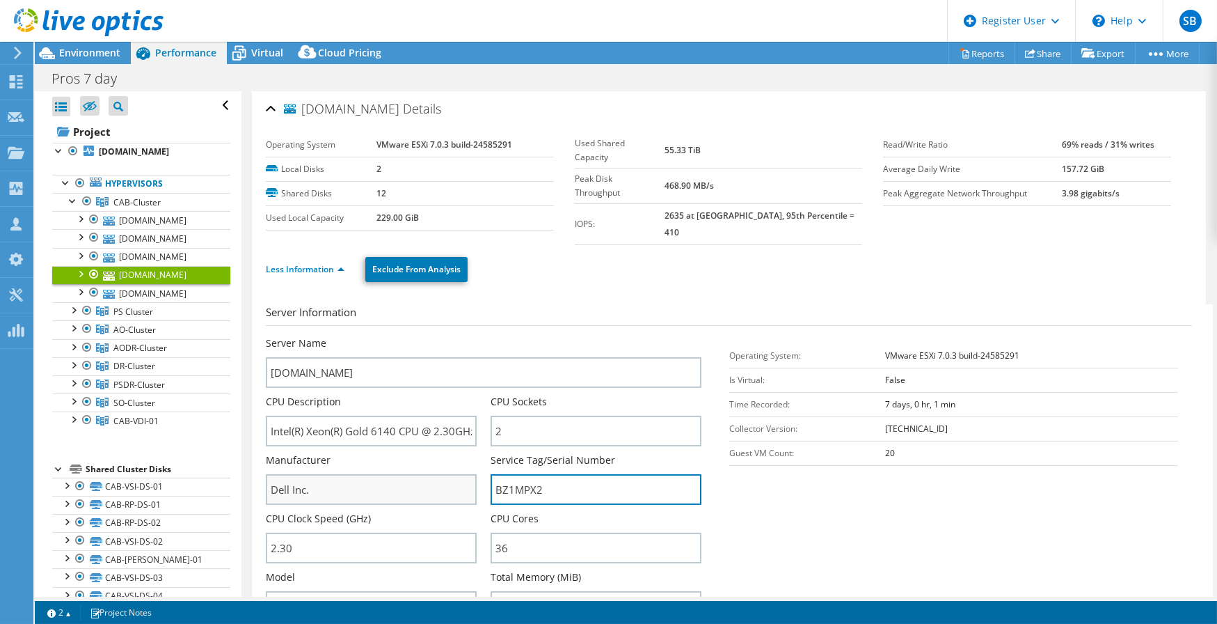
drag, startPoint x: 576, startPoint y: 468, endPoint x: 473, endPoint y: 466, distance: 102.3
click at [473, 336] on div "Server Name [DOMAIN_NAME] CPU Description Intel(R) Xeon(R) Gold 6140 CPU @ 2.30…" at bounding box center [490, 336] width 449 height 0
click at [586, 265] on ul "Less Information Exclude From Analysis" at bounding box center [729, 267] width 926 height 29
click at [72, 207] on div at bounding box center [73, 200] width 14 height 14
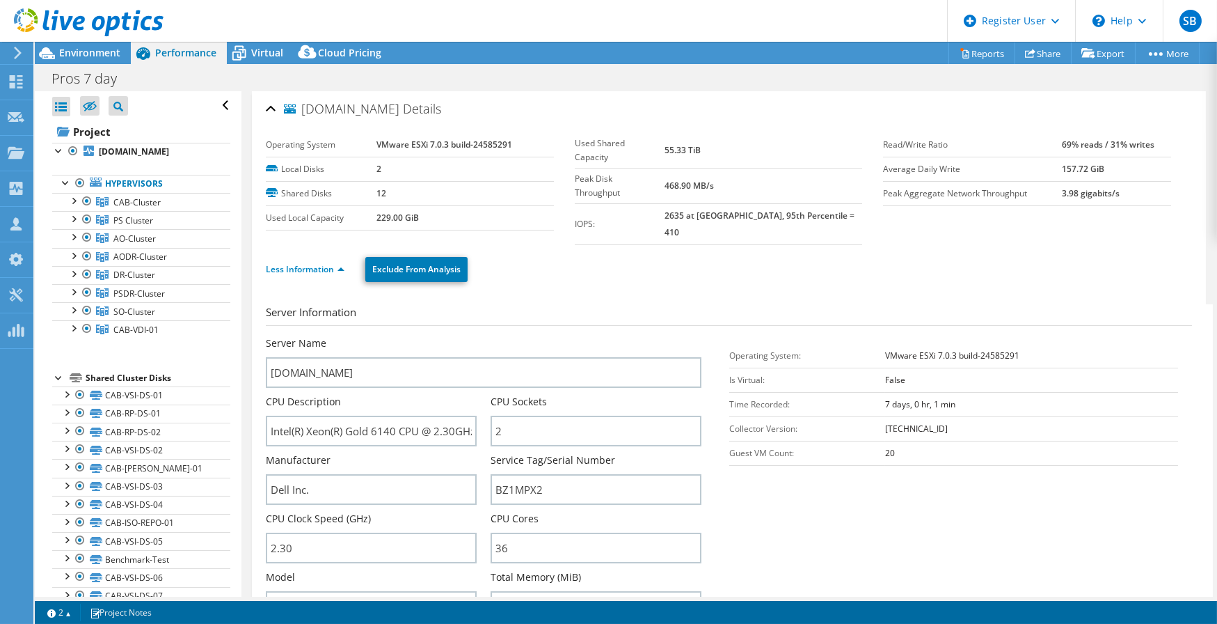
click at [712, 74] on div "Pros 7 day Print" at bounding box center [626, 78] width 1182 height 26
drag, startPoint x: 312, startPoint y: 10, endPoint x: 226, endPoint y: 36, distance: 89.6
click at [312, 10] on header "SB Dell User [PERSON_NAME] [EMAIL_ADDRESS][PERSON_NAME][DOMAIN_NAME] Dell My Pr…" at bounding box center [608, 21] width 1217 height 42
click at [86, 51] on span "Environment" at bounding box center [89, 52] width 61 height 13
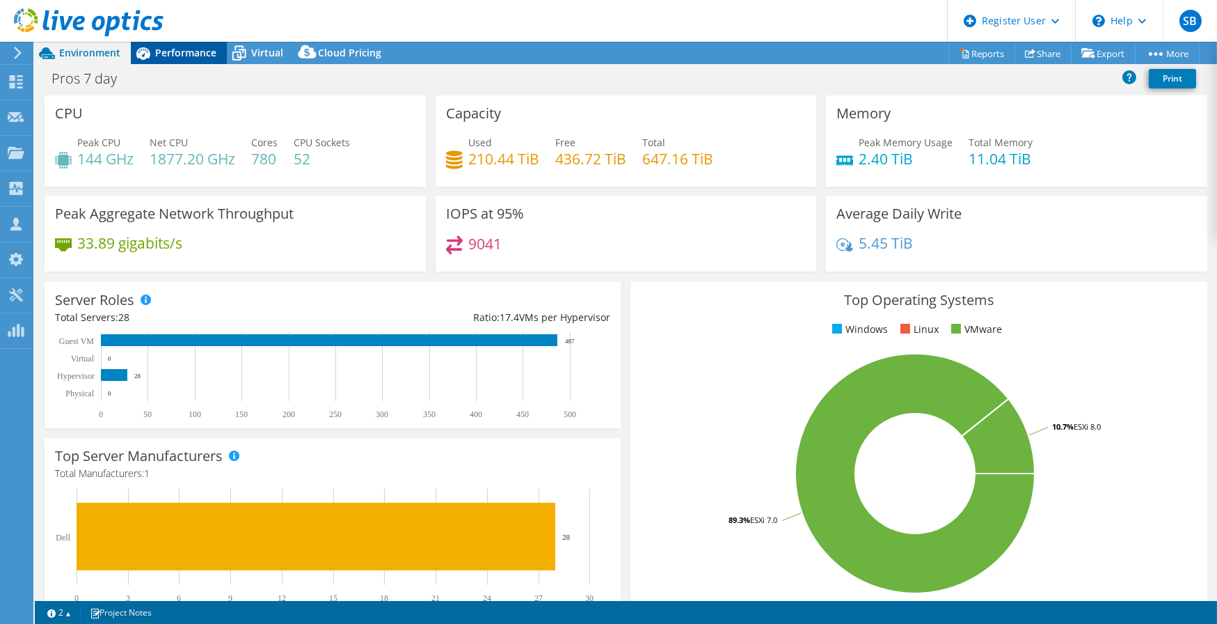
click at [157, 50] on span "Performance" at bounding box center [185, 52] width 61 height 13
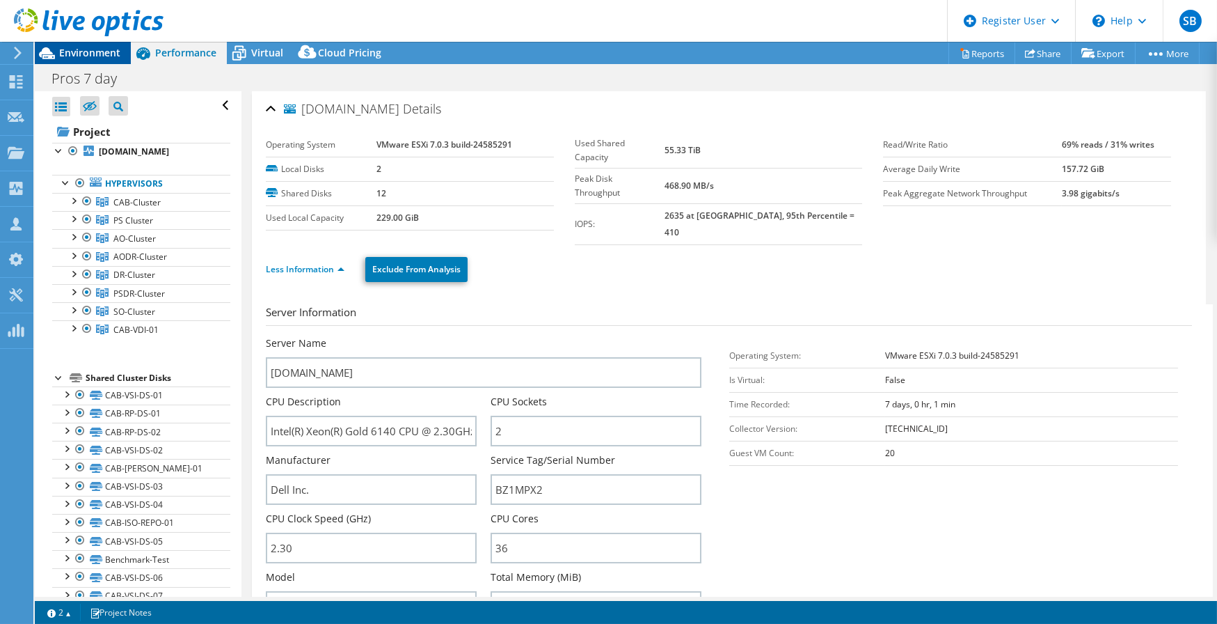
click at [84, 49] on span "Environment" at bounding box center [89, 52] width 61 height 13
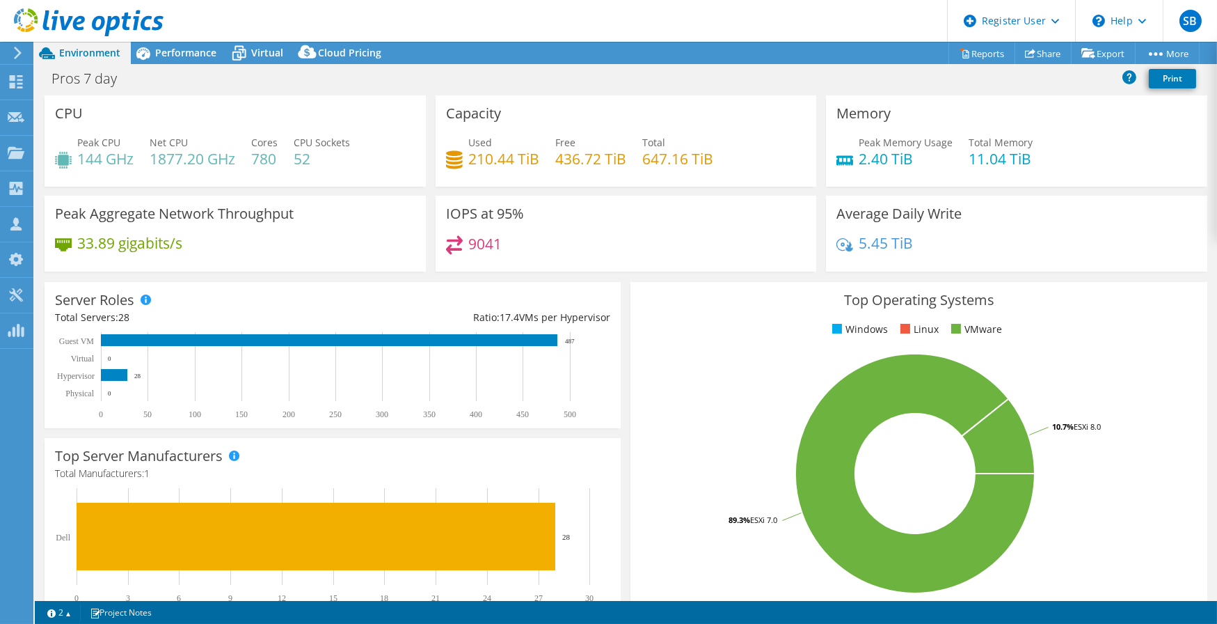
click at [231, 17] on header "SB Dell User [PERSON_NAME] [EMAIL_ADDRESS][PERSON_NAME][DOMAIN_NAME] Dell My Pr…" at bounding box center [608, 21] width 1217 height 42
click at [202, 49] on span "Performance" at bounding box center [185, 52] width 61 height 13
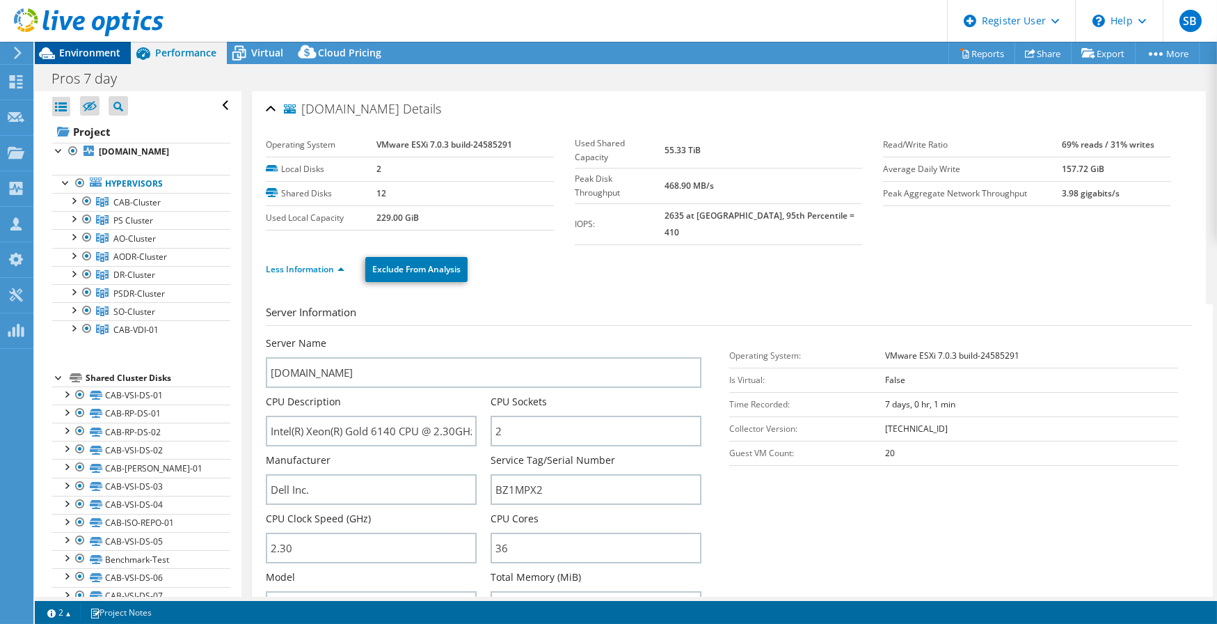
click at [88, 54] on span "Environment" at bounding box center [89, 52] width 61 height 13
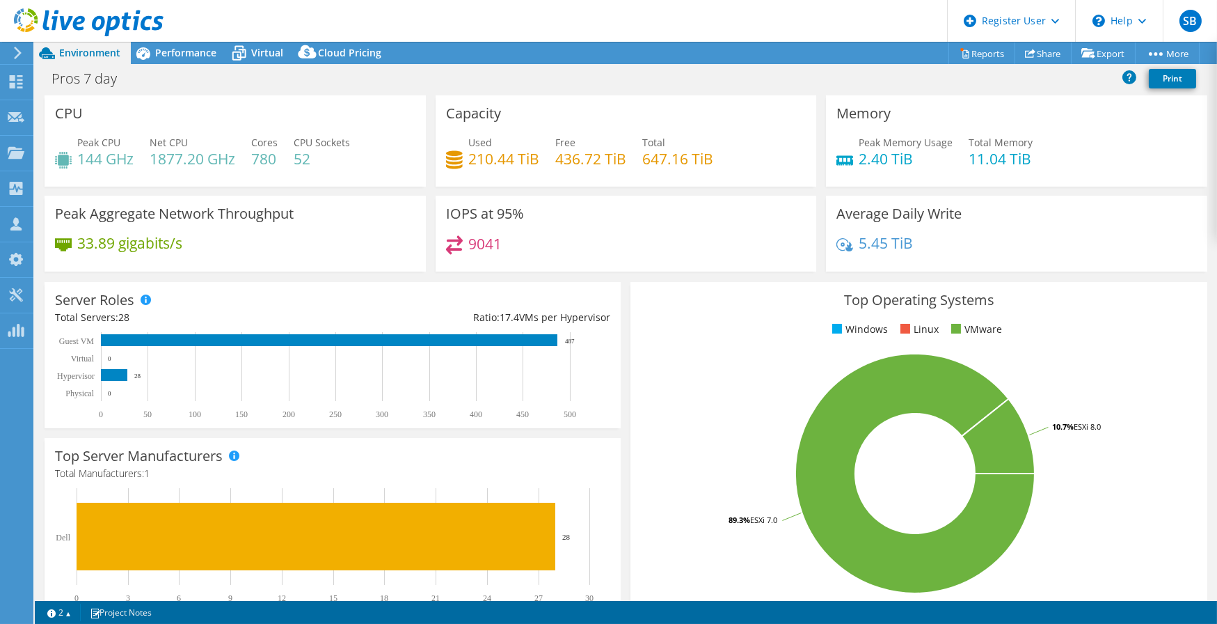
click at [231, 13] on header "SB Dell User [PERSON_NAME] [EMAIL_ADDRESS][PERSON_NAME][DOMAIN_NAME] Dell My Pr…" at bounding box center [608, 21] width 1217 height 42
click at [193, 57] on span "Performance" at bounding box center [185, 52] width 61 height 13
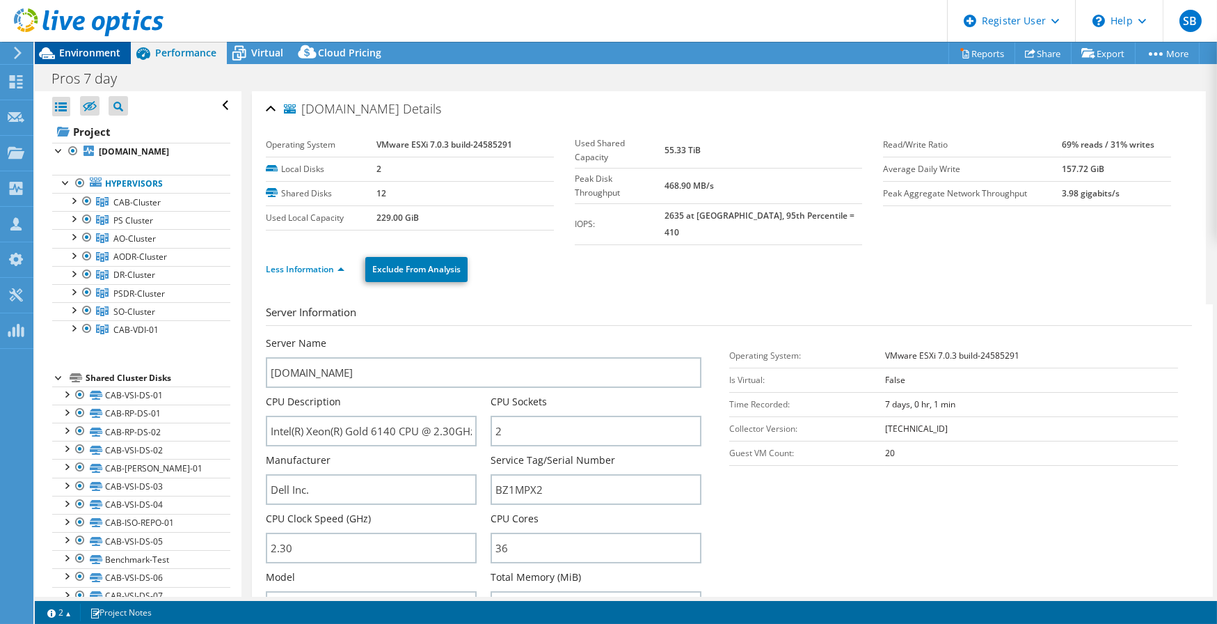
click at [83, 56] on span "Environment" at bounding box center [89, 52] width 61 height 13
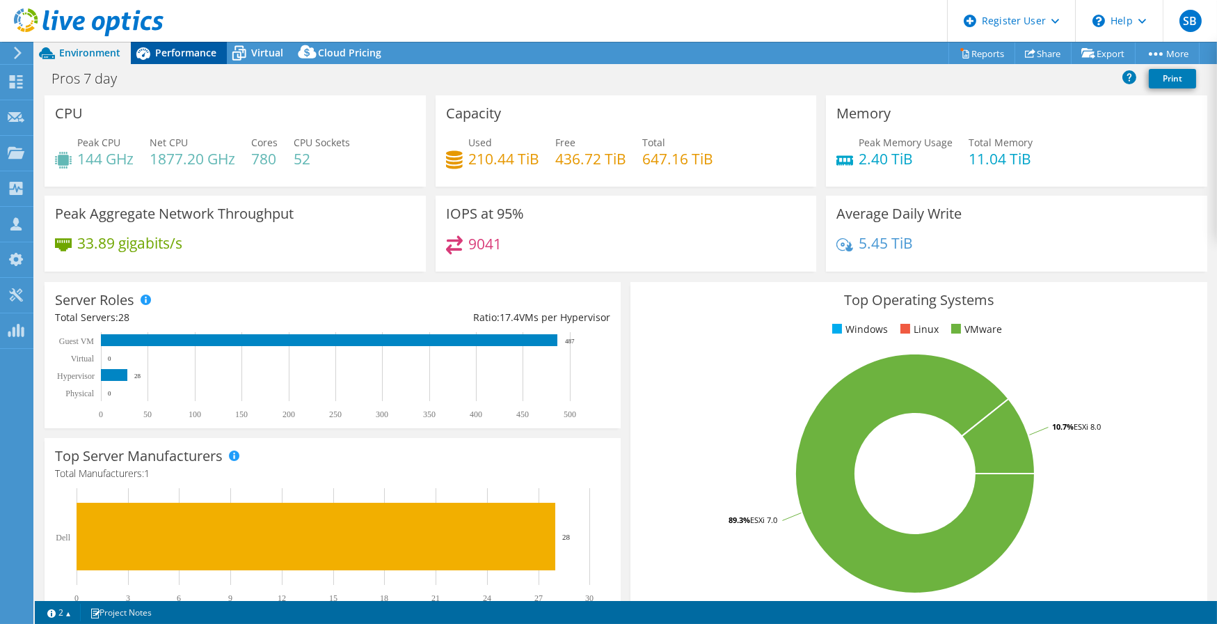
click at [185, 51] on span "Performance" at bounding box center [185, 52] width 61 height 13
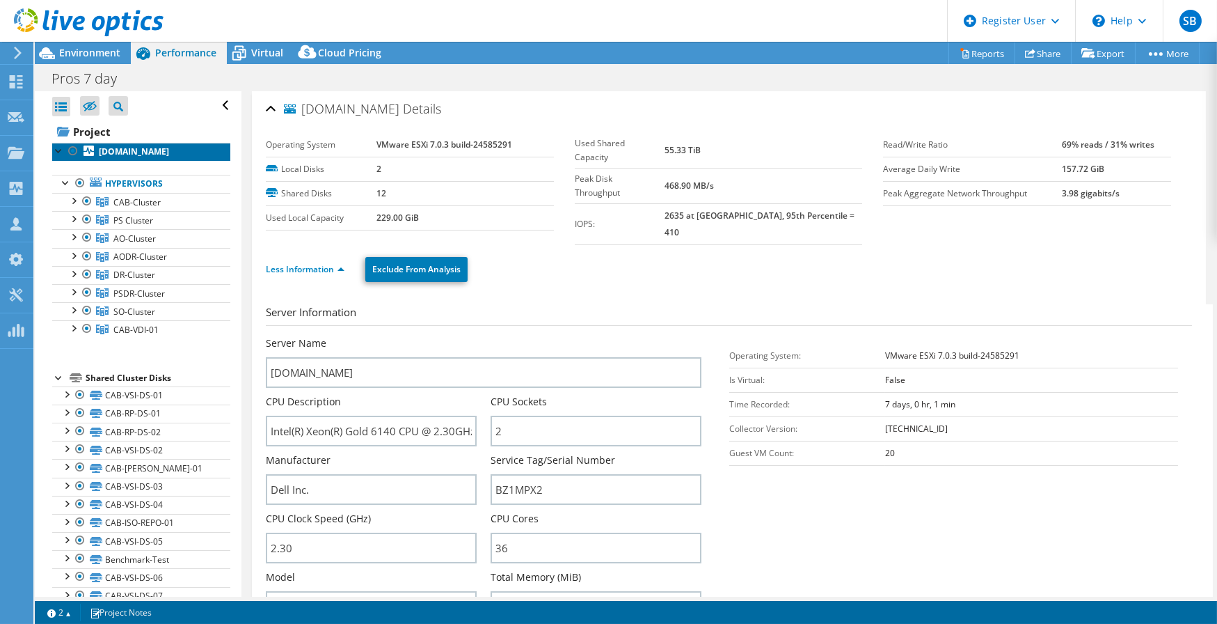
click at [136, 157] on b "[DOMAIN_NAME]" at bounding box center [134, 151] width 70 height 12
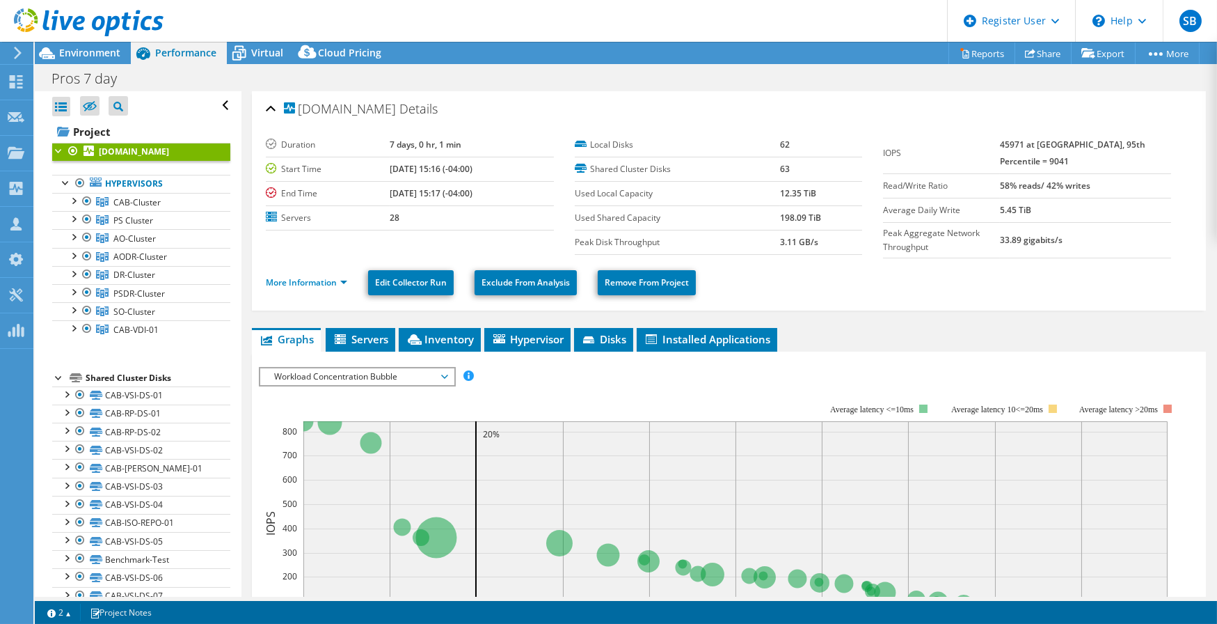
click at [354, 370] on span "Workload Concentration Bubble" at bounding box center [356, 376] width 179 height 17
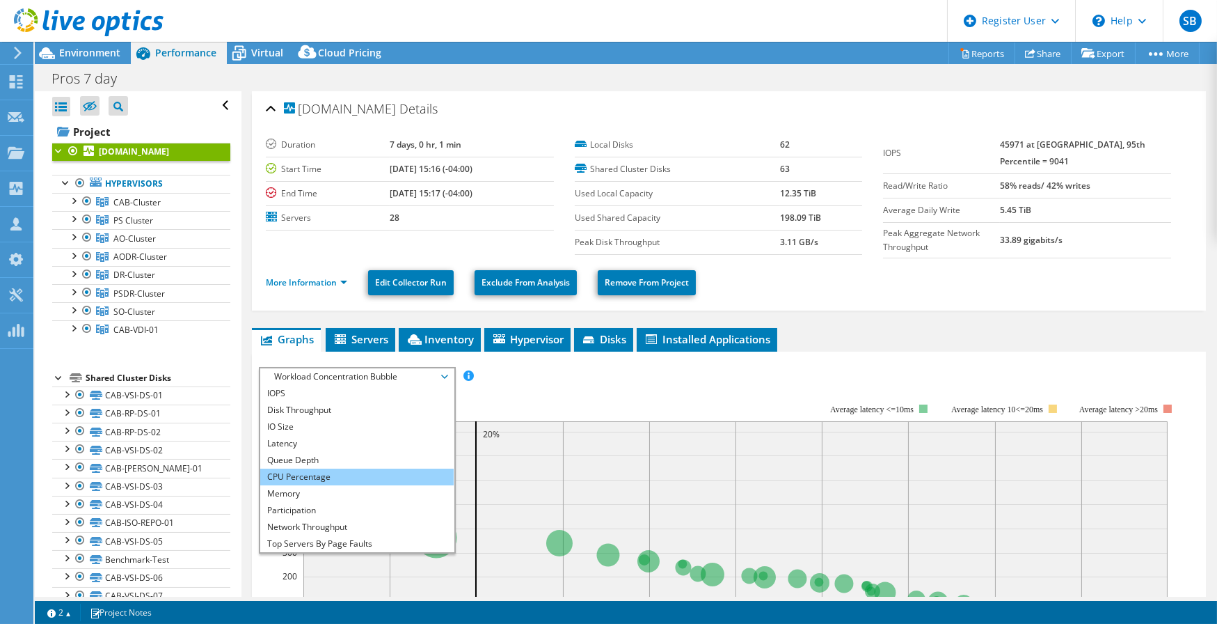
click at [301, 475] on li "CPU Percentage" at bounding box center [356, 476] width 193 height 17
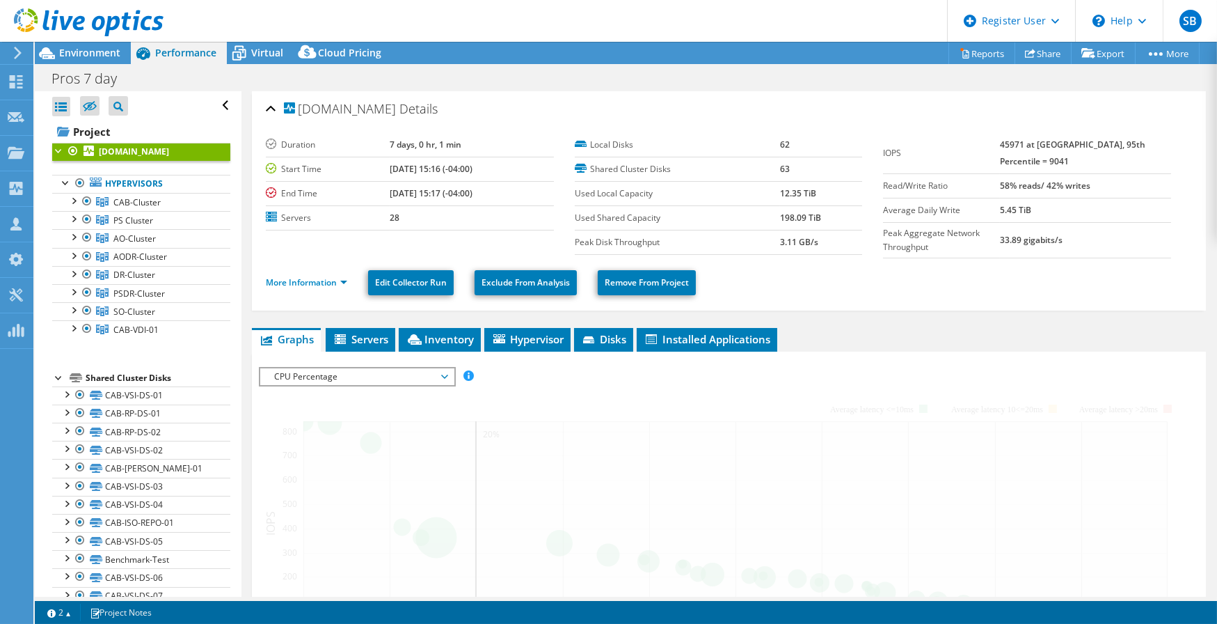
click at [582, 393] on div at bounding box center [729, 610] width 940 height 486
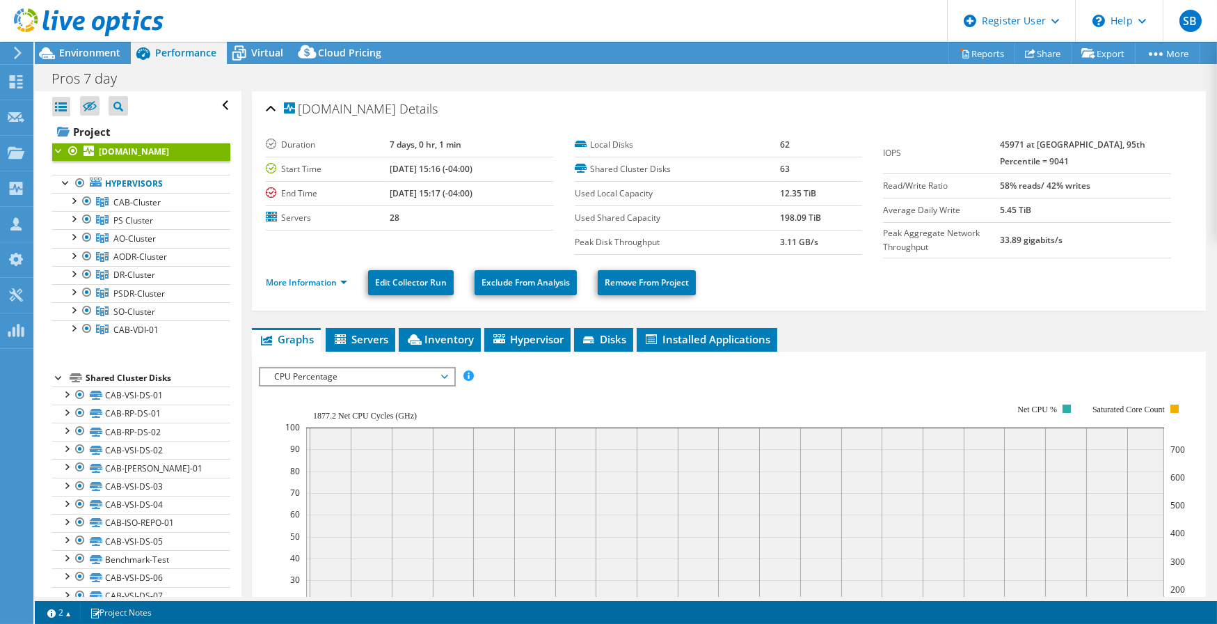
click at [584, 386] on rect at bounding box center [735, 525] width 901 height 278
click at [845, 61] on div "Project Actions Project Actions Reports Share Export vSAN ReadyNode Sizer" at bounding box center [626, 53] width 1182 height 22
click at [847, 15] on header "SB Dell User [PERSON_NAME] [EMAIL_ADDRESS][PERSON_NAME][DOMAIN_NAME] Dell My Pr…" at bounding box center [608, 21] width 1217 height 42
click at [70, 55] on span "Environment" at bounding box center [89, 52] width 61 height 13
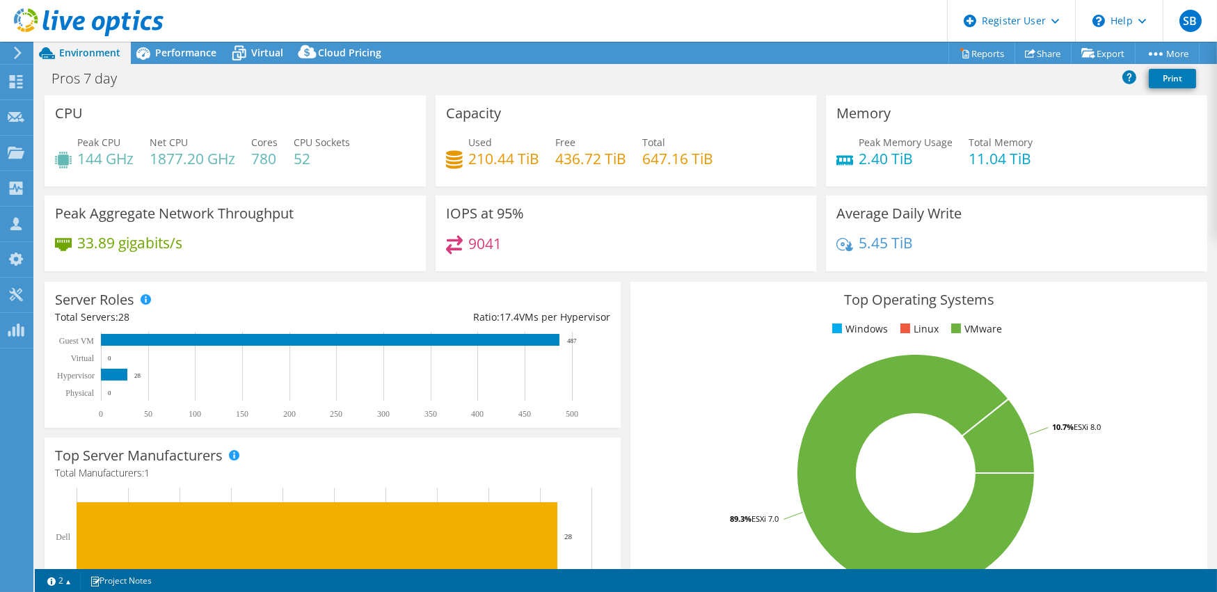
click at [328, 19] on header "SB Dell User [PERSON_NAME] [EMAIL_ADDRESS][PERSON_NAME][DOMAIN_NAME] Dell My Pr…" at bounding box center [608, 21] width 1217 height 42
click at [681, 20] on header "SB Dell User [PERSON_NAME] [EMAIL_ADDRESS][PERSON_NAME][DOMAIN_NAME] Dell My Pr…" at bounding box center [608, 21] width 1217 height 42
click at [674, 26] on header "SB Dell User [PERSON_NAME] [EMAIL_ADDRESS][PERSON_NAME][DOMAIN_NAME] Dell My Pr…" at bounding box center [608, 21] width 1217 height 42
click at [177, 51] on span "Performance" at bounding box center [185, 52] width 61 height 13
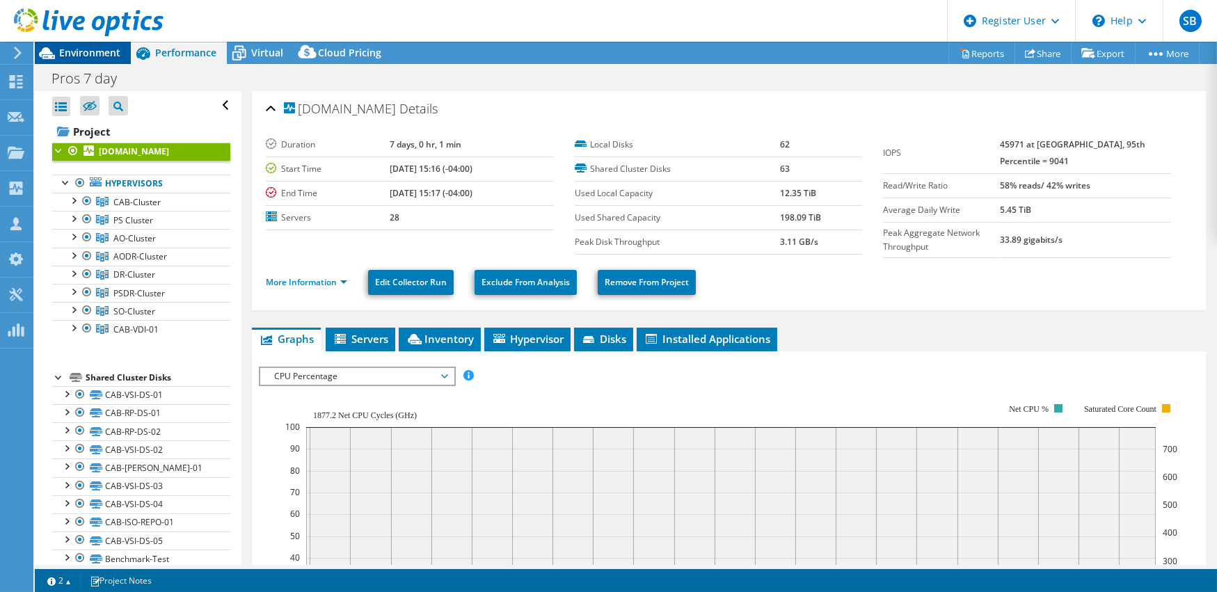
click at [84, 50] on span "Environment" at bounding box center [89, 52] width 61 height 13
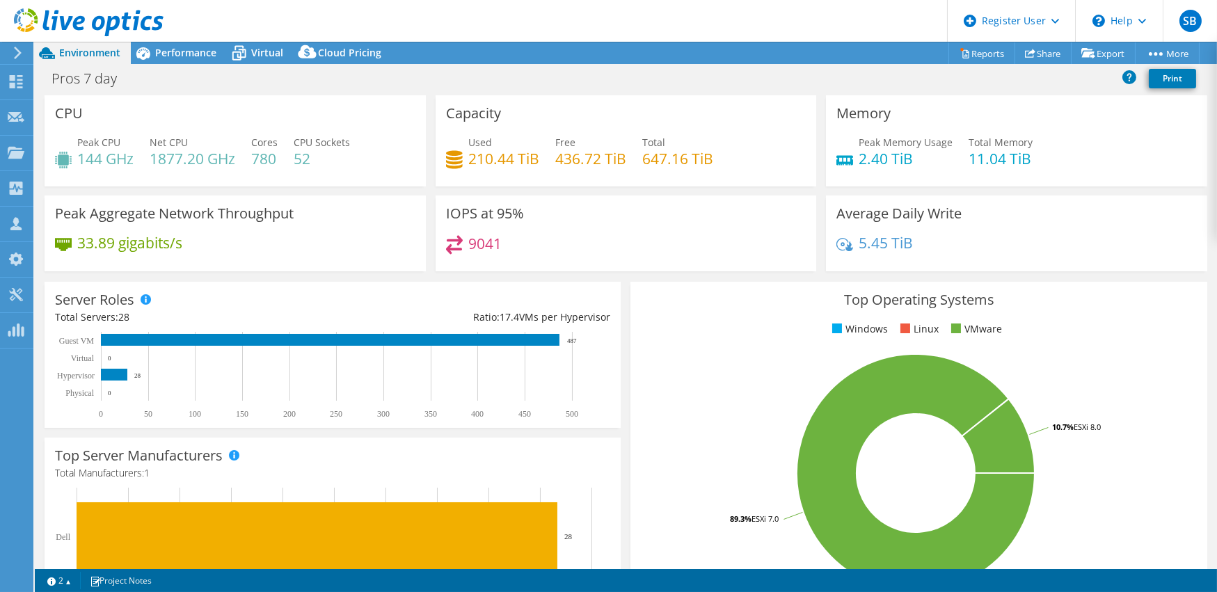
click at [478, 19] on header "SB Dell User [PERSON_NAME] [EMAIL_ADDRESS][PERSON_NAME][DOMAIN_NAME] Dell My Pr…" at bounding box center [608, 21] width 1217 height 42
click at [821, 36] on header "SB Dell User [PERSON_NAME] [EMAIL_ADDRESS][PERSON_NAME][DOMAIN_NAME] Dell My Pr…" at bounding box center [608, 21] width 1217 height 42
click at [619, 302] on div "Server Roles Physical Servers represent bare metal servers that were targets of…" at bounding box center [333, 355] width 586 height 156
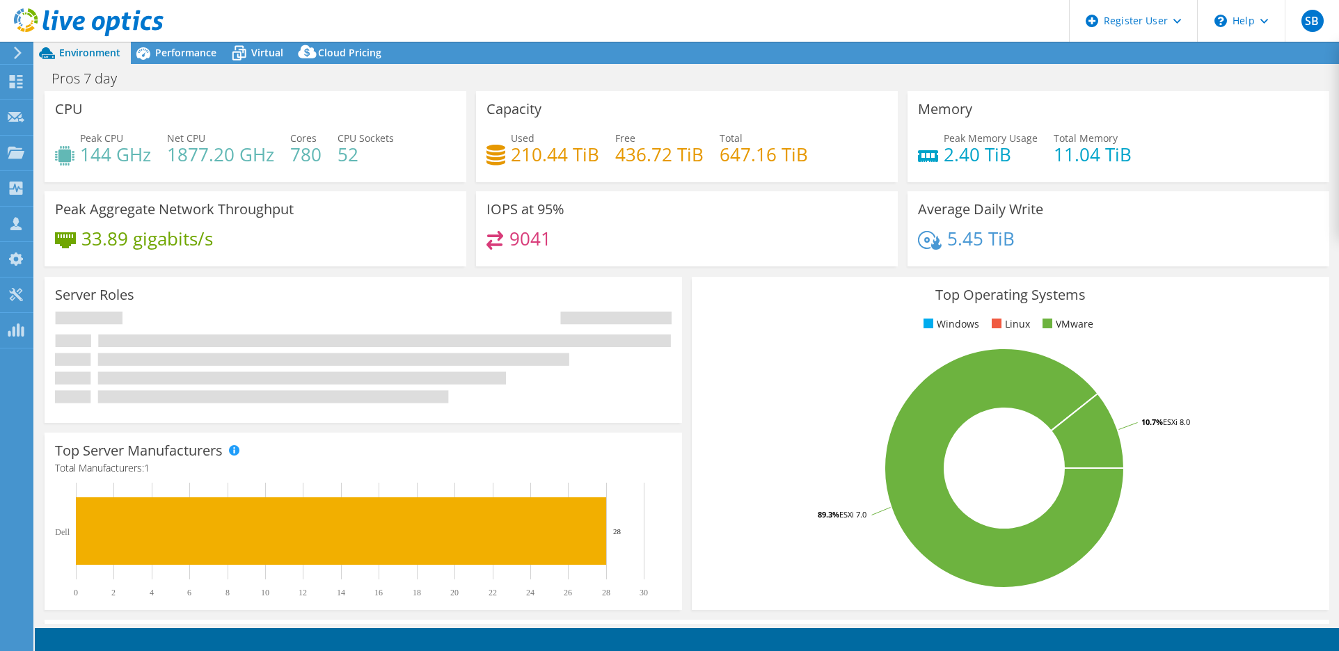
select select "USD"
